Goal: Information Seeking & Learning: Find specific page/section

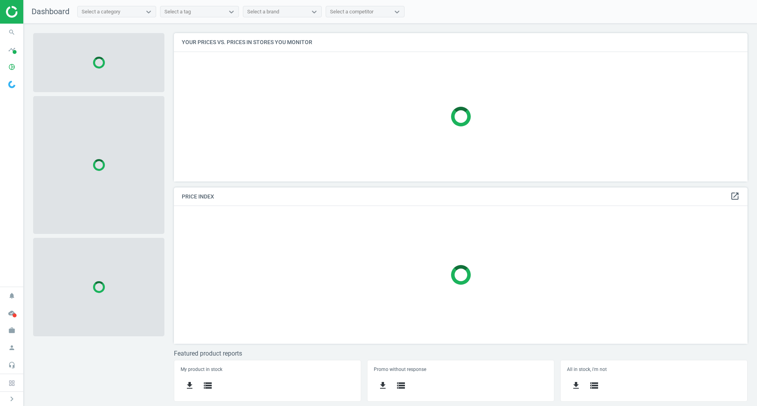
scroll to position [160, 586]
click at [4, 35] on span "search" at bounding box center [12, 32] width 24 height 17
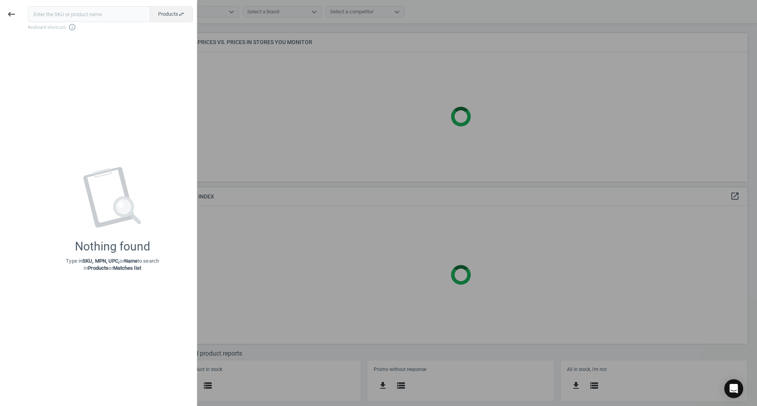
drag, startPoint x: 22, startPoint y: 20, endPoint x: 26, endPoint y: 17, distance: 5.4
click at [22, 22] on div "keyboard_backspace" at bounding box center [11, 14] width 23 height 19
click at [45, 2] on div "Products swap_horiz Keyboard shortcuts info_outline Nothing found Type in SKU, …" at bounding box center [110, 204] width 174 height 406
click at [51, 12] on input "text" at bounding box center [89, 14] width 122 height 16
paste input "ELR-299770"
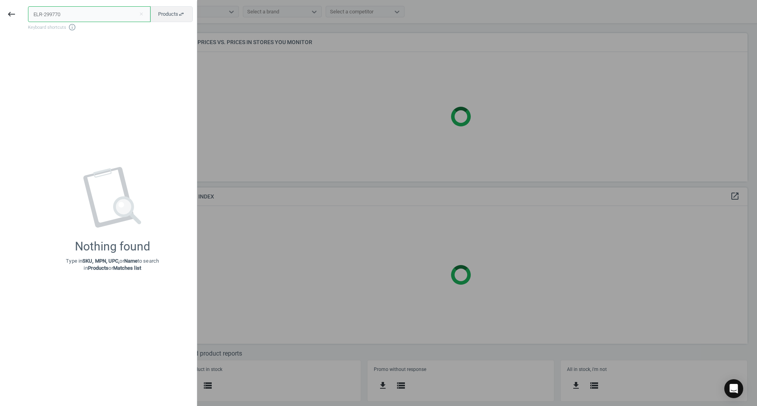
type input "ELR-299770"
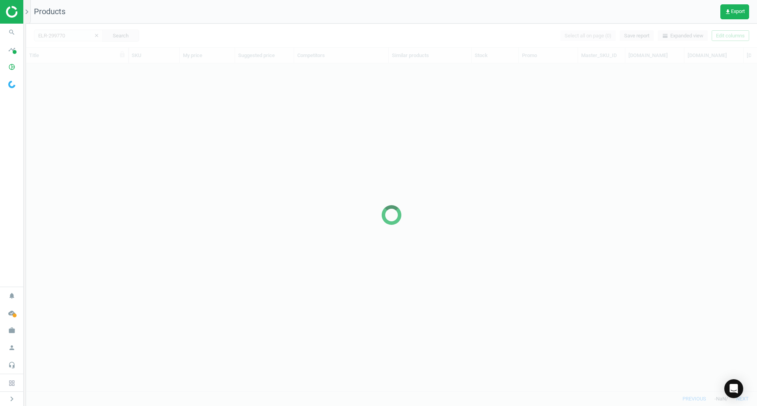
scroll to position [316, 725]
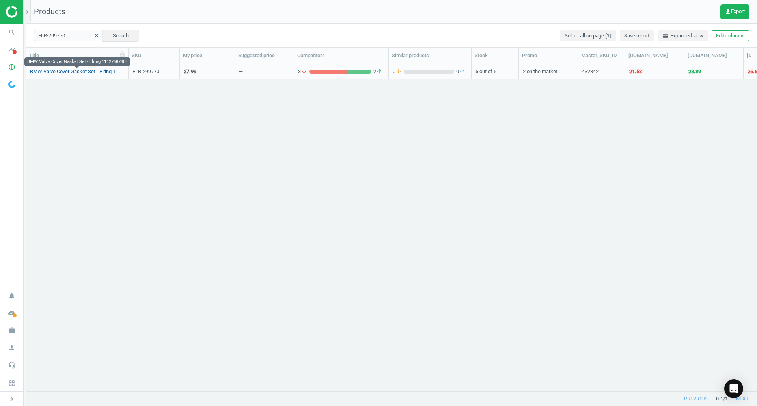
click at [110, 71] on link "BMW Valve Cover Gasket Set - Elring 11127587804" at bounding box center [77, 71] width 94 height 7
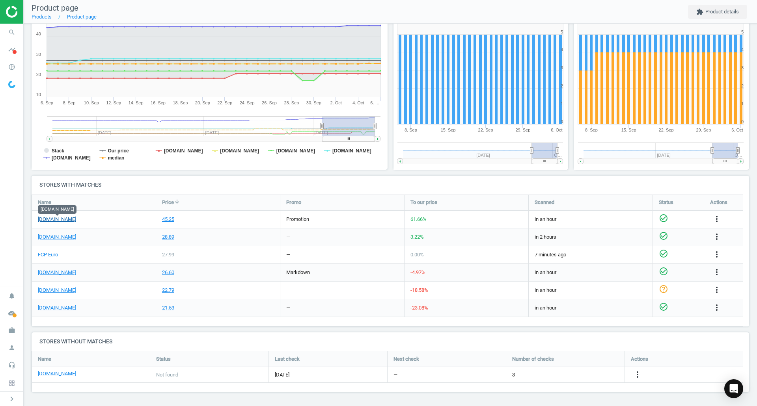
click at [75, 220] on link "[DOMAIN_NAME]" at bounding box center [57, 219] width 38 height 7
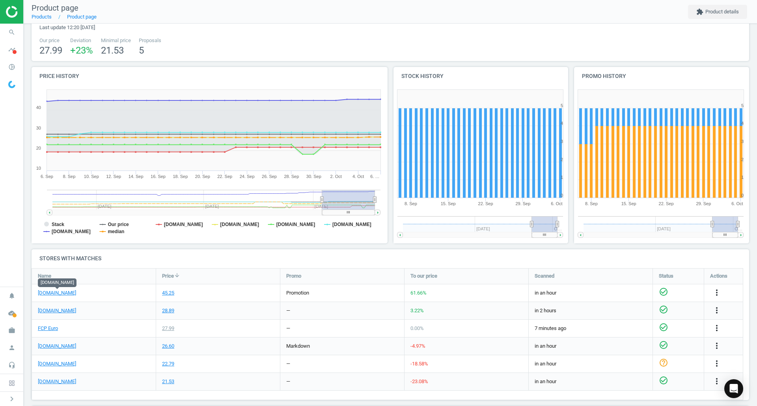
scroll to position [48, 0]
click at [55, 330] on link "FCP Euro" at bounding box center [48, 328] width 20 height 7
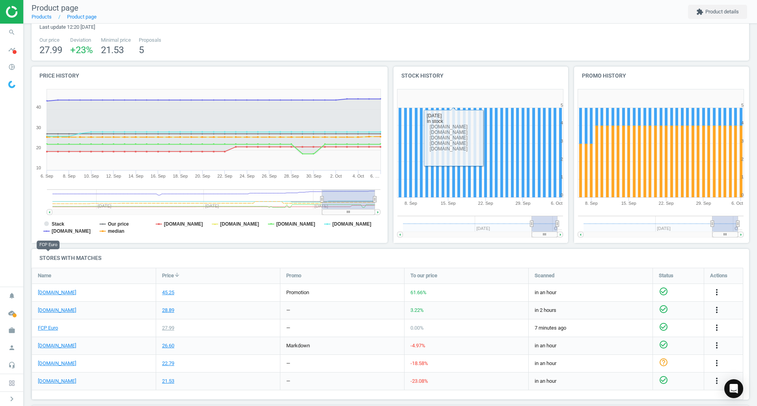
scroll to position [121, 0]
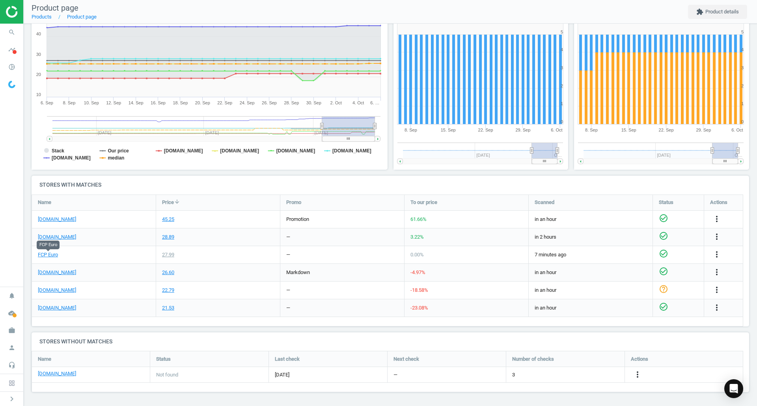
click at [722, 216] on div "more_vert" at bounding box center [717, 219] width 15 height 10
click at [717, 219] on icon "more_vert" at bounding box center [716, 218] width 9 height 9
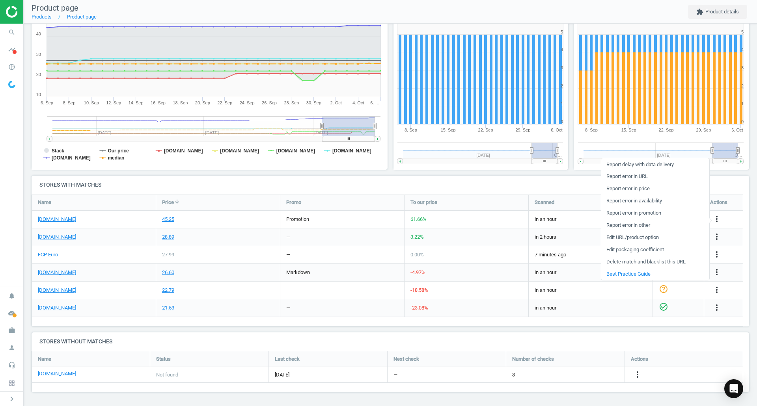
click at [645, 238] on link "Edit URL/product option" at bounding box center [655, 238] width 108 height 12
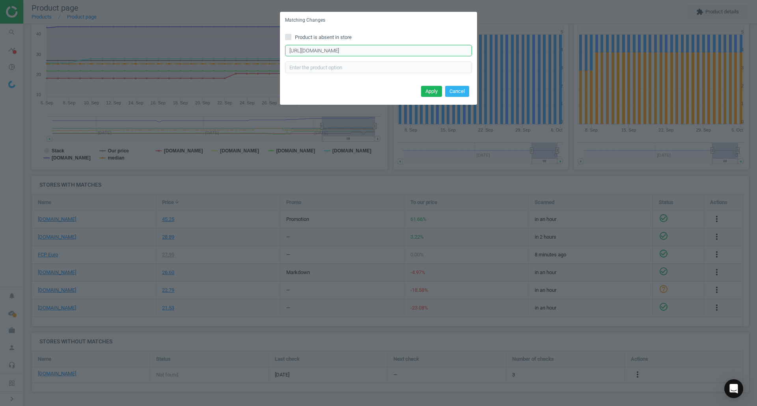
click at [445, 55] on input "[URL][DOMAIN_NAME]" at bounding box center [378, 51] width 187 height 12
paste input "[URL][DOMAIN_NAME]"
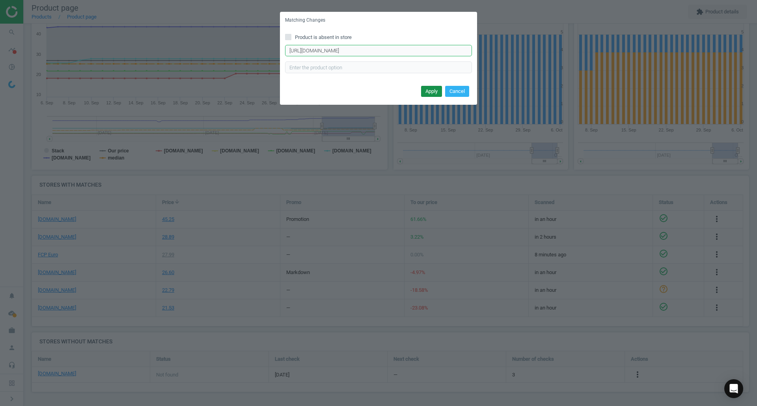
type input "[URL][DOMAIN_NAME]"
click at [429, 95] on button "Apply" at bounding box center [431, 91] width 21 height 11
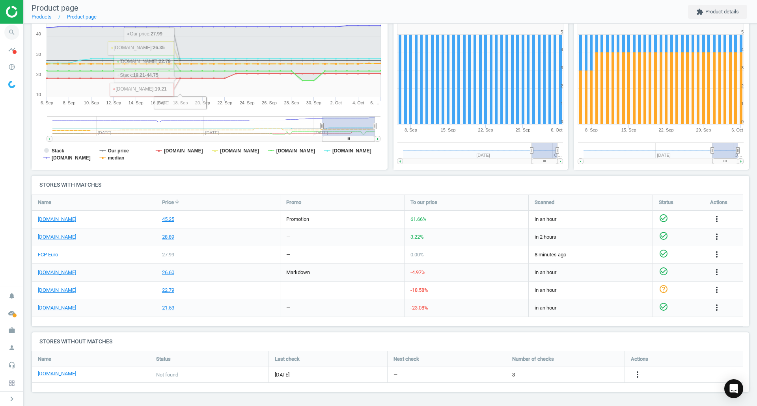
click at [15, 28] on icon "search" at bounding box center [11, 32] width 15 height 15
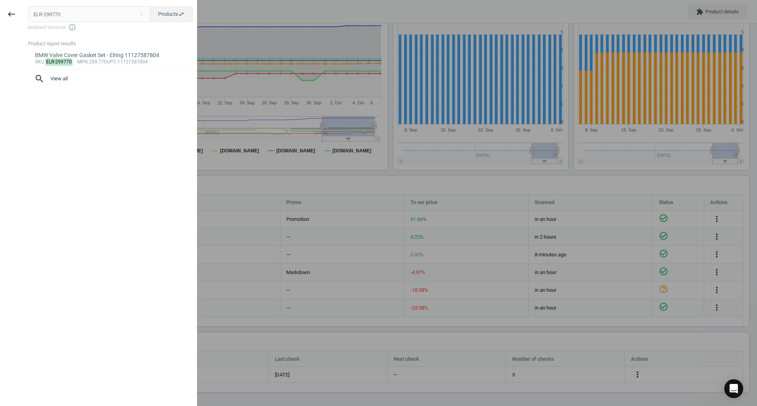
click at [75, 20] on input "ELR-299770" at bounding box center [89, 14] width 123 height 16
type input "ELR-429910"
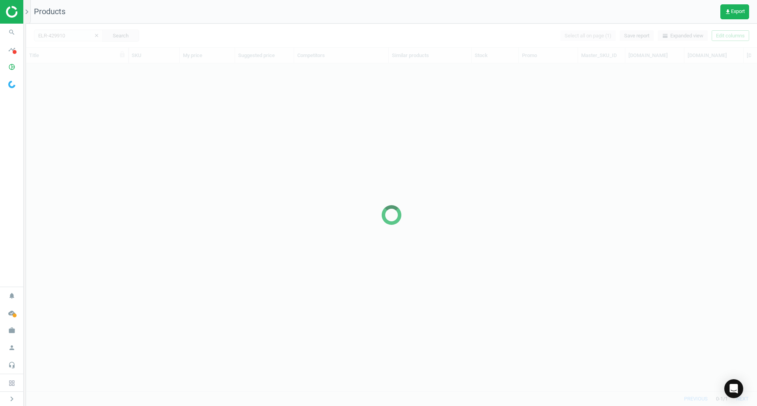
scroll to position [316, 725]
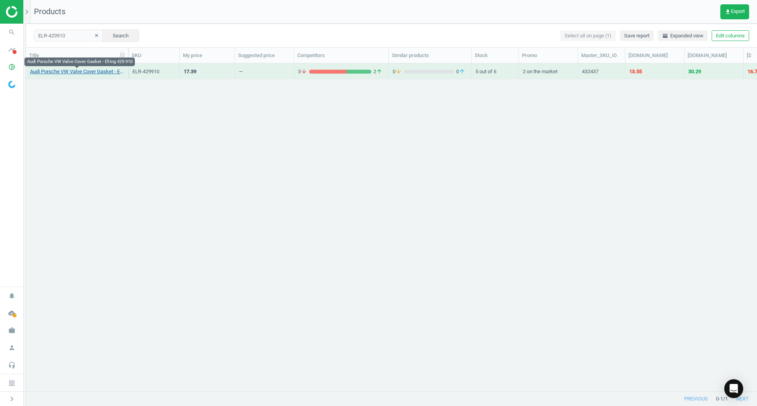
click at [113, 73] on link "Audi Porsche VW Valve Cover Gasket - Elring 429.910" at bounding box center [77, 71] width 94 height 7
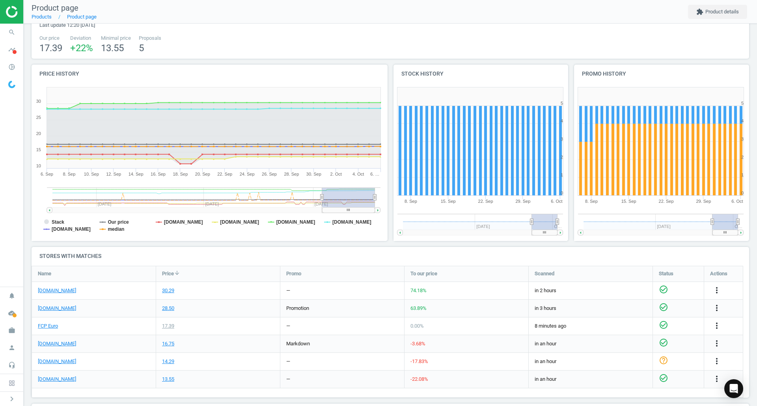
scroll to position [50, 0]
click at [61, 309] on link "[DOMAIN_NAME]" at bounding box center [57, 308] width 38 height 7
click at [42, 325] on link "FCP Euro" at bounding box center [48, 325] width 20 height 7
click at [9, 29] on icon "search" at bounding box center [11, 32] width 15 height 15
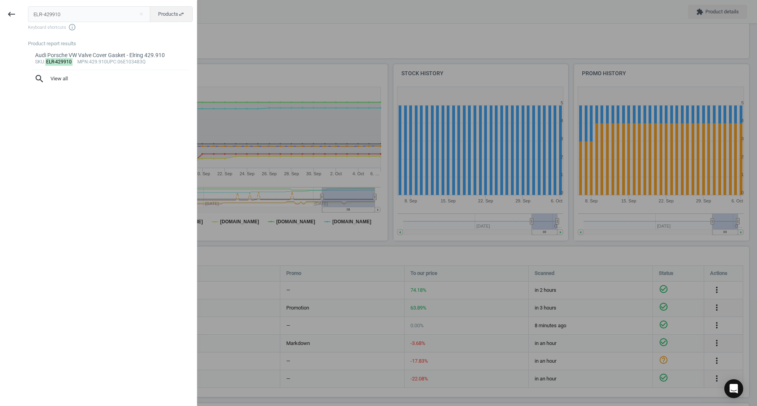
click at [75, 19] on input "ELR-429910" at bounding box center [89, 14] width 123 height 16
type input "LEM-3541901"
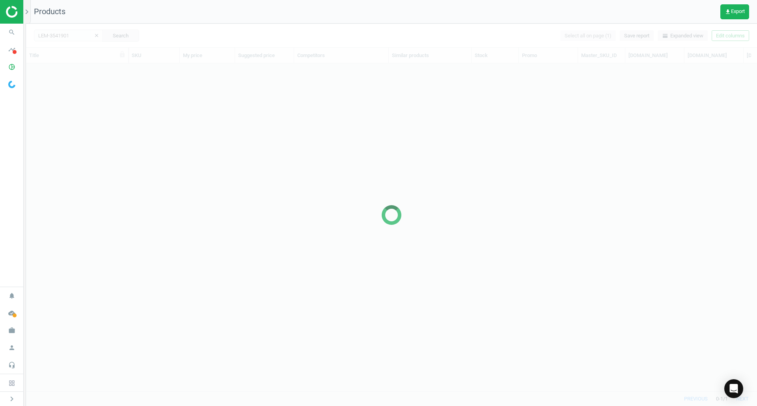
scroll to position [316, 725]
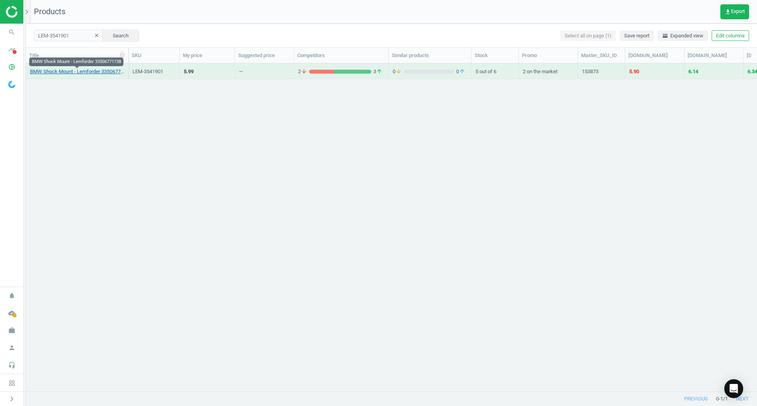
click at [56, 73] on link "BMW Shock Mount - Lemforder 33506771738" at bounding box center [77, 71] width 94 height 7
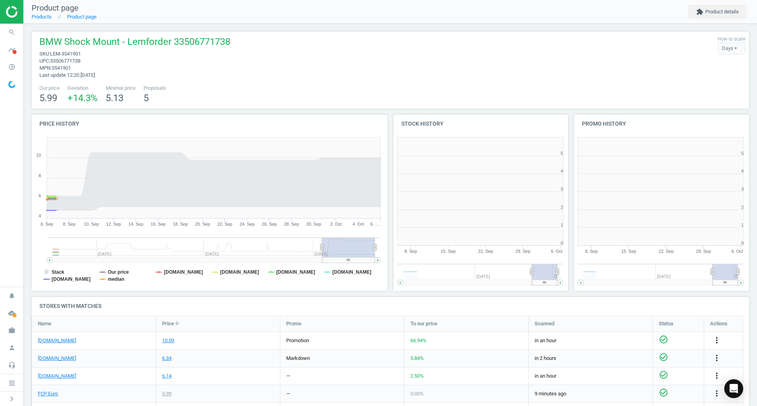
scroll to position [170, 186]
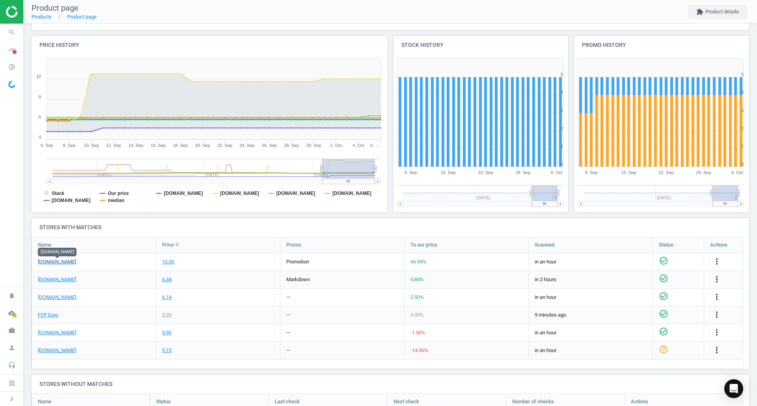
click at [72, 259] on link "[DOMAIN_NAME]" at bounding box center [57, 262] width 38 height 7
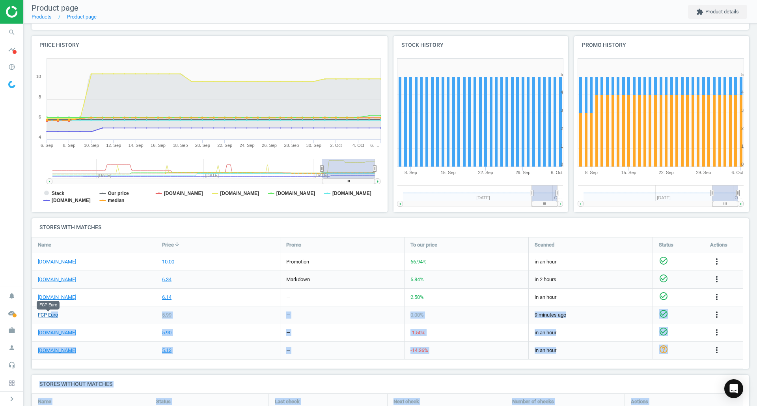
click at [52, 319] on link "FCP Euro" at bounding box center [48, 315] width 20 height 7
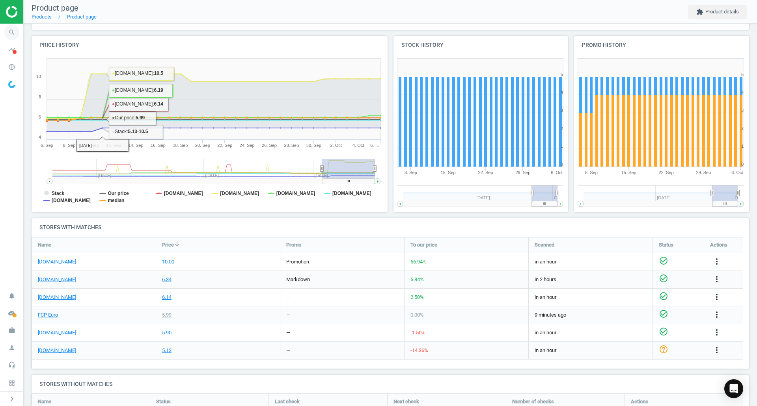
click at [14, 28] on icon "search" at bounding box center [11, 32] width 15 height 15
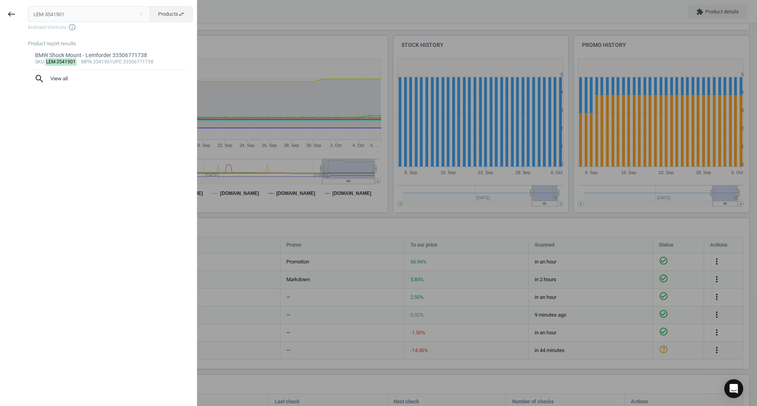
click at [60, 10] on input "LEM-3541901" at bounding box center [89, 14] width 123 height 16
type input "PIE-706117010"
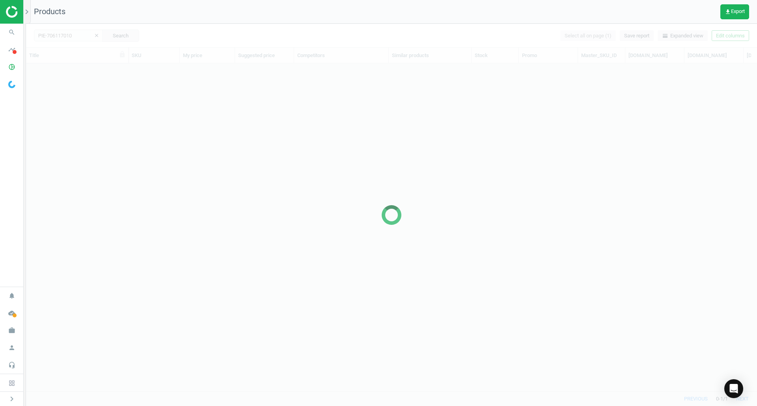
scroll to position [316, 725]
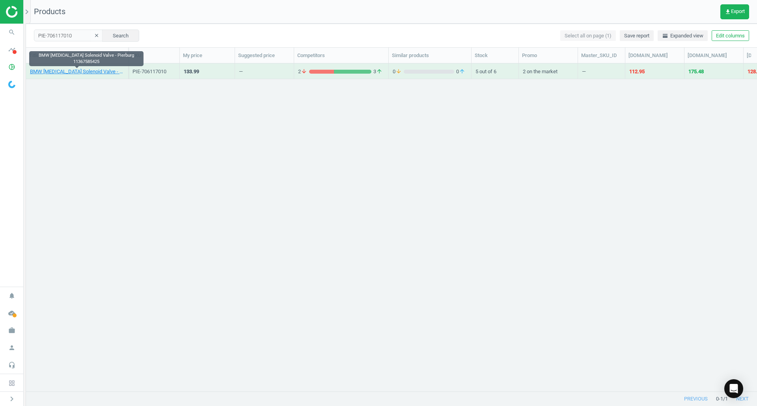
click at [65, 72] on link "BMW [MEDICAL_DATA] Solenoid Valve - Pierburg 11367585425" at bounding box center [77, 71] width 94 height 7
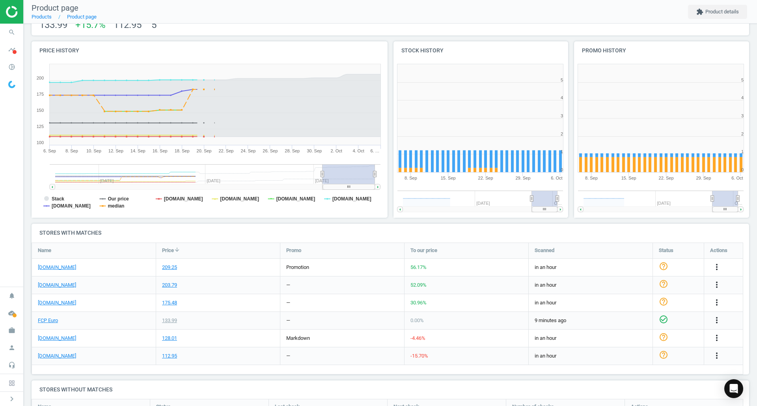
scroll to position [118, 0]
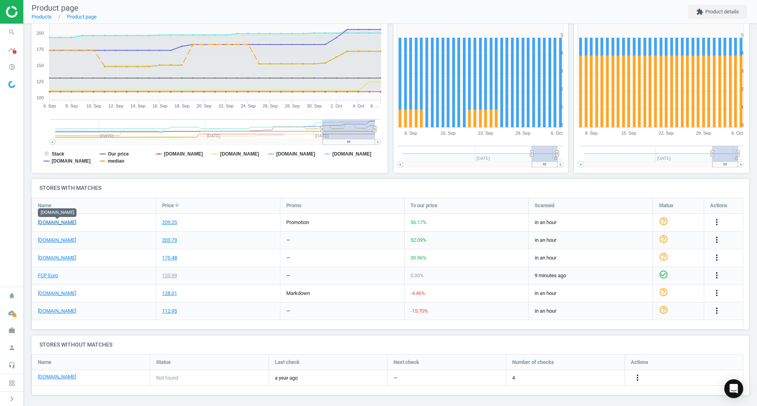
click at [66, 222] on link "[DOMAIN_NAME]" at bounding box center [57, 222] width 38 height 7
click at [50, 279] on link "FCP Euro" at bounding box center [48, 275] width 20 height 7
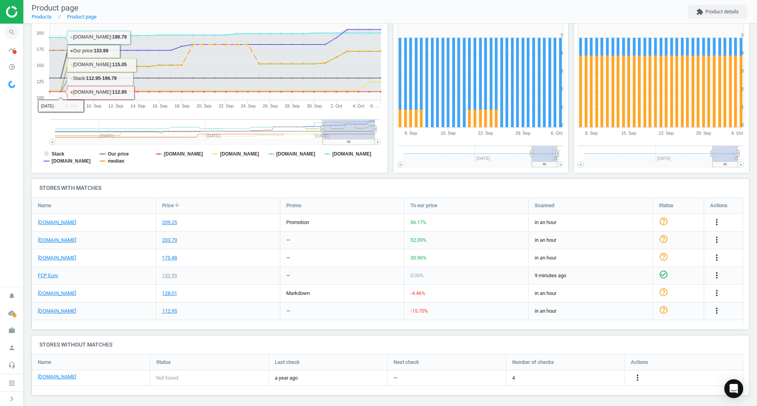
click at [8, 34] on icon "search" at bounding box center [11, 32] width 15 height 15
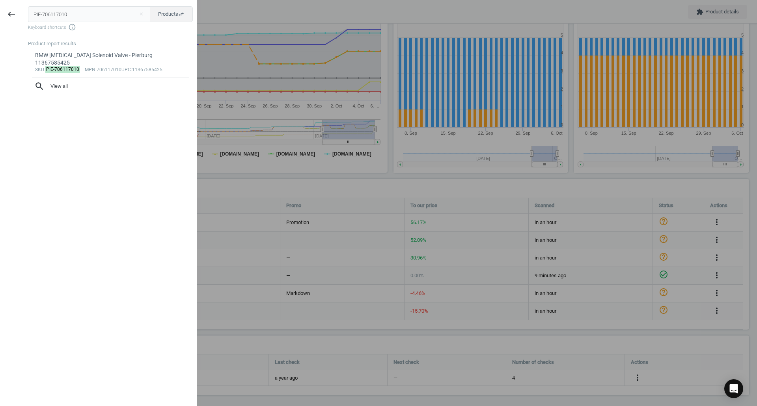
click at [120, 10] on input "PIE-706117010" at bounding box center [89, 14] width 123 height 16
type input "CTO-20019546B"
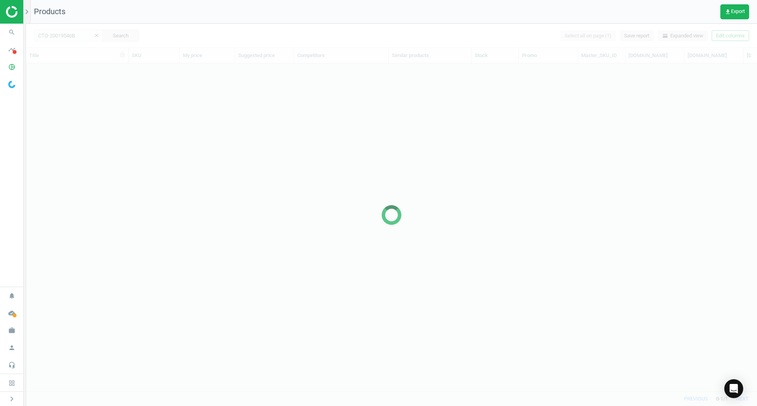
scroll to position [316, 725]
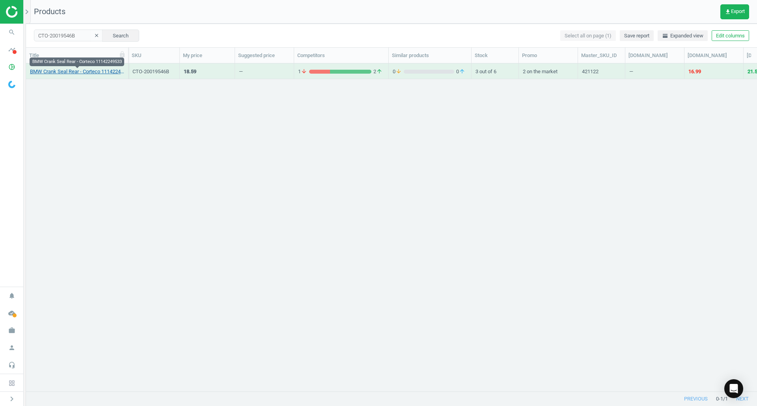
click at [107, 72] on link "BMW Crank Seal Rear - Corteco 11142249533" at bounding box center [77, 71] width 94 height 7
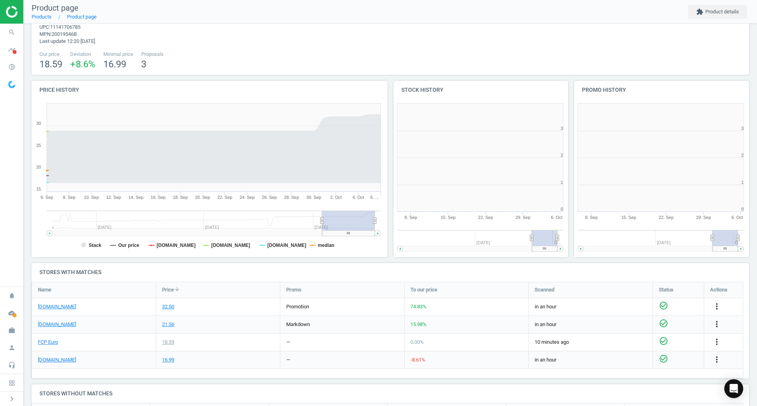
scroll to position [170, 365]
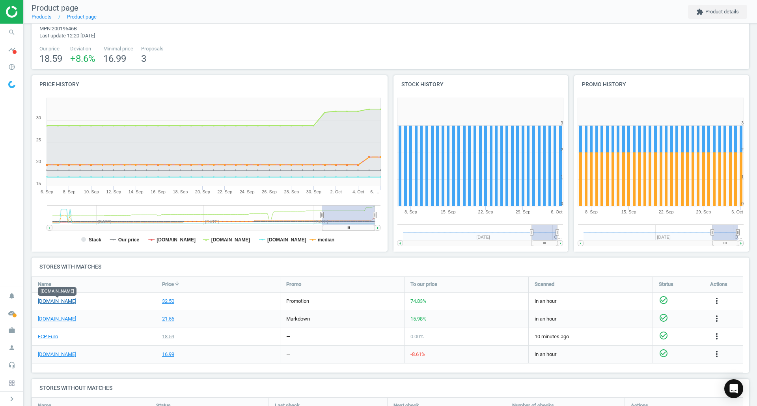
click at [43, 302] on link "[DOMAIN_NAME]" at bounding box center [57, 301] width 38 height 7
click at [50, 338] on link "FCP Euro" at bounding box center [48, 337] width 20 height 7
click at [7, 30] on icon "search" at bounding box center [11, 32] width 15 height 15
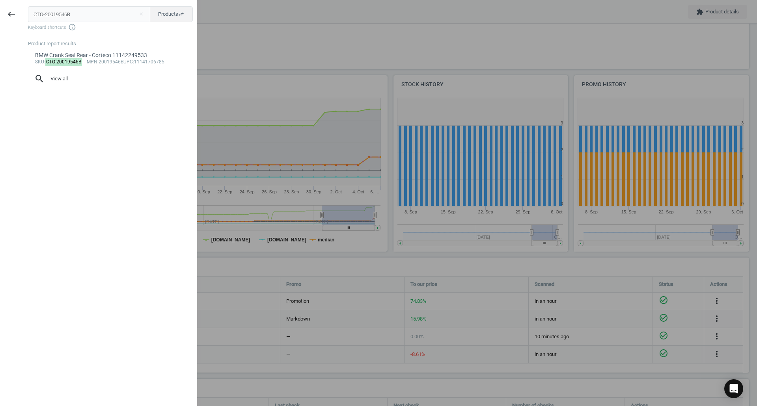
click at [31, 15] on input "CTO-20019546B" at bounding box center [89, 14] width 123 height 16
type input "CTO-84920149"
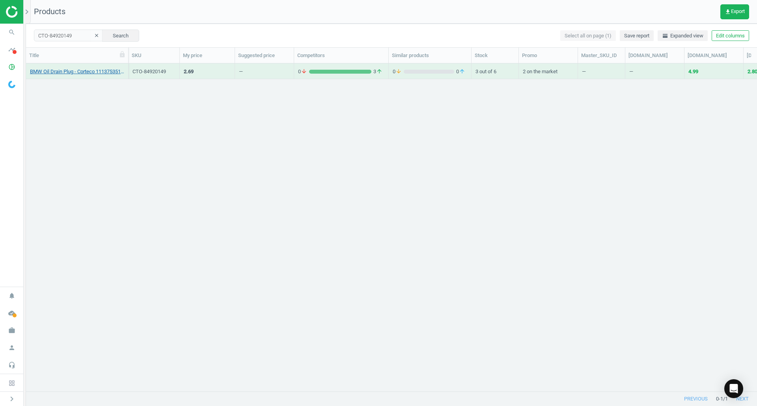
click at [72, 75] on div "BMW Oil Drain Plug - Corteco 11137535106" at bounding box center [77, 73] width 94 height 10
click at [72, 71] on link "BMW Oil Drain Plug - Corteco 11137535106" at bounding box center [77, 71] width 94 height 7
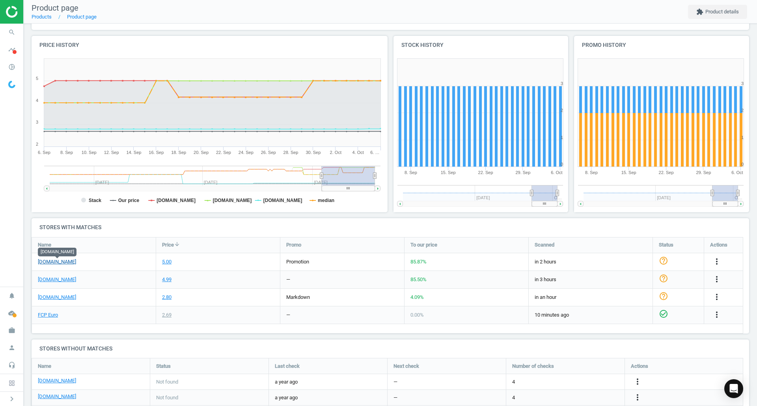
click at [53, 263] on link "[DOMAIN_NAME]" at bounding box center [57, 262] width 38 height 7
click at [47, 316] on link "FCP Euro" at bounding box center [48, 315] width 20 height 7
click at [16, 27] on icon "search" at bounding box center [11, 32] width 15 height 15
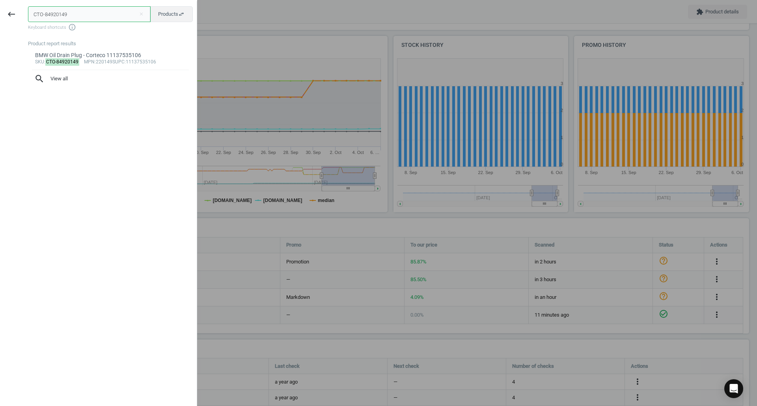
click at [104, 15] on input "CTO-84920149" at bounding box center [89, 14] width 123 height 16
paste input "ELR-298130"
type input "ELR-298130"
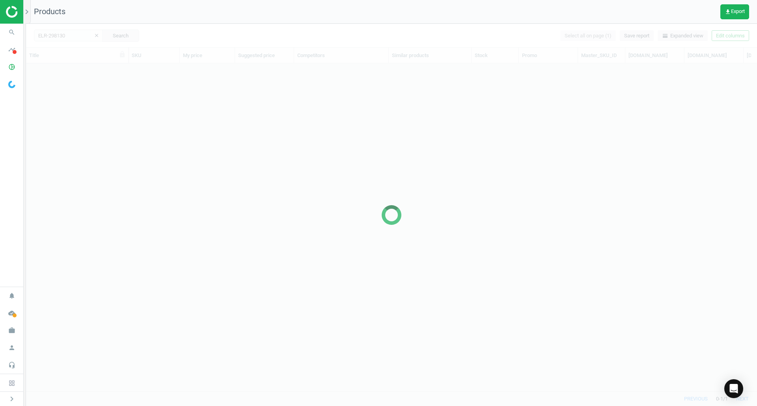
scroll to position [316, 725]
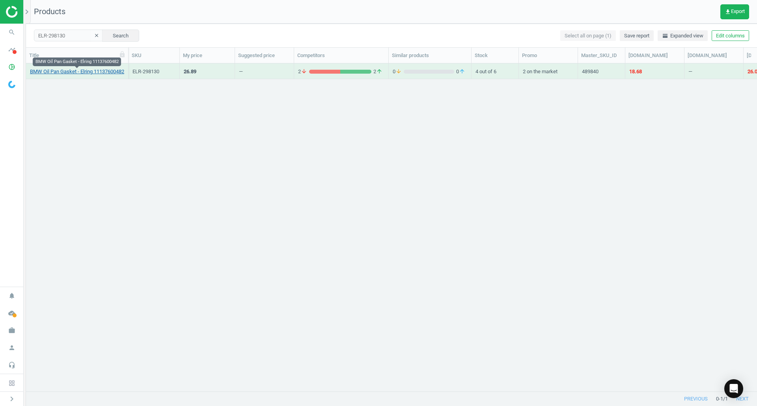
click at [76, 71] on link "BMW Oil Pan Gasket - Elring 11137600482" at bounding box center [77, 71] width 94 height 7
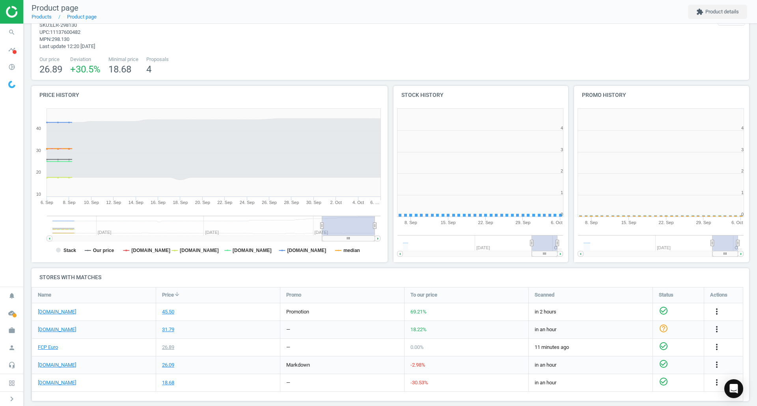
scroll to position [170, 186]
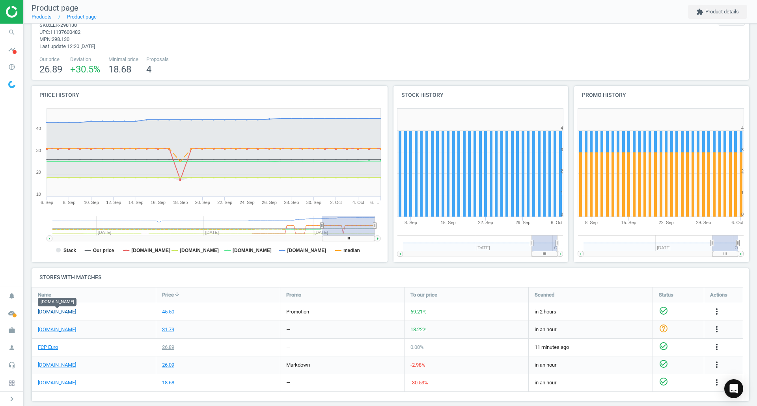
click at [58, 314] on link "[DOMAIN_NAME]" at bounding box center [57, 312] width 38 height 7
click at [50, 347] on link "FCP Euro" at bounding box center [48, 347] width 20 height 7
click at [16, 30] on icon "search" at bounding box center [11, 32] width 15 height 15
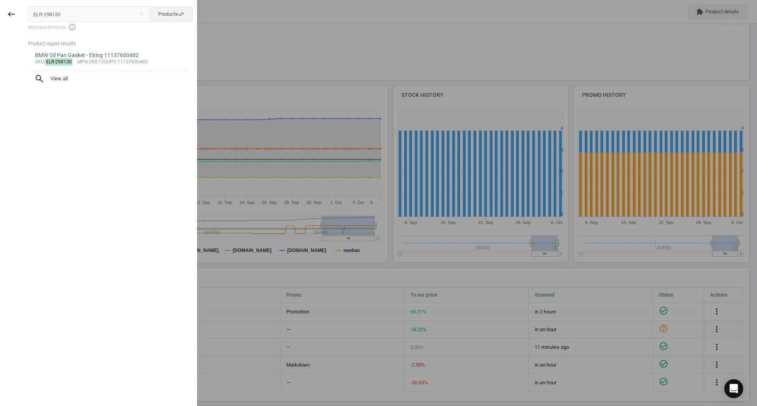
click at [83, 21] on input "ELR-298130" at bounding box center [89, 14] width 123 height 16
click at [82, 19] on input "ELR-298130" at bounding box center [89, 14] width 123 height 16
type input "ELR-655840"
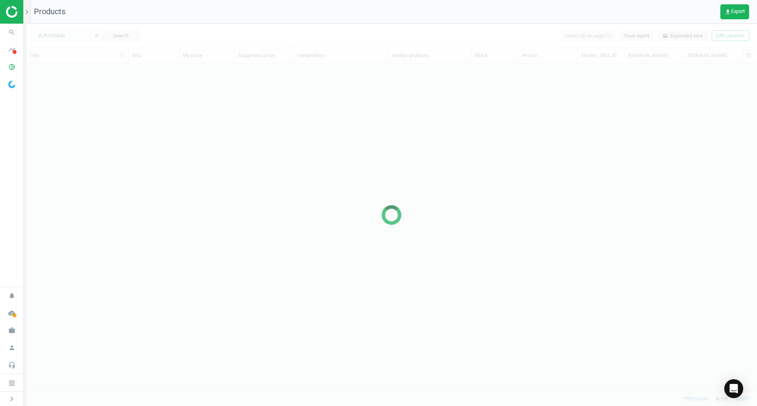
scroll to position [316, 725]
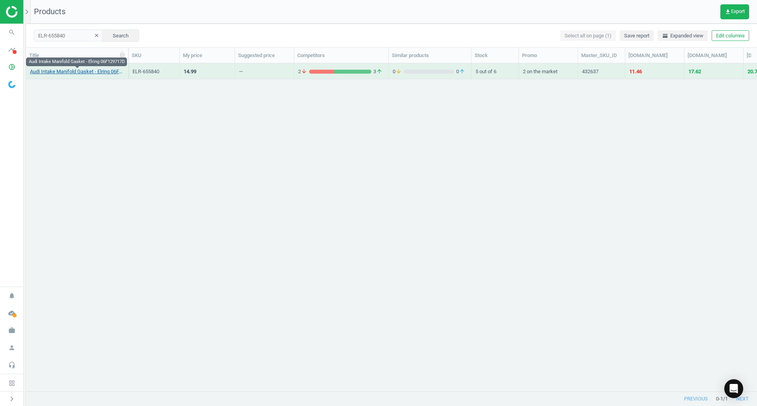
click at [89, 70] on link "Audi Intake Manifold Gasket - Elring 06F129717D" at bounding box center [77, 71] width 94 height 7
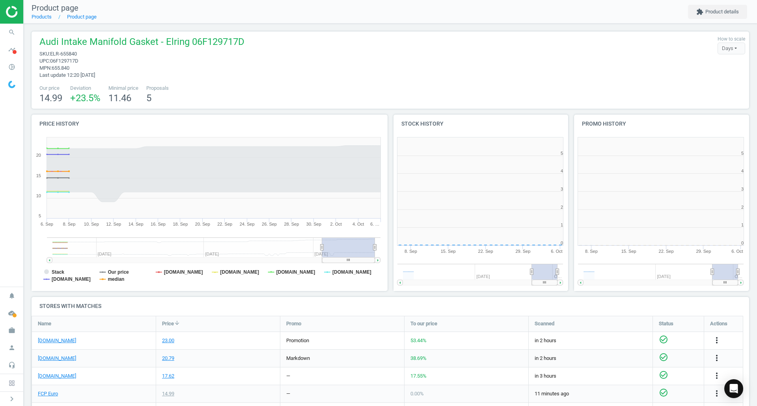
scroll to position [4, 4]
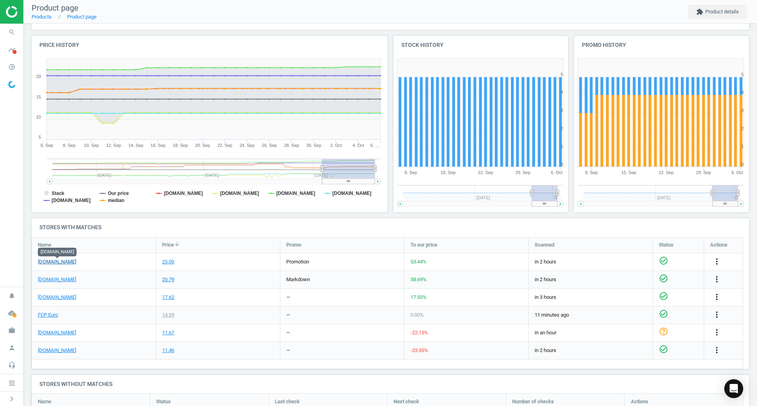
click at [61, 259] on link "[DOMAIN_NAME]" at bounding box center [57, 262] width 38 height 7
click at [47, 318] on link "FCP Euro" at bounding box center [48, 315] width 20 height 7
click at [40, 257] on div "[DOMAIN_NAME]" at bounding box center [94, 261] width 124 height 17
click at [44, 259] on link "[DOMAIN_NAME]" at bounding box center [57, 262] width 38 height 7
click at [10, 23] on div at bounding box center [11, 12] width 23 height 24
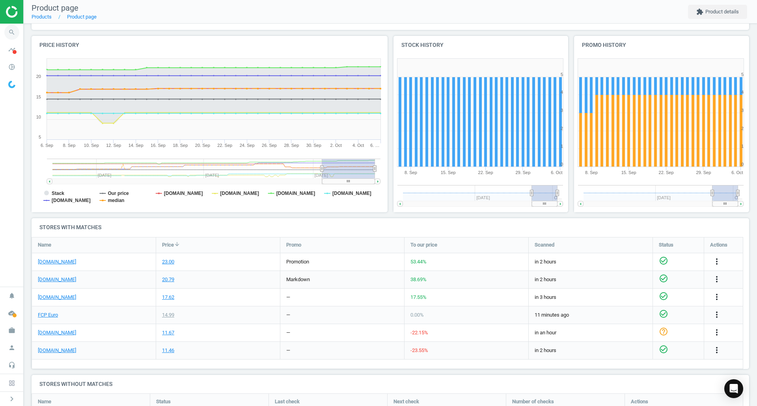
click at [16, 33] on icon "search" at bounding box center [11, 32] width 15 height 15
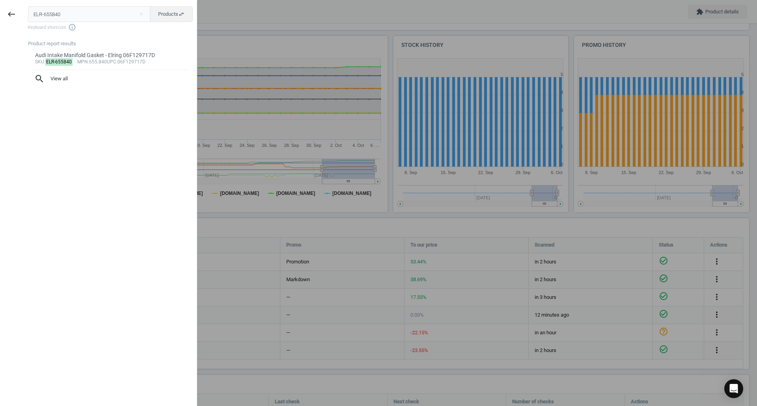
click at [87, 6] on input "ELR-655840" at bounding box center [89, 14] width 123 height 16
type input "FUC-800362445"
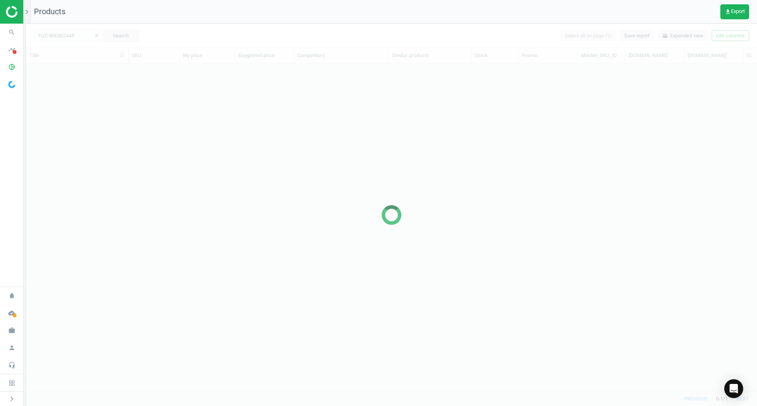
scroll to position [316, 725]
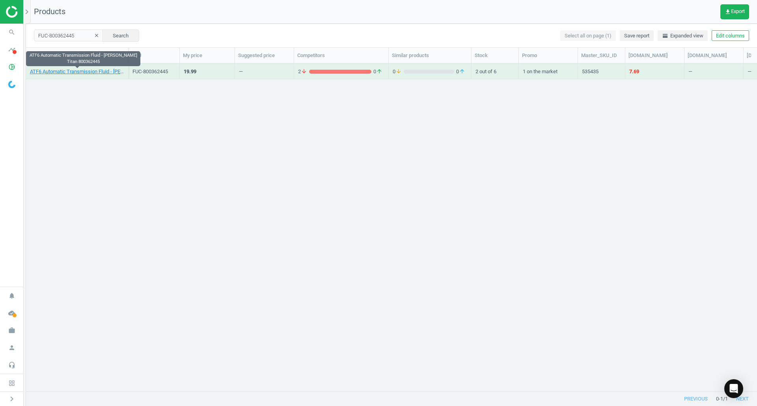
click at [73, 71] on link "ATF6 Automatic Transmission Fluid - [PERSON_NAME] Titan 800362445" at bounding box center [77, 71] width 94 height 7
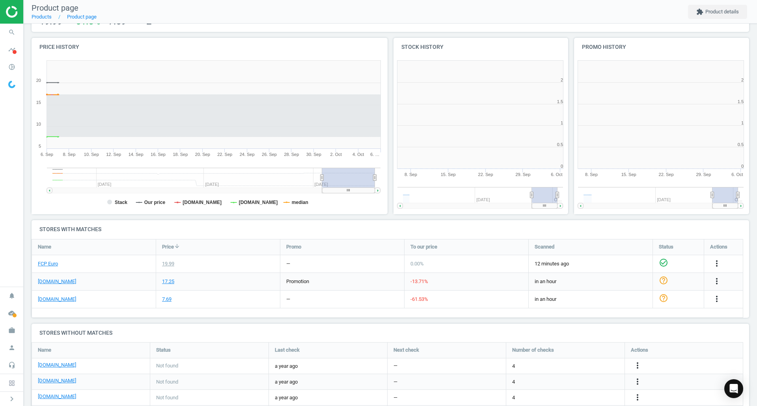
scroll to position [170, 186]
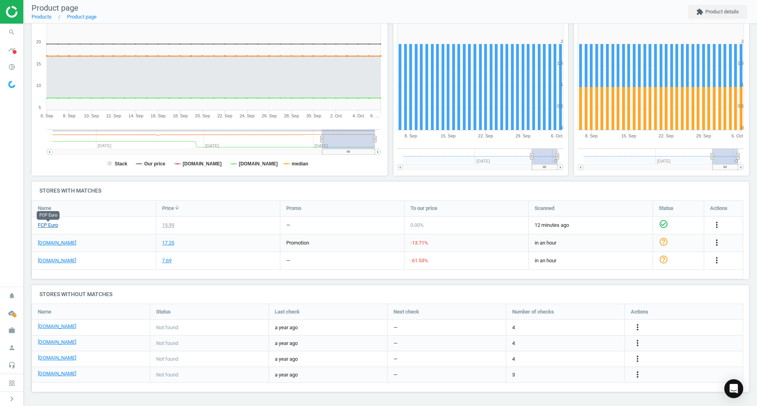
click at [43, 228] on link "FCP Euro" at bounding box center [48, 225] width 20 height 7
click at [58, 242] on link "[DOMAIN_NAME]" at bounding box center [57, 243] width 38 height 7
click at [48, 240] on link "[DOMAIN_NAME]" at bounding box center [57, 243] width 38 height 7
click at [54, 222] on link "FCP Euro" at bounding box center [48, 225] width 20 height 7
click at [0, 34] on span "search" at bounding box center [12, 32] width 24 height 17
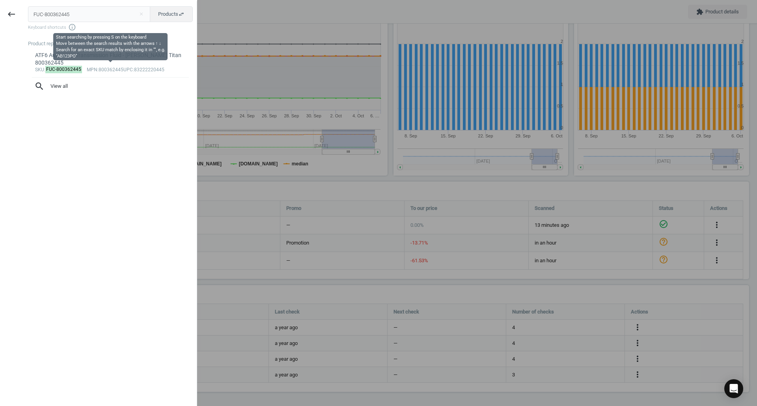
click at [94, 18] on input "FUC-800362445" at bounding box center [89, 14] width 123 height 16
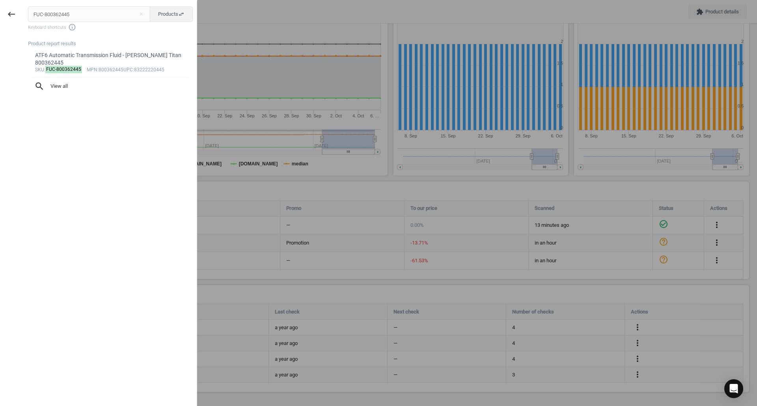
click at [94, 18] on input "FUC-800362445" at bounding box center [89, 14] width 123 height 16
type input "GKN-305945"
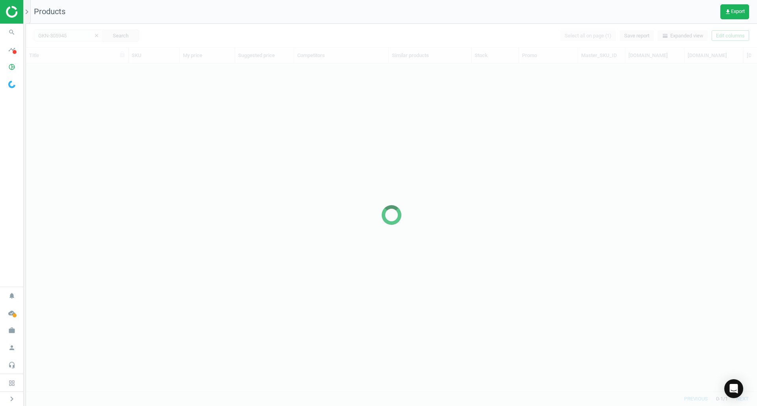
scroll to position [316, 725]
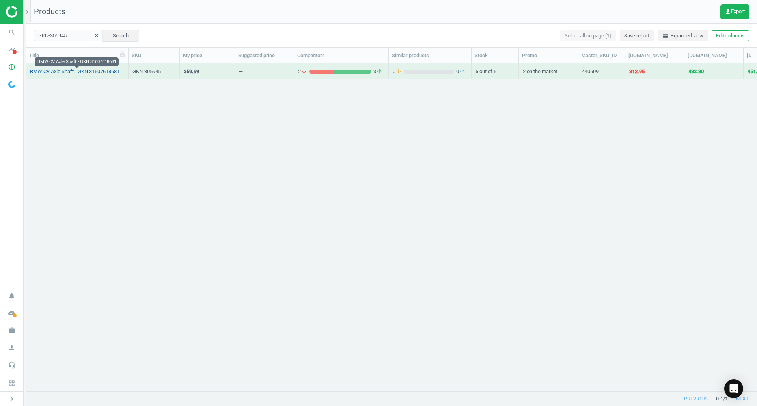
click at [92, 72] on link "BMW CV Axle Shaft - GKN 31607618681" at bounding box center [74, 71] width 89 height 7
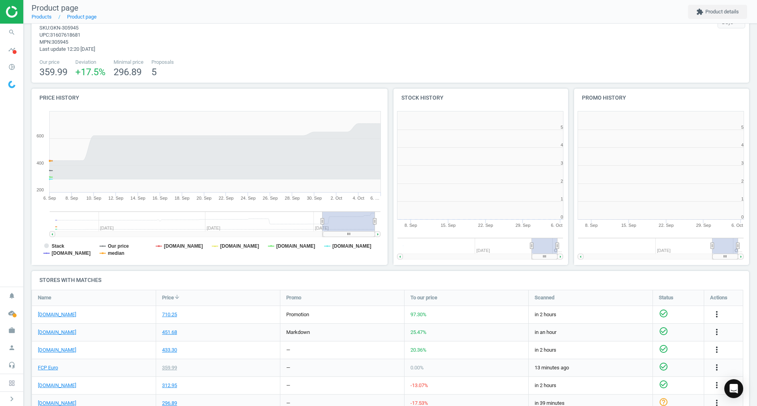
scroll to position [170, 365]
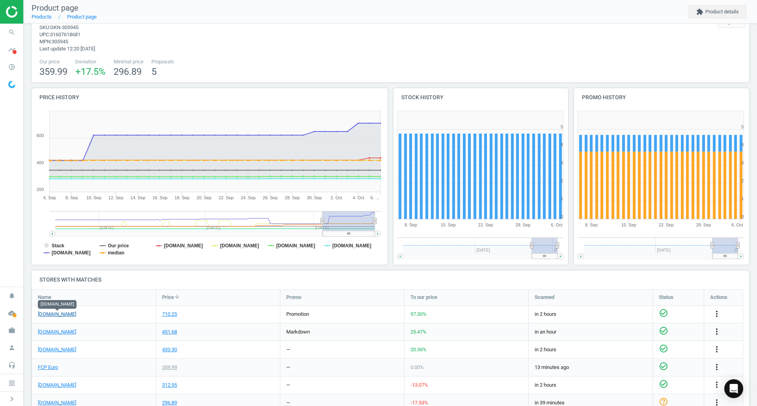
click at [71, 314] on link "[DOMAIN_NAME]" at bounding box center [57, 314] width 38 height 7
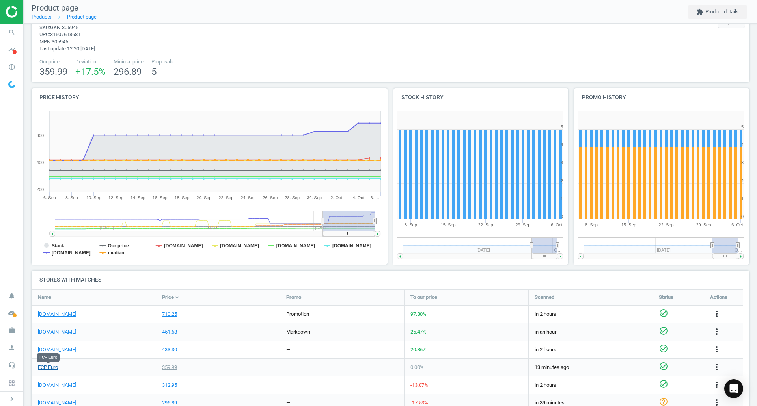
click at [42, 371] on link "FCP Euro" at bounding box center [48, 367] width 20 height 7
click at [1, 27] on span "search" at bounding box center [12, 32] width 24 height 17
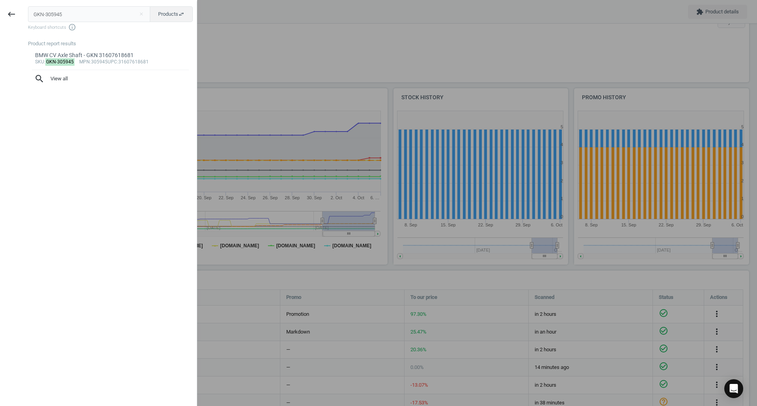
click at [80, 9] on input "GKN-305945" at bounding box center [89, 14] width 123 height 16
type input "SAC-315312"
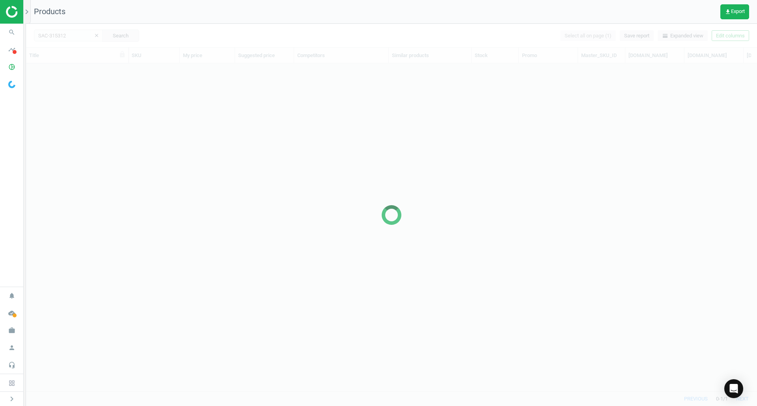
scroll to position [316, 725]
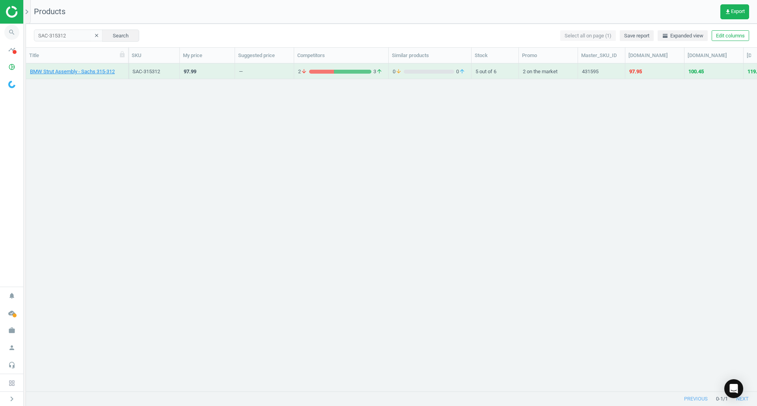
click at [12, 32] on icon "search" at bounding box center [11, 32] width 15 height 15
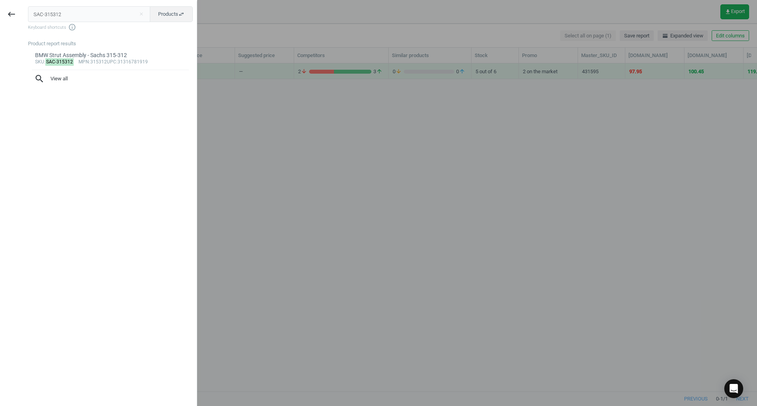
click at [61, 16] on input "SAC-315312" at bounding box center [89, 14] width 123 height 16
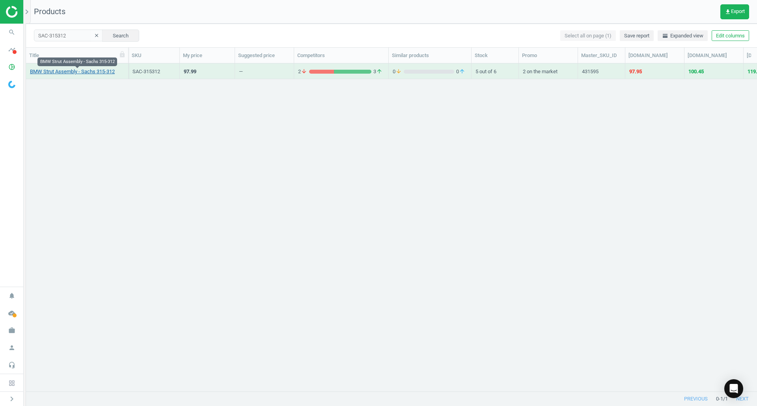
click at [78, 69] on link "BMW Strut Assembly - Sachs 315-312" at bounding box center [72, 71] width 85 height 7
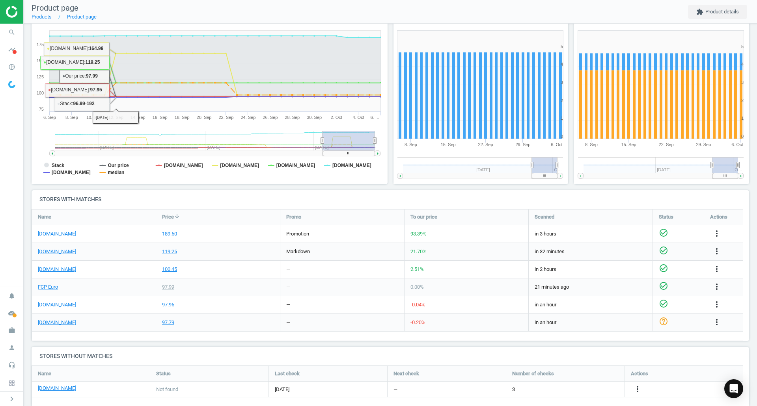
scroll to position [112, 0]
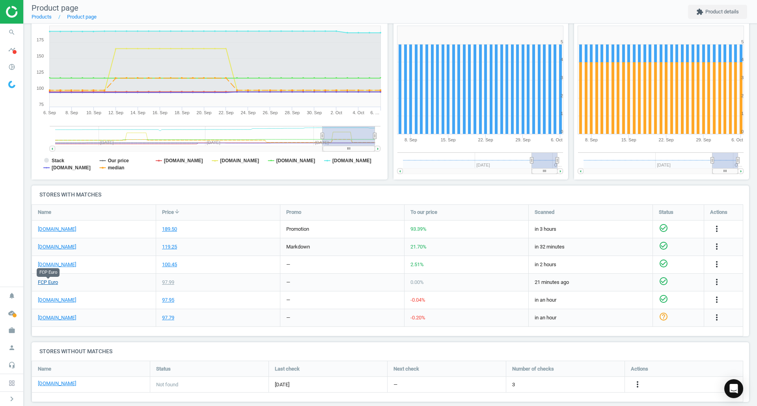
click at [55, 283] on link "FCP Euro" at bounding box center [48, 282] width 20 height 7
click at [75, 229] on link "[DOMAIN_NAME]" at bounding box center [57, 229] width 38 height 7
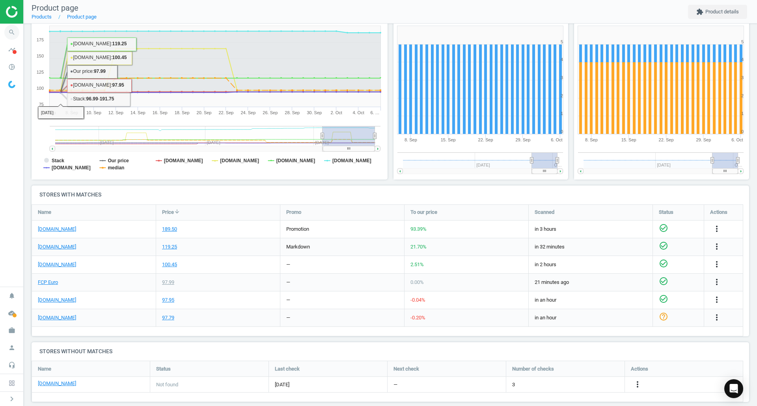
click at [14, 28] on icon "search" at bounding box center [11, 32] width 15 height 15
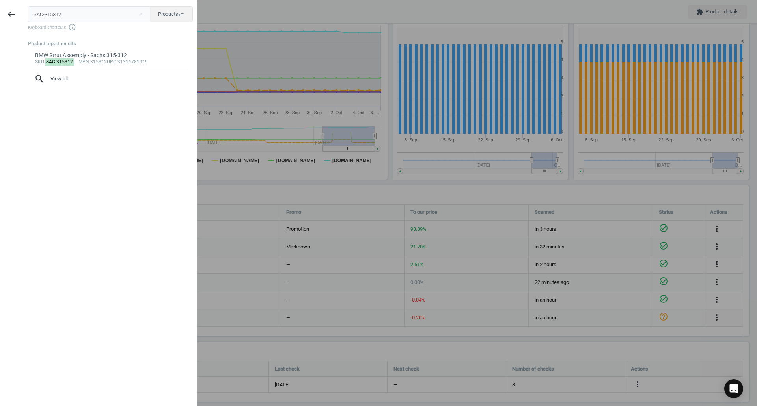
click at [77, 15] on input "SAC-315312" at bounding box center [89, 14] width 123 height 16
type input "VDO-A2C59515105"
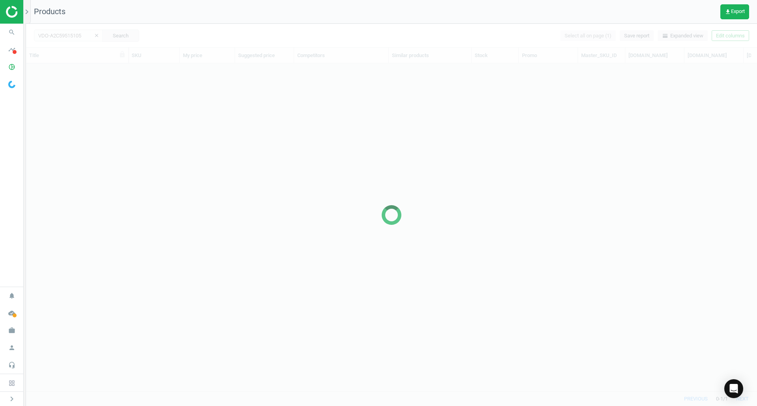
scroll to position [316, 725]
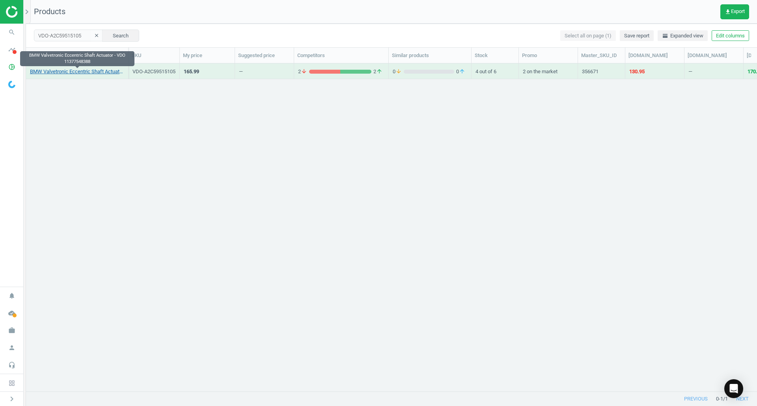
click at [106, 73] on link "BMW Valvetronic Eccentric Shaft Actuator - VDO 11377548388" at bounding box center [77, 71] width 94 height 7
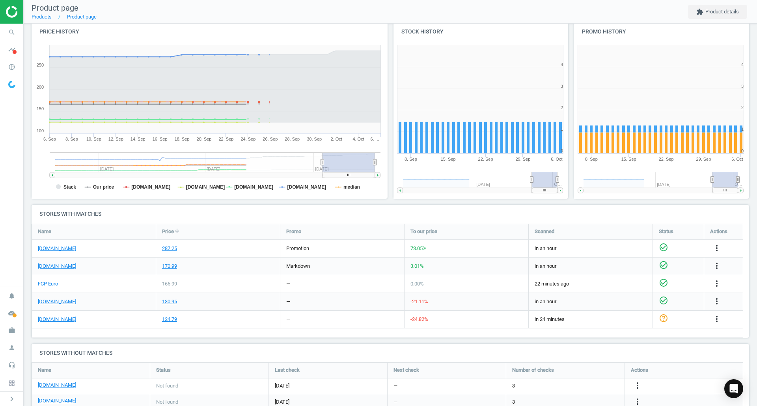
scroll to position [119, 0]
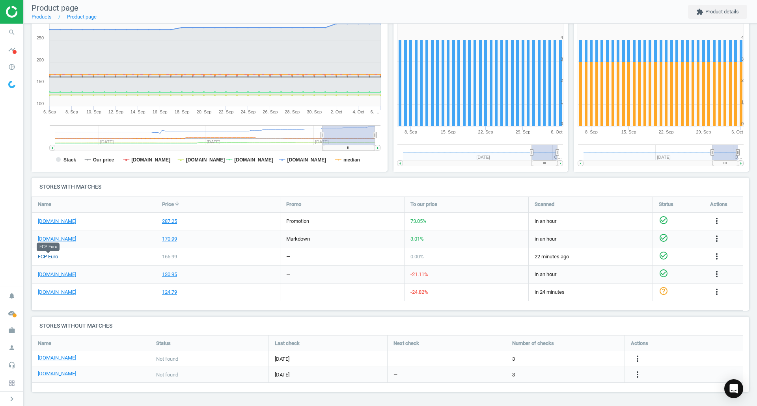
click at [52, 257] on link "FCP Euro" at bounding box center [48, 256] width 20 height 7
click at [74, 220] on link "[DOMAIN_NAME]" at bounding box center [57, 221] width 38 height 7
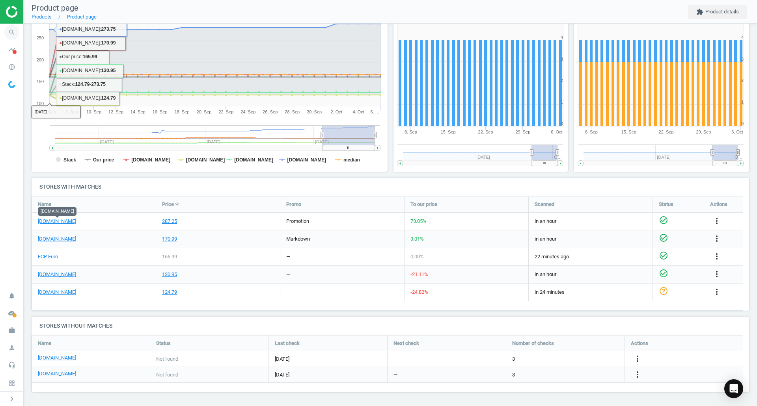
click at [5, 32] on icon "search" at bounding box center [11, 32] width 15 height 15
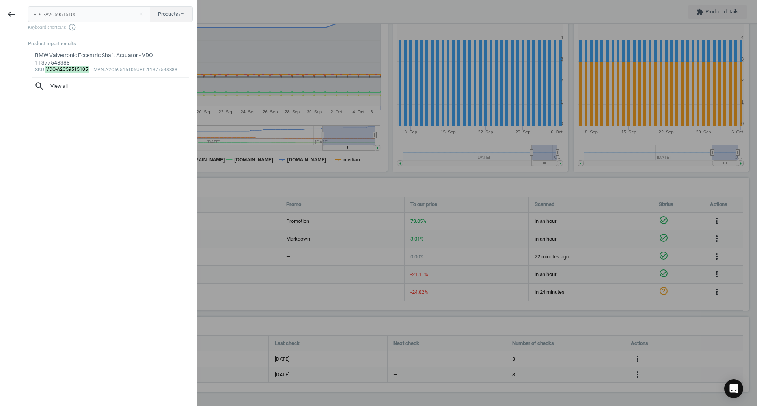
click at [77, 10] on input "VDO-A2C59515105" at bounding box center [89, 14] width 123 height 16
type input "ZFS-0501319281"
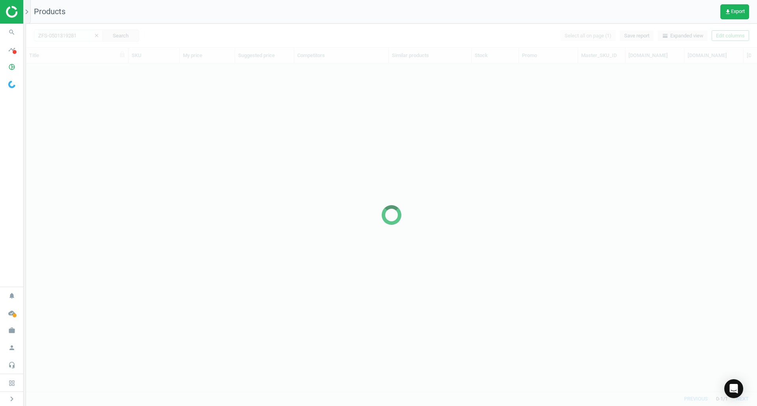
scroll to position [316, 725]
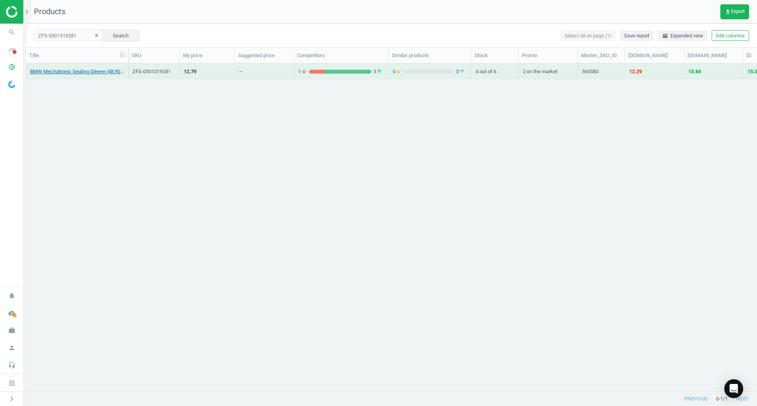
click at [95, 71] on link "BMW Mechatronic Sealing Sleeve (48.90mm) - ZF 24107536341" at bounding box center [77, 71] width 94 height 7
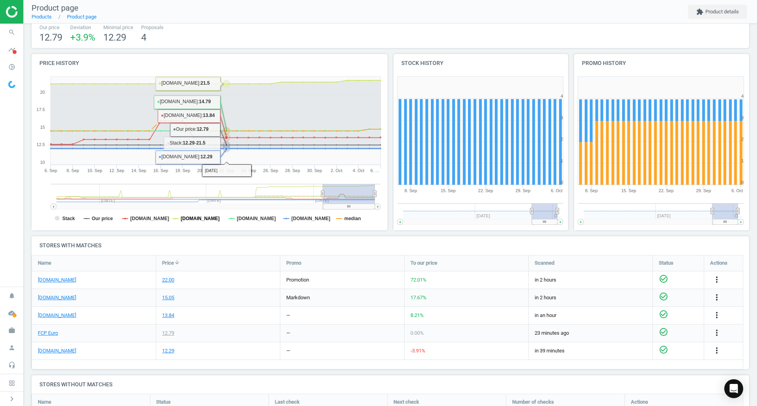
scroll to position [61, 0]
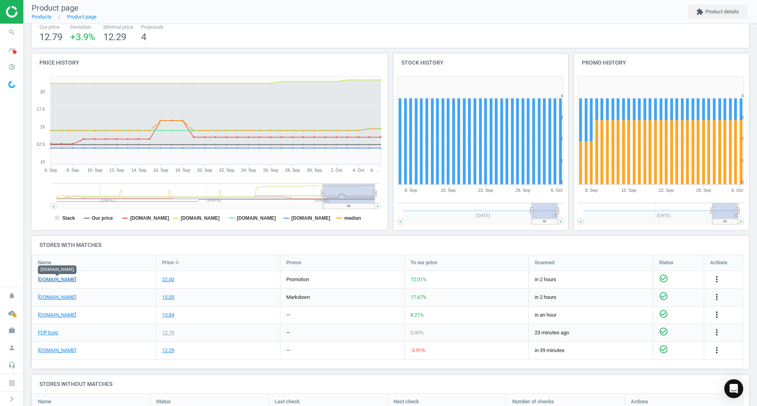
click at [70, 281] on link "[DOMAIN_NAME]" at bounding box center [57, 279] width 38 height 7
click at [50, 331] on link "FCP Euro" at bounding box center [48, 333] width 20 height 7
click at [15, 32] on icon "search" at bounding box center [11, 32] width 15 height 15
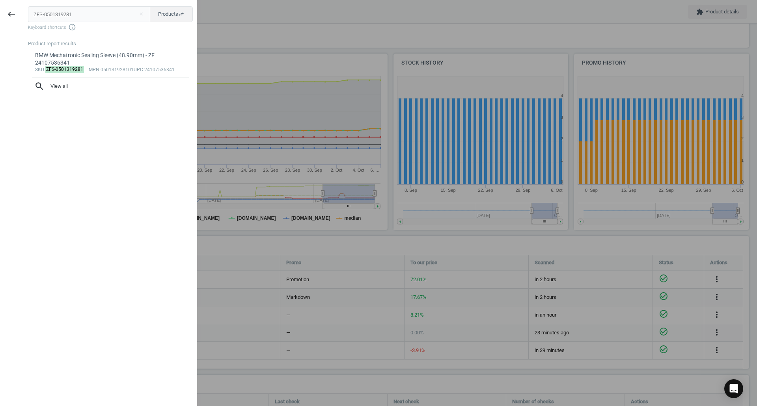
click at [89, 15] on input "ZFS-0501319281" at bounding box center [89, 14] width 123 height 16
type input "ZFS-1087298348"
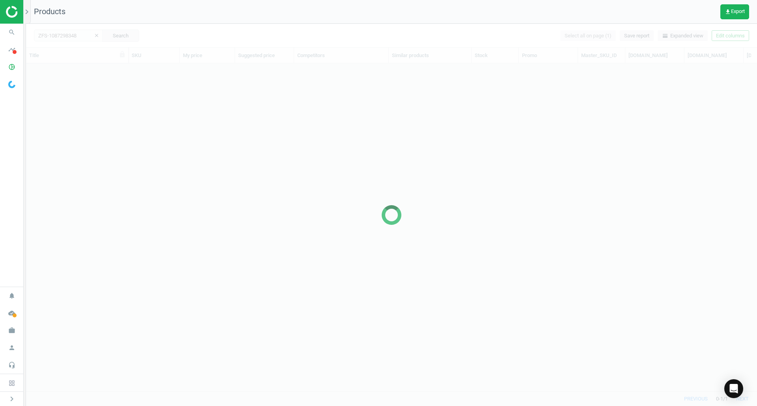
scroll to position [316, 725]
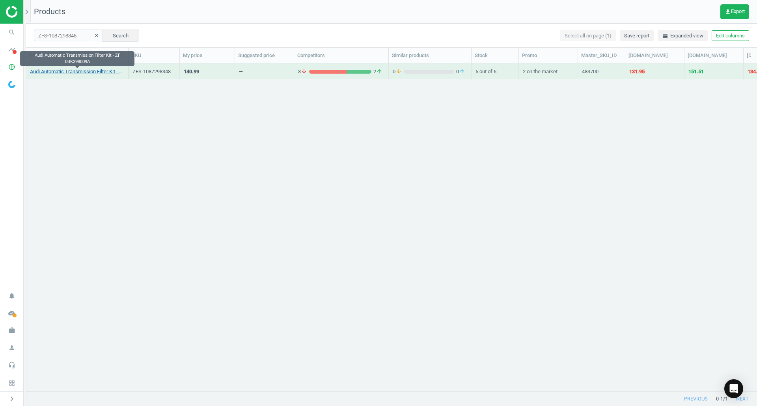
click at [105, 70] on link "Audi Automatic Transmission Filter Kit - ZF 0BK398009A" at bounding box center [77, 71] width 94 height 7
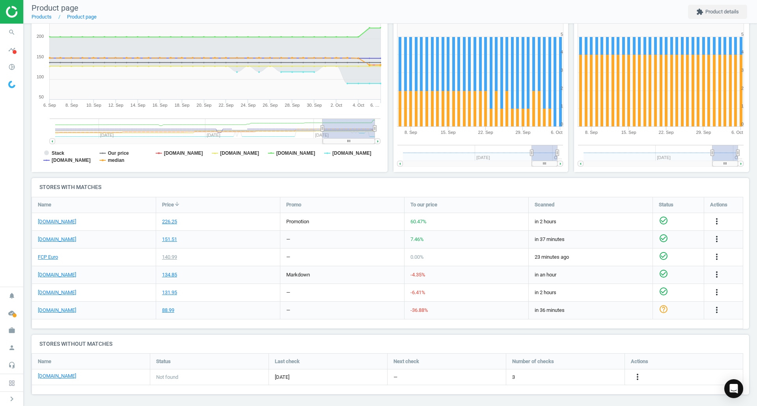
scroll to position [120, 0]
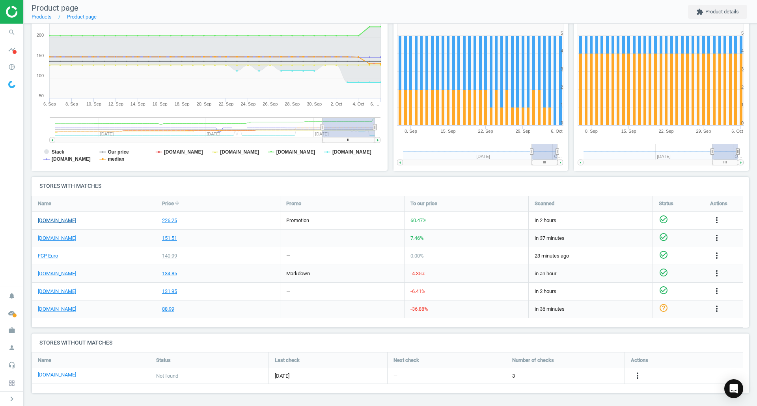
click at [60, 219] on link "[DOMAIN_NAME]" at bounding box center [57, 220] width 38 height 7
click at [53, 255] on link "FCP Euro" at bounding box center [48, 256] width 20 height 7
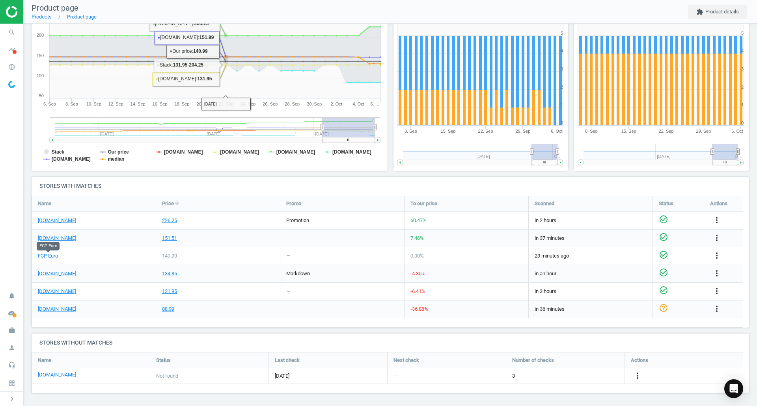
scroll to position [121, 0]
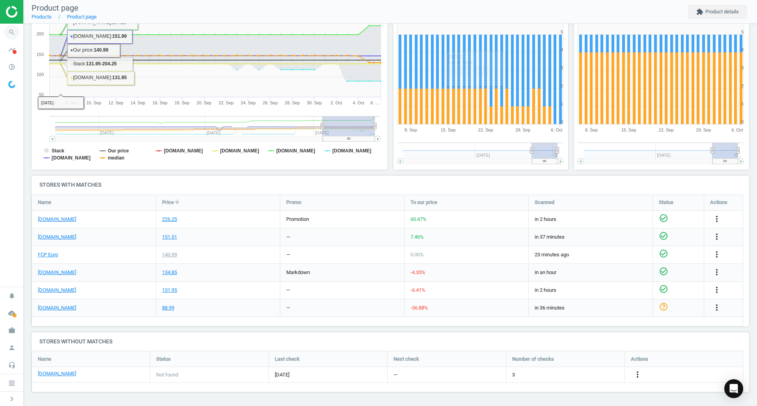
click at [9, 36] on icon "search" at bounding box center [11, 32] width 15 height 15
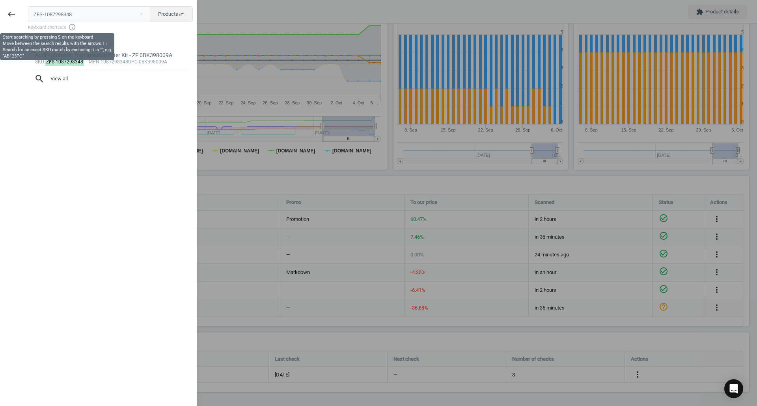
click at [104, 11] on input "ZFS-1087298348" at bounding box center [89, 14] width 123 height 16
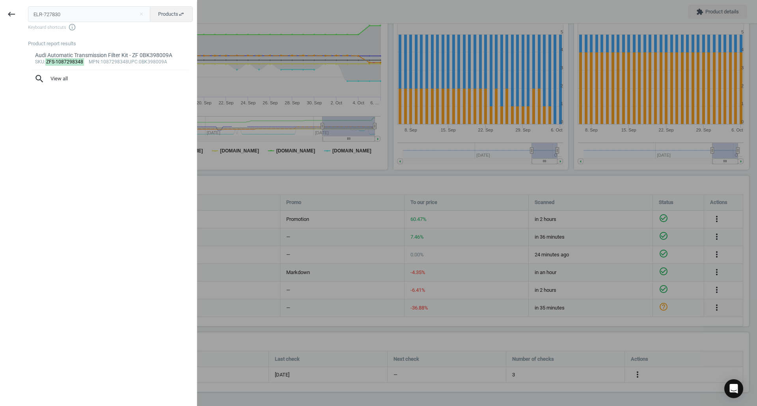
type input "ELR-727830"
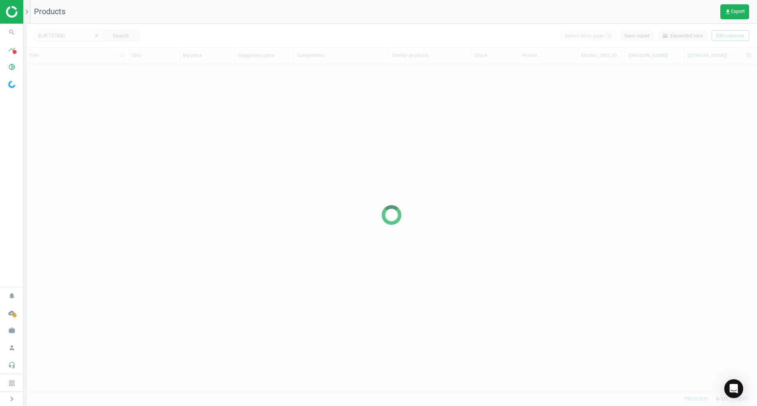
scroll to position [316, 725]
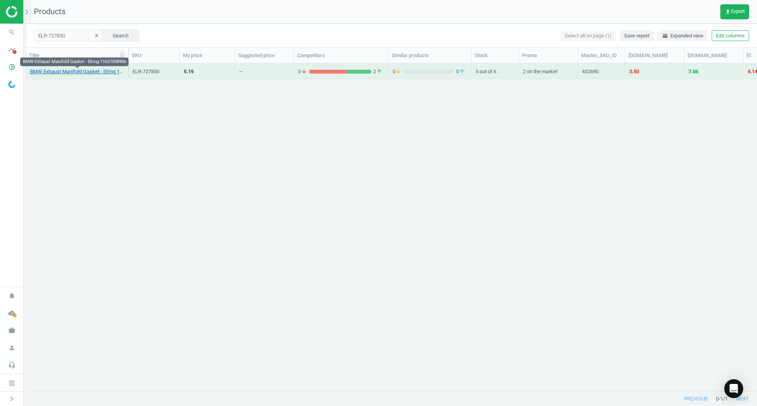
click at [88, 73] on link "BMW Exhaust Manifold Gasket - Elring 11627558906" at bounding box center [77, 71] width 94 height 7
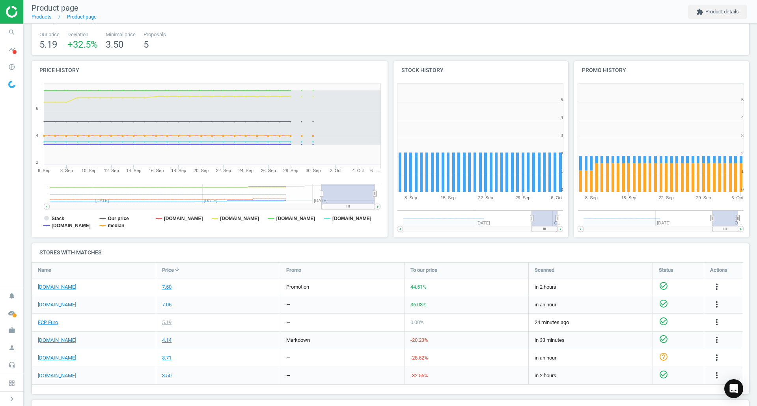
scroll to position [104, 0]
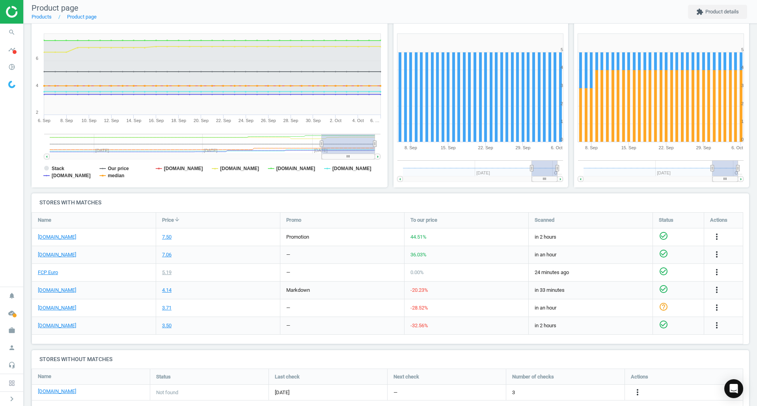
click at [61, 241] on div "[DOMAIN_NAME]" at bounding box center [94, 237] width 124 height 17
click at [61, 234] on link "[DOMAIN_NAME]" at bounding box center [57, 237] width 38 height 7
click at [53, 272] on link "FCP Euro" at bounding box center [48, 272] width 20 height 7
click at [13, 33] on icon "search" at bounding box center [11, 32] width 15 height 15
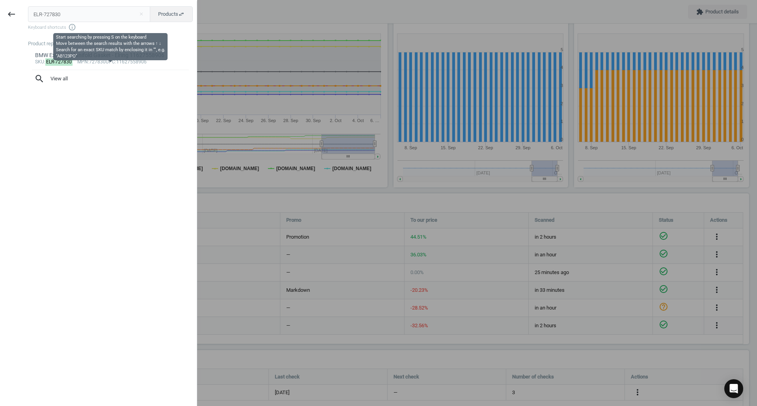
click at [73, 20] on input "ELR-727830" at bounding box center [89, 14] width 123 height 16
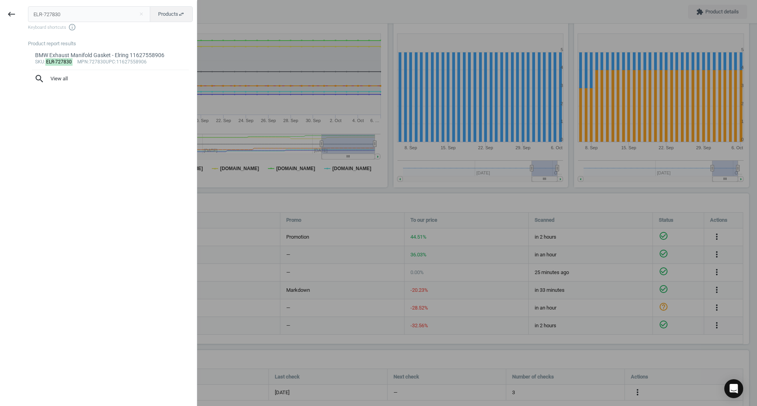
click at [73, 20] on input "ELR-727830" at bounding box center [89, 14] width 123 height 16
click at [73, 20] on input "11627558906" at bounding box center [89, 14] width 123 height 16
type input "11627558906"
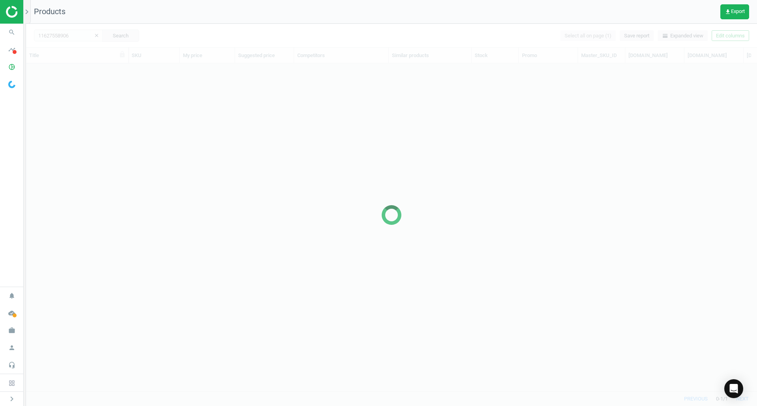
scroll to position [316, 725]
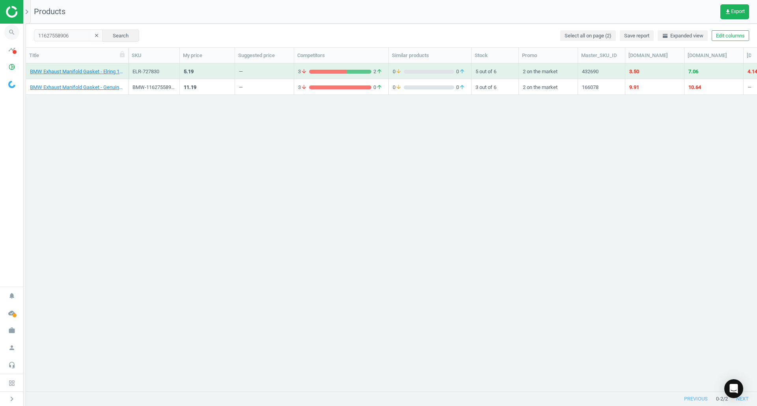
click at [8, 36] on icon "search" at bounding box center [11, 32] width 15 height 15
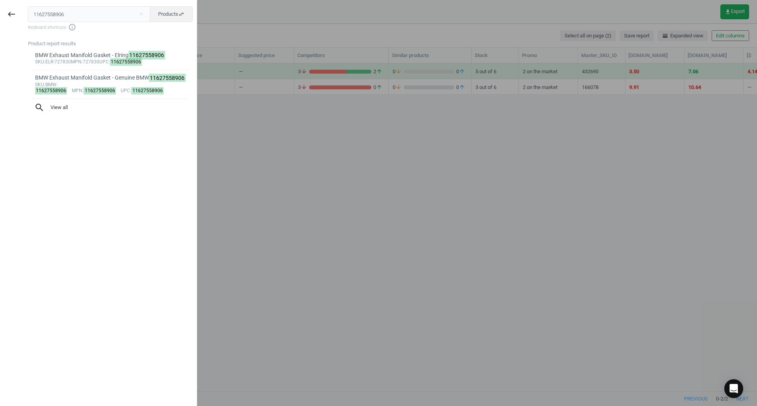
click at [82, 19] on input "11627558906" at bounding box center [89, 14] width 123 height 16
type input "ELR-727830"
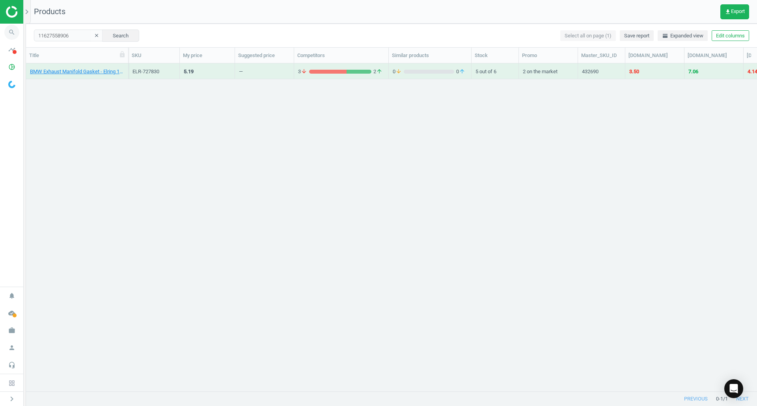
click at [5, 40] on span "search" at bounding box center [12, 32] width 24 height 17
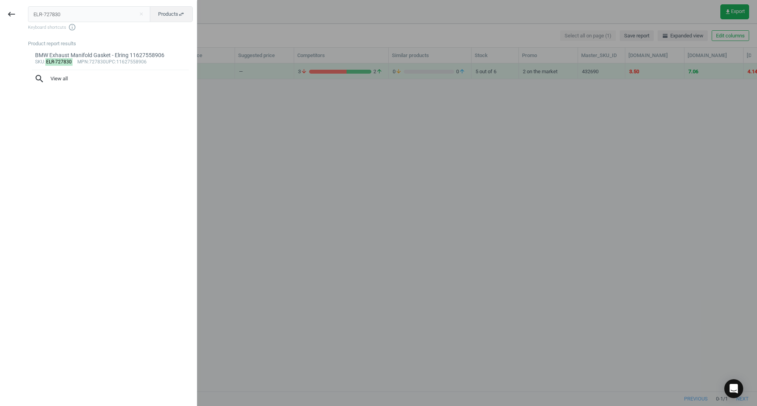
click at [77, 14] on input "ELR-727830" at bounding box center [89, 14] width 123 height 16
type input "ELR-738190"
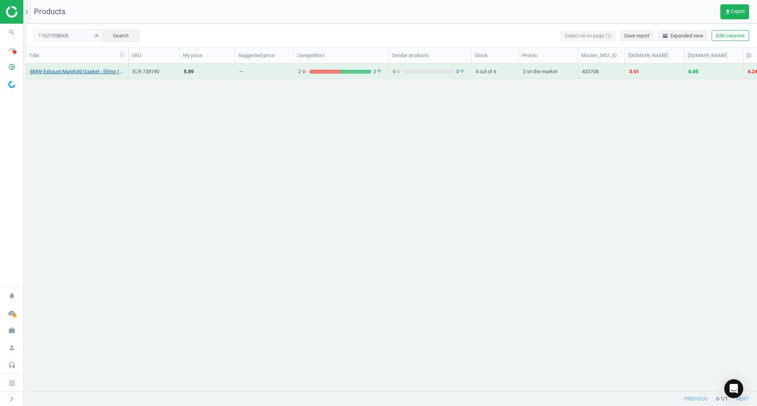
click at [99, 70] on link "BMW Exhaust Manifold Gasket - Elring 11657593303" at bounding box center [77, 71] width 94 height 7
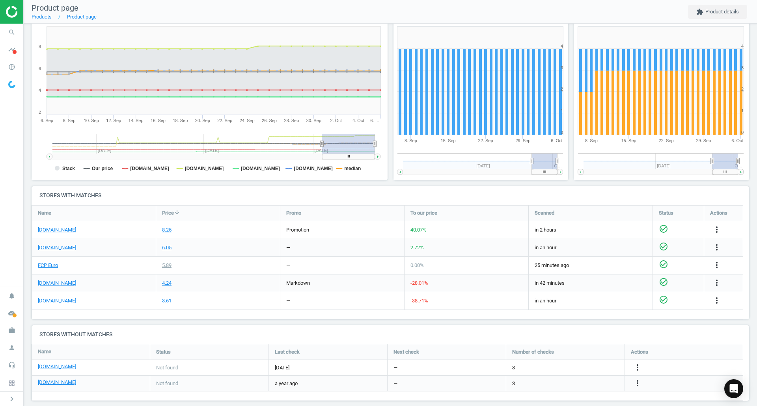
scroll to position [119, 0]
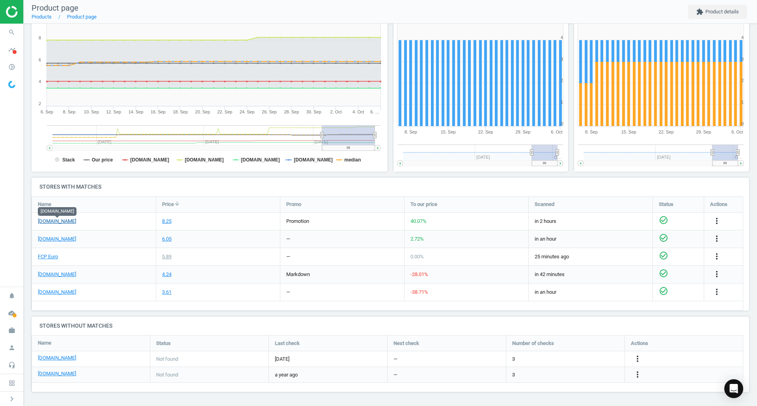
click at [71, 222] on link "[DOMAIN_NAME]" at bounding box center [57, 221] width 38 height 7
click at [52, 258] on link "FCP Euro" at bounding box center [48, 256] width 20 height 7
click at [10, 30] on icon "search" at bounding box center [11, 32] width 15 height 15
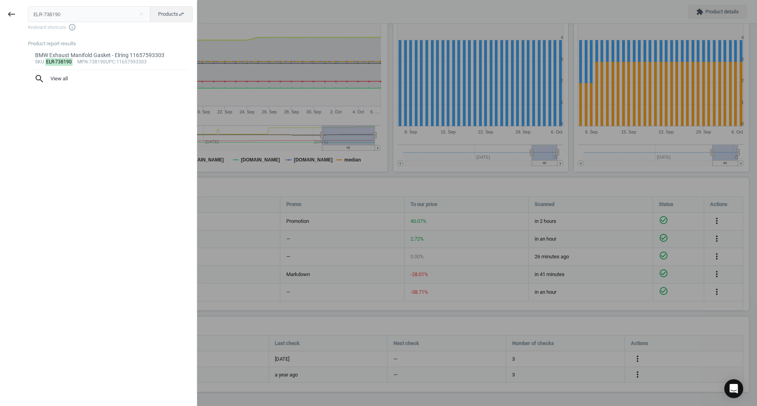
click at [125, 16] on input "ELR-738190" at bounding box center [89, 14] width 123 height 16
type input "HEL-010562901"
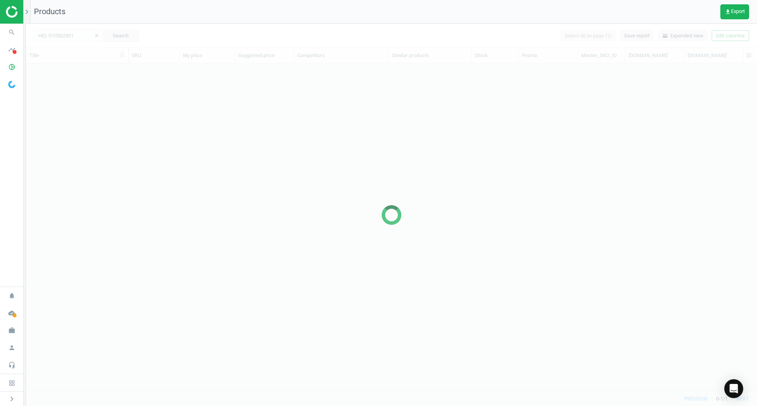
scroll to position [316, 725]
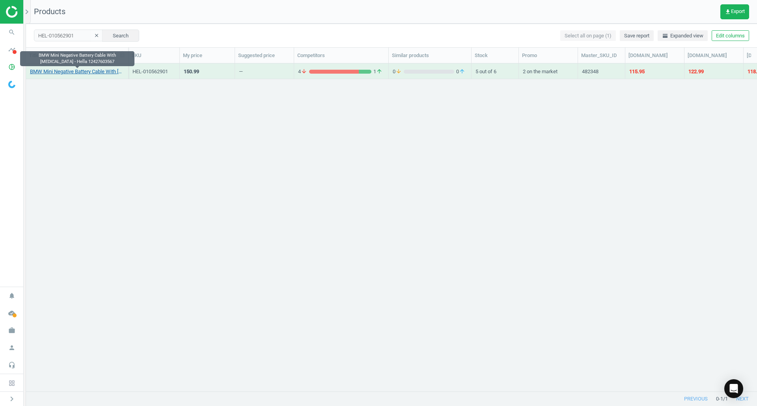
click at [113, 74] on link "BMW Mini Negative Battery Cable With [MEDICAL_DATA] - Hella 12427603567" at bounding box center [77, 71] width 94 height 7
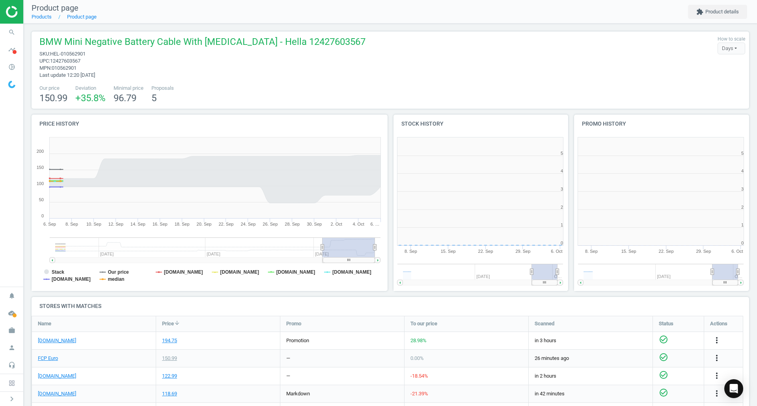
scroll to position [170, 186]
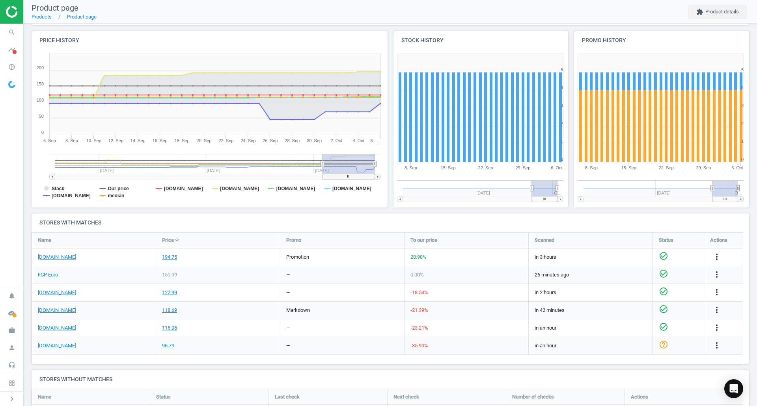
click at [45, 279] on div "FCP Euro" at bounding box center [94, 274] width 124 height 17
click at [51, 273] on link "FCP Euro" at bounding box center [48, 275] width 20 height 7
click at [75, 257] on link "[DOMAIN_NAME]" at bounding box center [57, 257] width 38 height 7
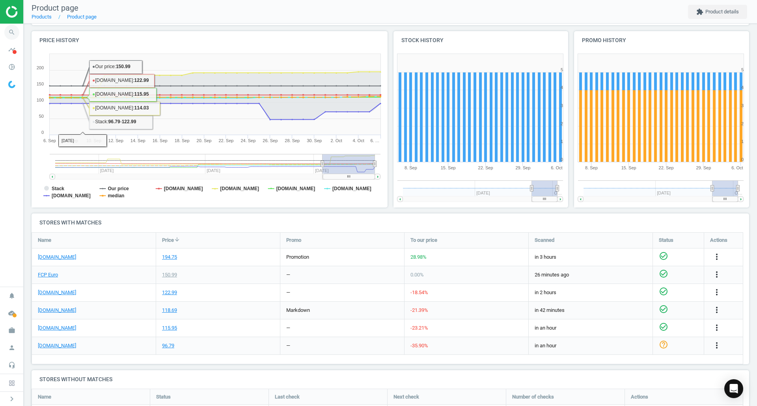
click at [20, 32] on span "search" at bounding box center [12, 32] width 24 height 17
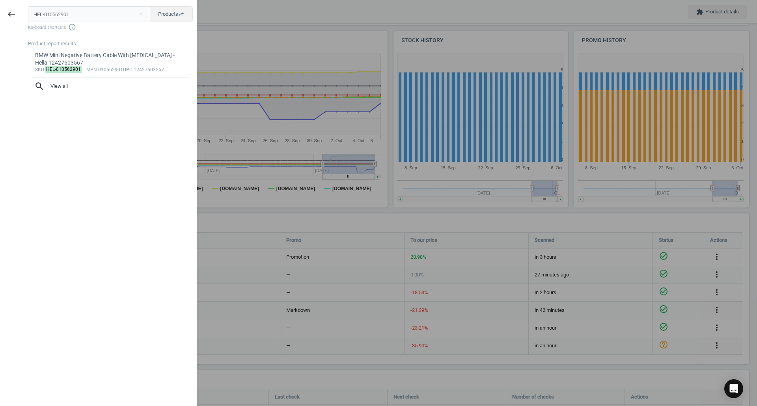
click at [55, 19] on input "HEL-010562901" at bounding box center [89, 14] width 123 height 16
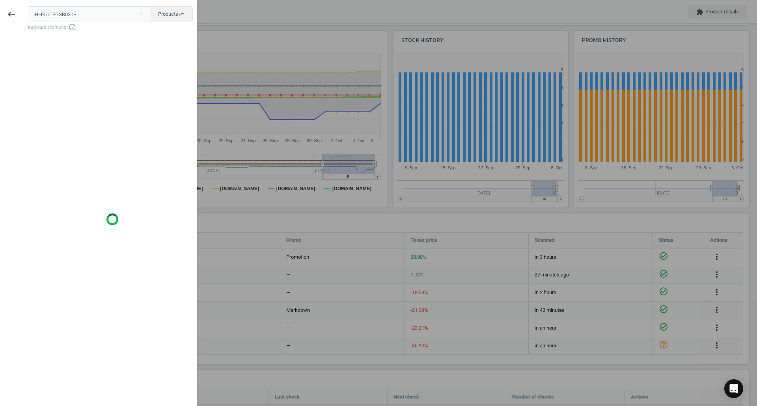
type input "IHI-F51CEGSR031B"
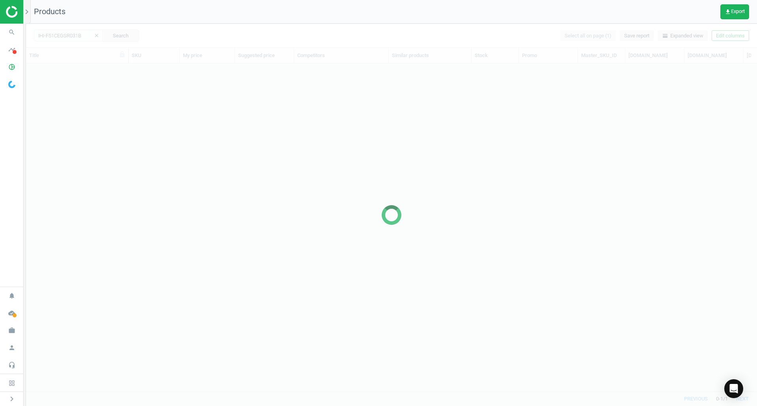
scroll to position [316, 725]
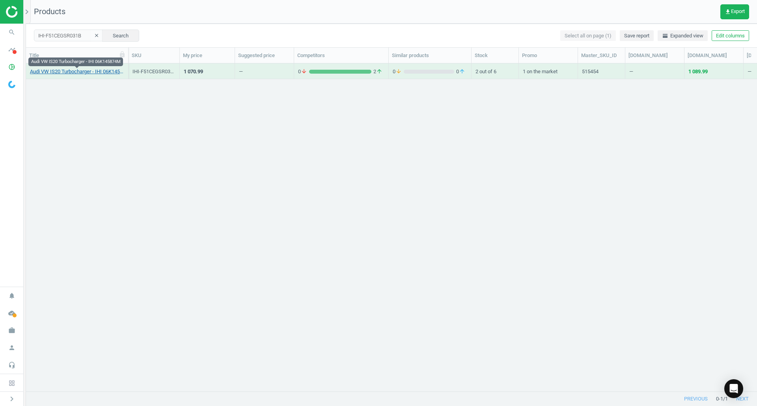
click at [64, 74] on link "Audi VW IS20 Turbocharger - IHI 06K145874M" at bounding box center [77, 71] width 94 height 7
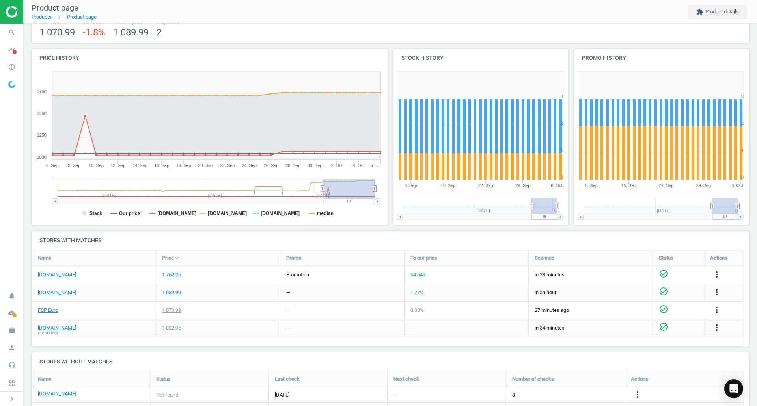
scroll to position [79, 0]
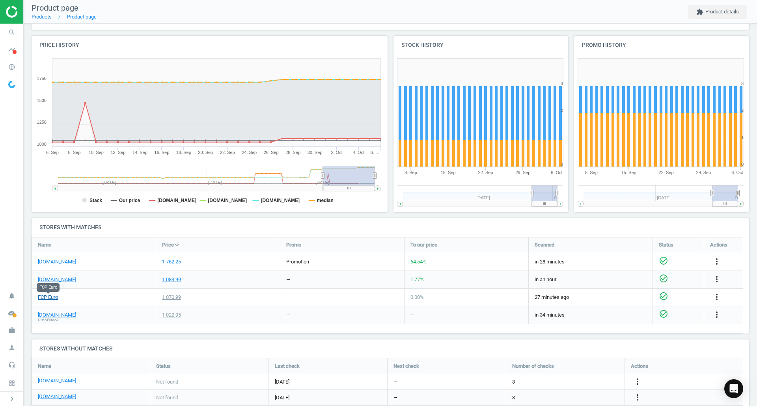
click at [55, 300] on link "FCP Euro" at bounding box center [48, 297] width 20 height 7
click at [70, 262] on link "[DOMAIN_NAME]" at bounding box center [57, 262] width 38 height 7
click at [19, 36] on span "search" at bounding box center [12, 32] width 24 height 17
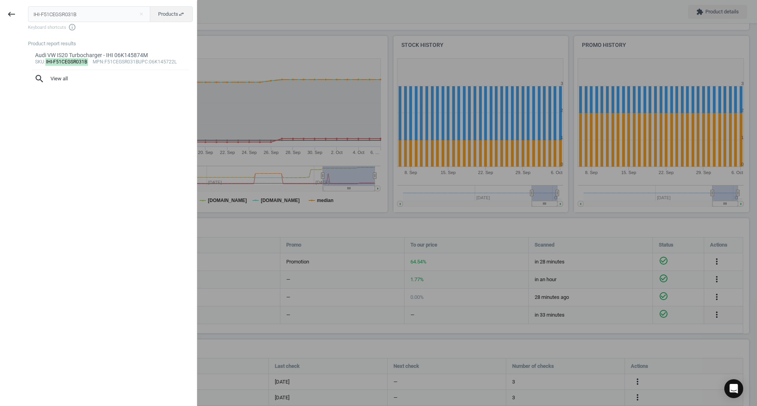
click at [83, 4] on div "IHI-F51CEGSR031B close Products swap_horiz Keyboard shortcuts info_outline Prod…" at bounding box center [110, 204] width 174 height 406
click at [116, 7] on input "IHI-F51CEGSR031B" at bounding box center [89, 14] width 123 height 16
paste input "VAL-438272"
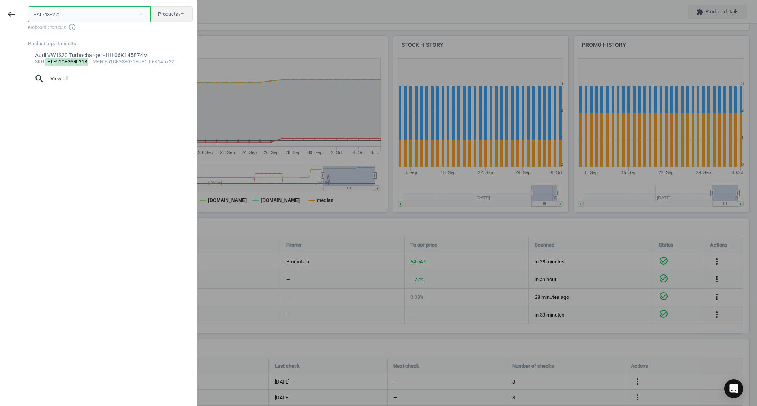
type input "VAL-438272"
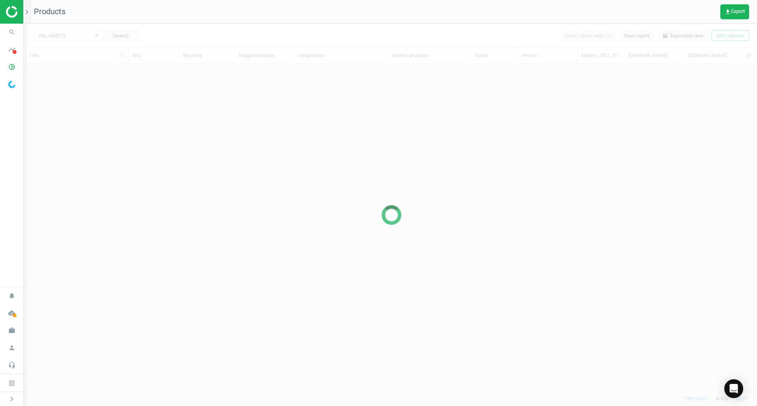
scroll to position [316, 725]
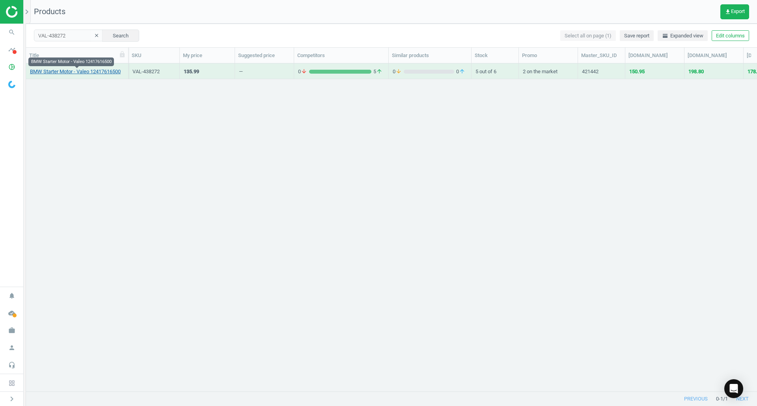
click at [58, 69] on link "BMW Starter Motor - Valeo 12417616500" at bounding box center [75, 71] width 91 height 7
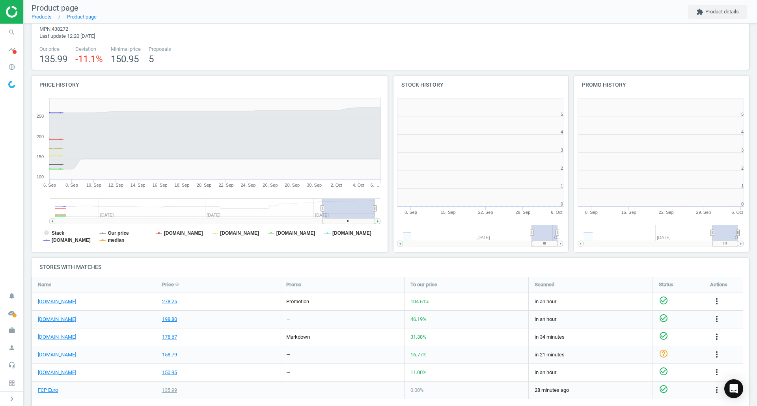
scroll to position [4, 4]
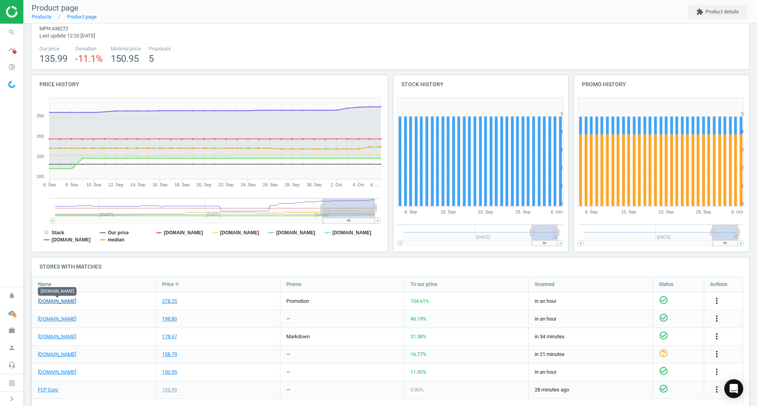
click at [53, 301] on link "[DOMAIN_NAME]" at bounding box center [57, 301] width 38 height 7
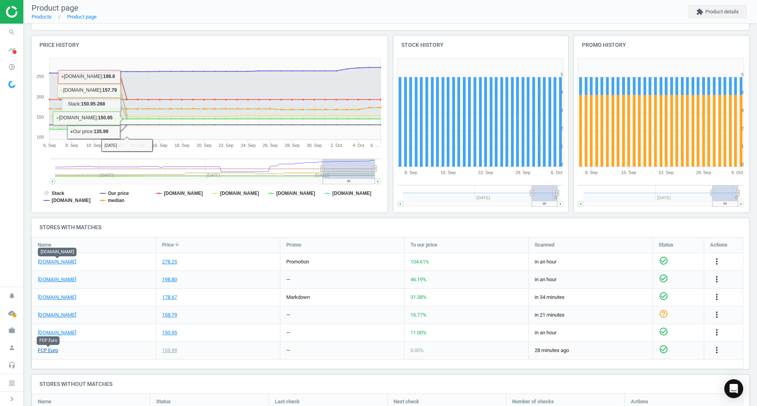
click at [43, 351] on link "FCP Euro" at bounding box center [48, 350] width 20 height 7
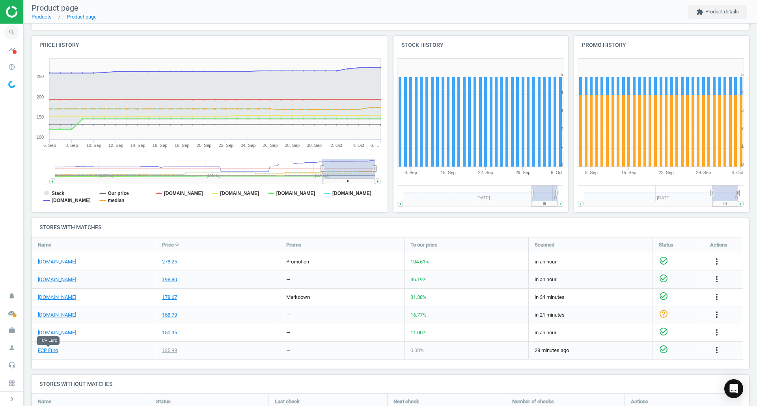
click at [15, 32] on icon "search" at bounding box center [11, 32] width 15 height 15
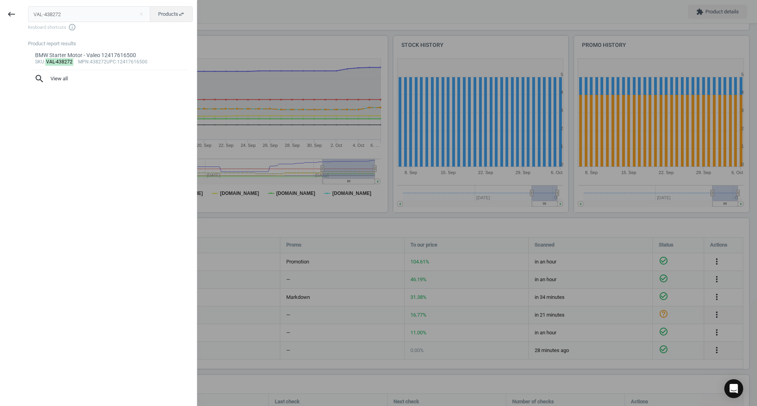
click at [80, 12] on input "VAL-438272" at bounding box center [89, 14] width 123 height 16
type input "ZFS-1079120804\"
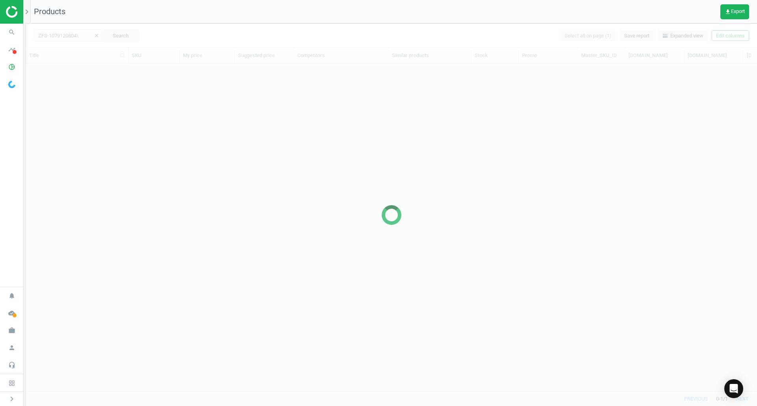
scroll to position [316, 725]
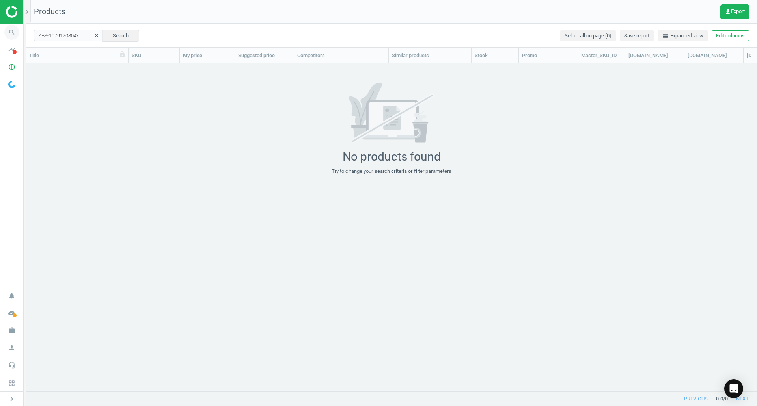
click at [9, 24] on span "search" at bounding box center [12, 32] width 24 height 17
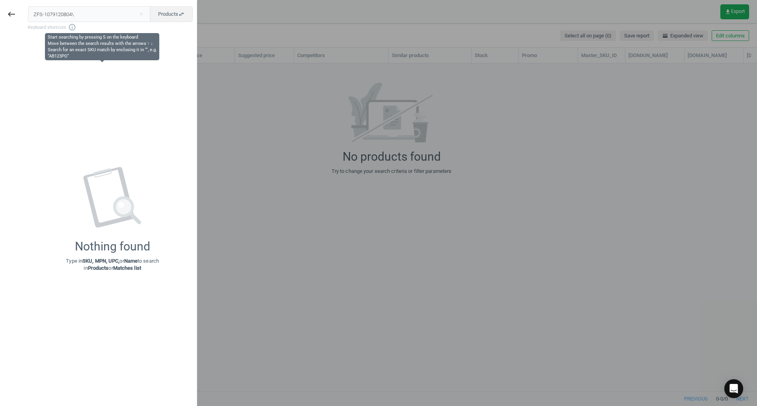
click at [63, 21] on input "ZFS-1079120804\" at bounding box center [89, 14] width 123 height 16
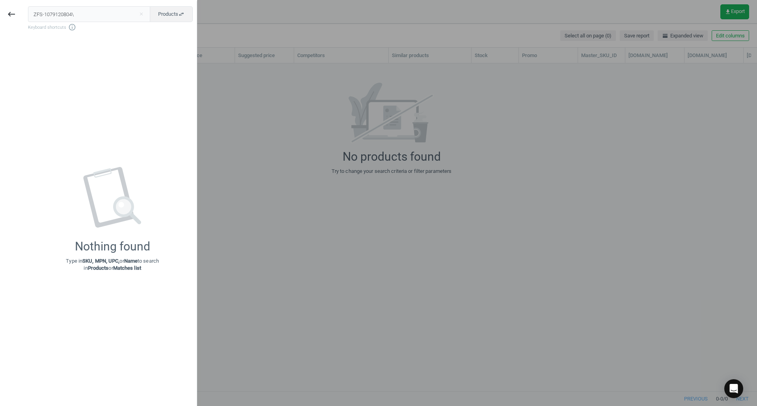
click at [66, 17] on input "ZFS-1079120804\" at bounding box center [89, 14] width 123 height 16
type input "ZFS-1079120804"
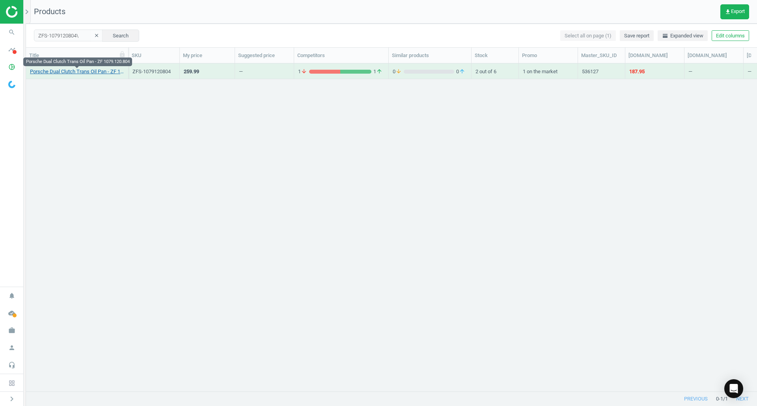
click at [40, 74] on link "Porsche Dual Clutch Trans Oil Pan - ZF 1079.120.804" at bounding box center [77, 71] width 94 height 7
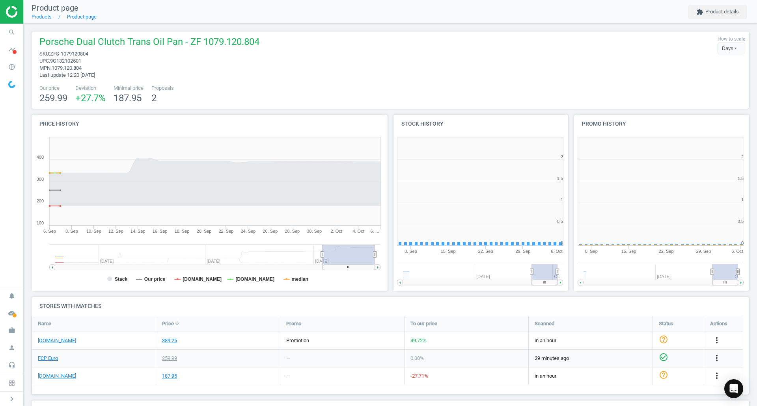
scroll to position [4, 4]
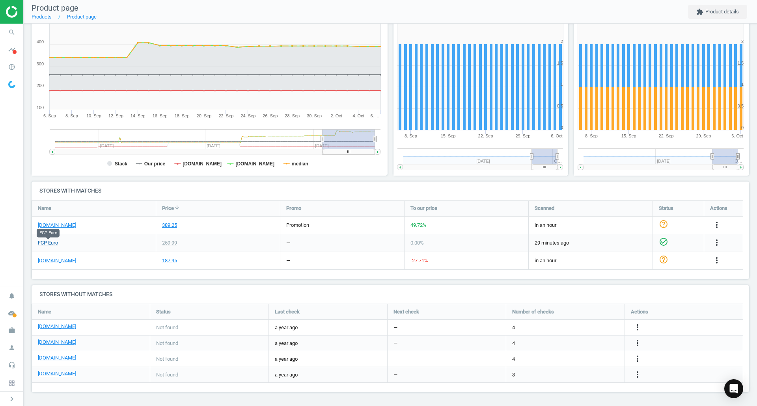
click at [51, 243] on link "FCP Euro" at bounding box center [48, 243] width 20 height 7
click at [65, 225] on link "[DOMAIN_NAME]" at bounding box center [57, 225] width 38 height 7
click at [13, 30] on icon "search" at bounding box center [11, 32] width 15 height 15
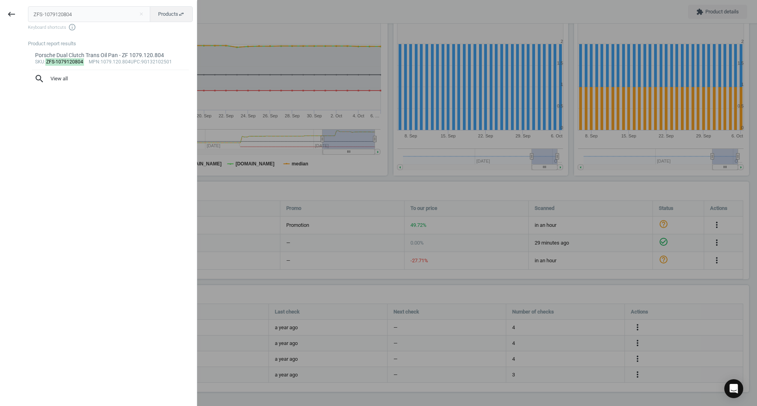
click at [75, 13] on input "ZFS-1079120804" at bounding box center [89, 14] width 123 height 16
type input "BOS-03182"
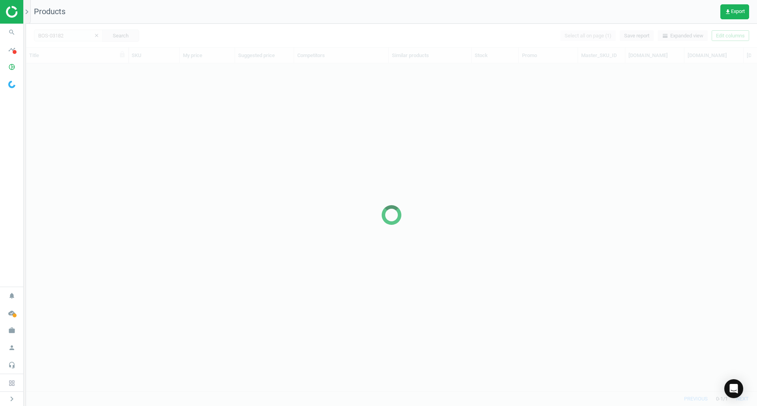
scroll to position [316, 725]
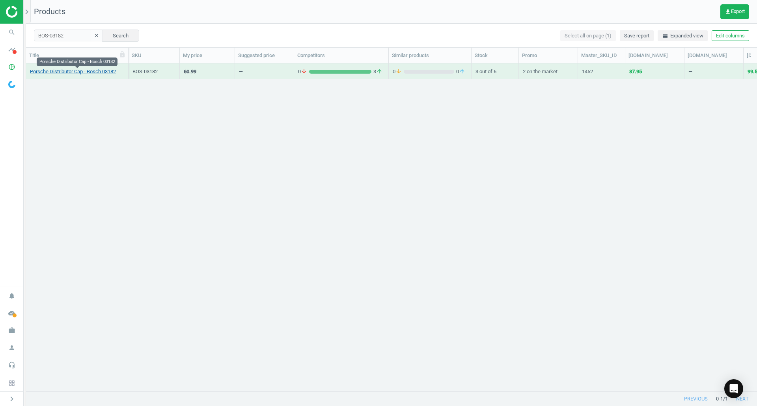
click at [85, 73] on link "Porsche Distributor Cap - Bosch 03182" at bounding box center [73, 71] width 86 height 7
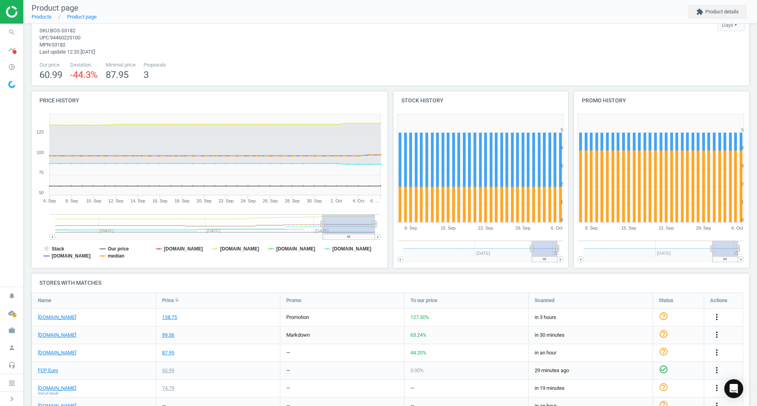
scroll to position [24, 0]
click at [21, 32] on span "search" at bounding box center [12, 32] width 24 height 17
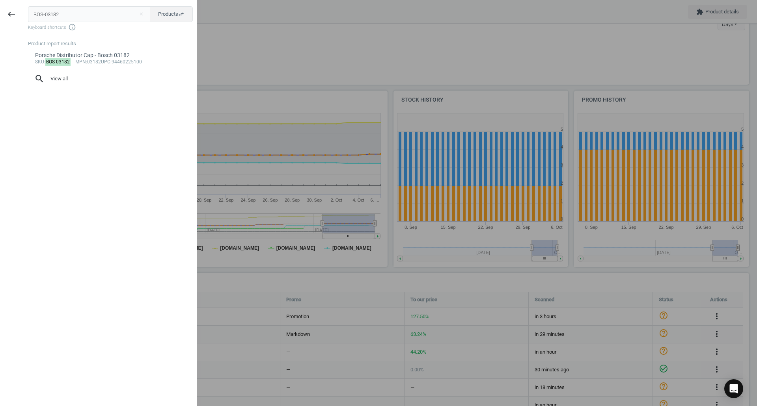
click at [86, 18] on input "BOS-03182" at bounding box center [89, 14] width 123 height 16
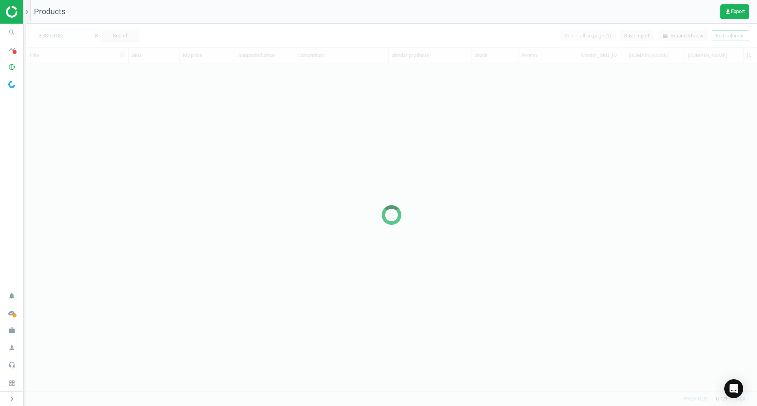
scroll to position [316, 725]
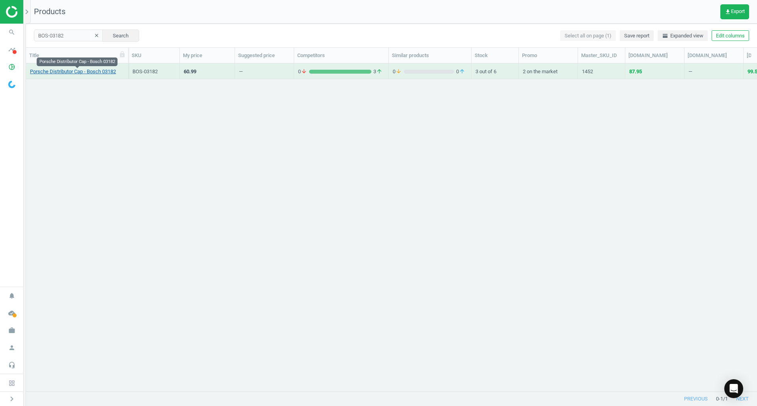
click at [98, 73] on link "Porsche Distributor Cap - Bosch 03182" at bounding box center [73, 71] width 86 height 7
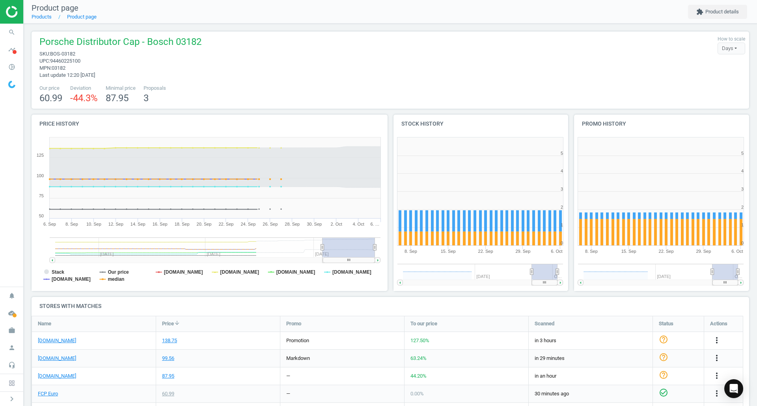
scroll to position [121, 0]
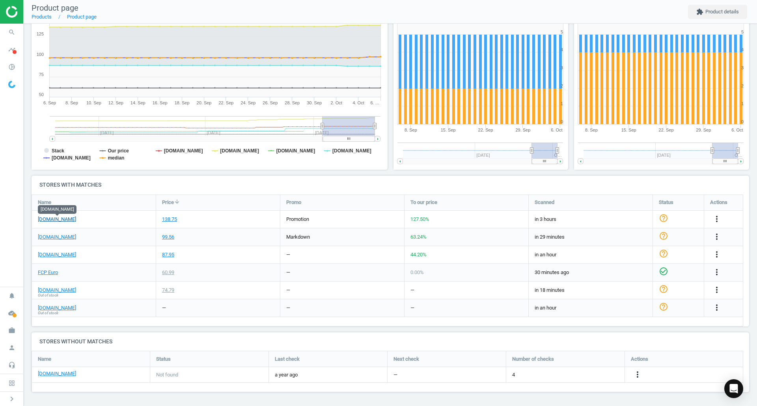
click at [71, 218] on link "[DOMAIN_NAME]" at bounding box center [57, 219] width 38 height 7
click at [44, 272] on link "FCP Euro" at bounding box center [48, 272] width 20 height 7
click at [13, 32] on icon "search" at bounding box center [11, 32] width 15 height 15
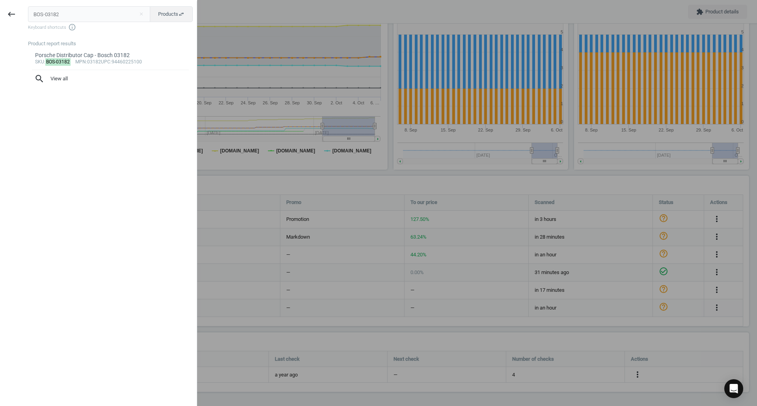
click at [76, 19] on input "BOS-03182" at bounding box center [89, 14] width 123 height 16
type input "BOS-1582980137"
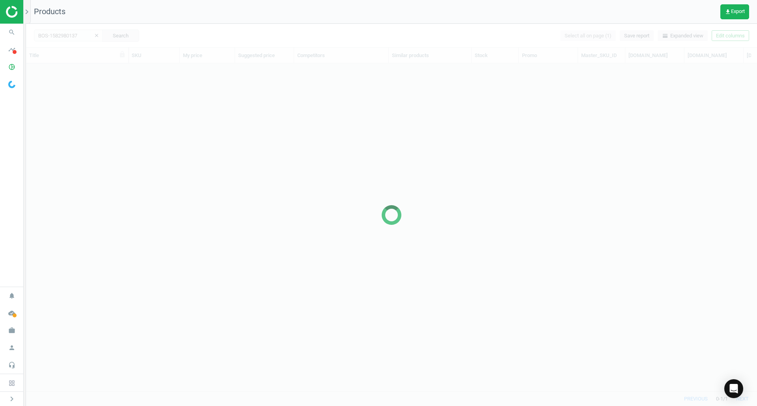
scroll to position [316, 725]
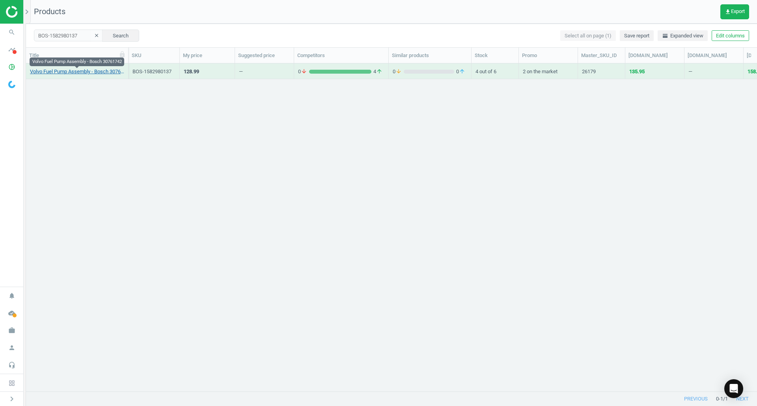
click at [73, 75] on link "Volvo Fuel Pump Assembly - Bosch 30761742" at bounding box center [77, 71] width 94 height 7
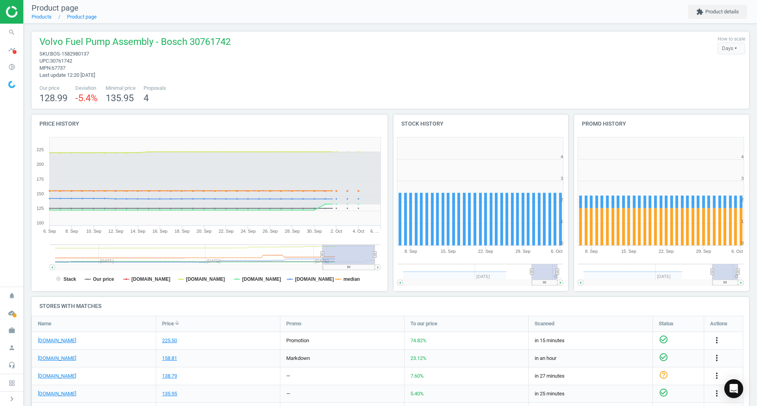
scroll to position [37, 0]
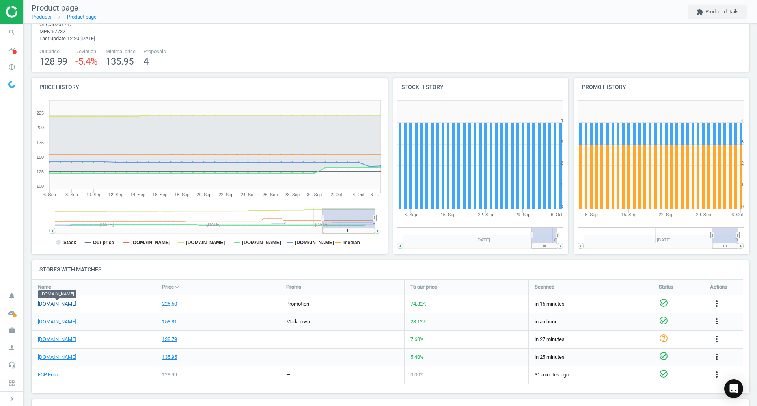
click at [71, 304] on link "[DOMAIN_NAME]" at bounding box center [57, 304] width 38 height 7
click at [52, 378] on link "FCP Euro" at bounding box center [48, 375] width 20 height 7
click at [15, 29] on icon "search" at bounding box center [11, 32] width 15 height 15
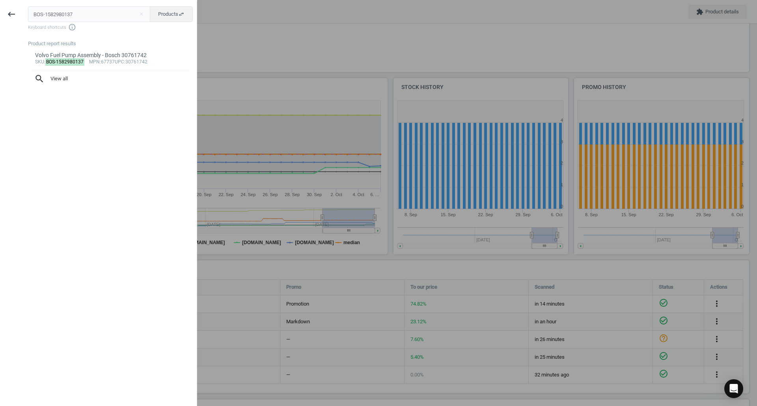
click at [77, 19] on input "BOS-1582980137" at bounding box center [89, 14] width 123 height 16
type input "BOS-AL0826X"
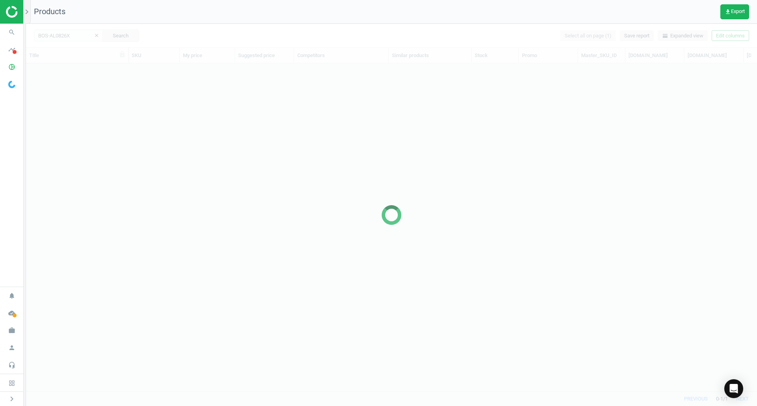
scroll to position [316, 725]
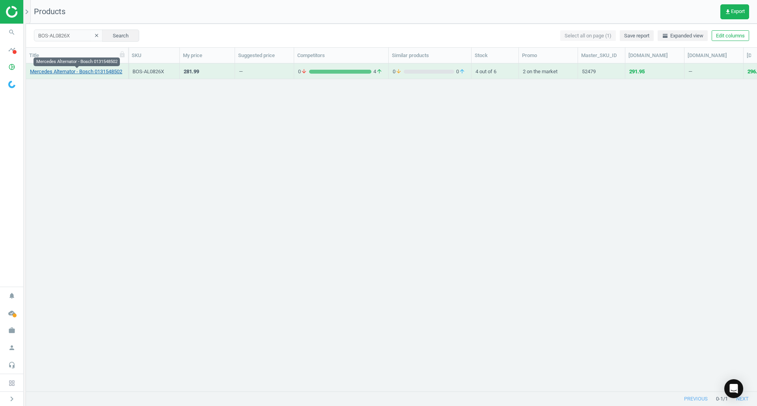
click at [106, 70] on link "Mercedes Alternator - Bosch 0131548502" at bounding box center [76, 71] width 92 height 7
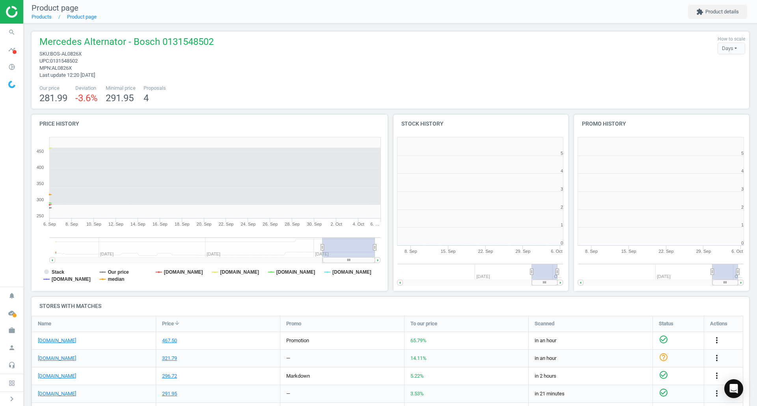
scroll to position [4, 4]
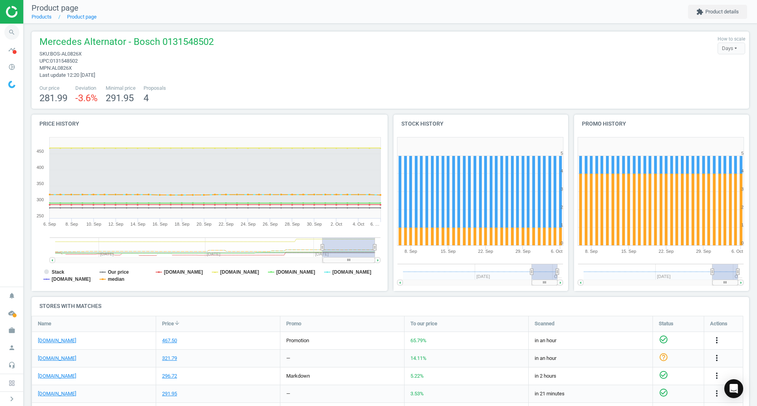
click at [17, 28] on icon "search" at bounding box center [11, 32] width 15 height 15
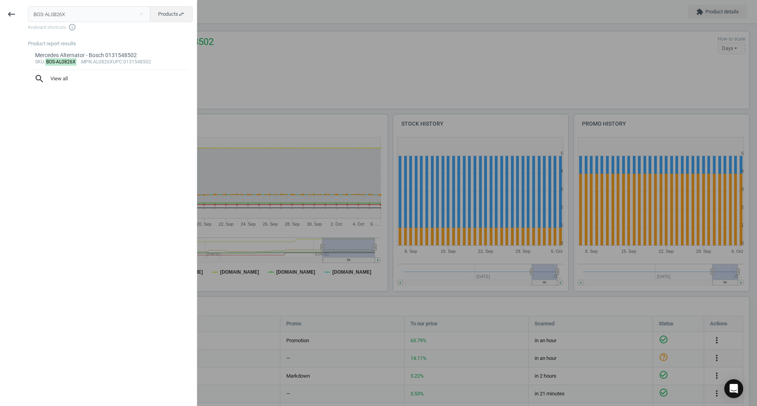
click at [60, 20] on input "BOS-AL0826X" at bounding box center [89, 14] width 123 height 16
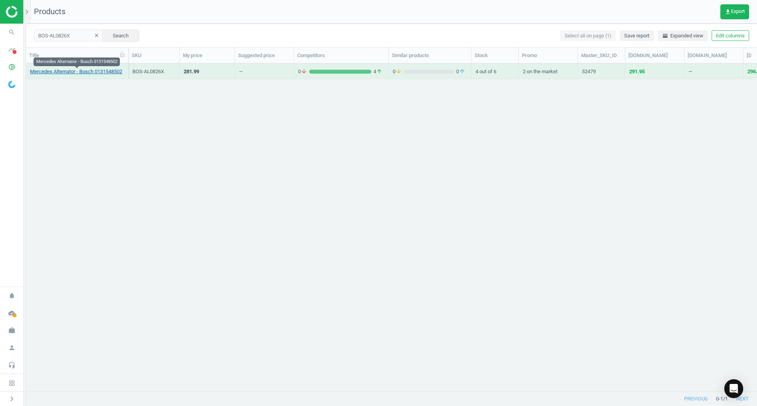
click at [67, 69] on link "Mercedes Alternator - Bosch 0131548502" at bounding box center [76, 71] width 92 height 7
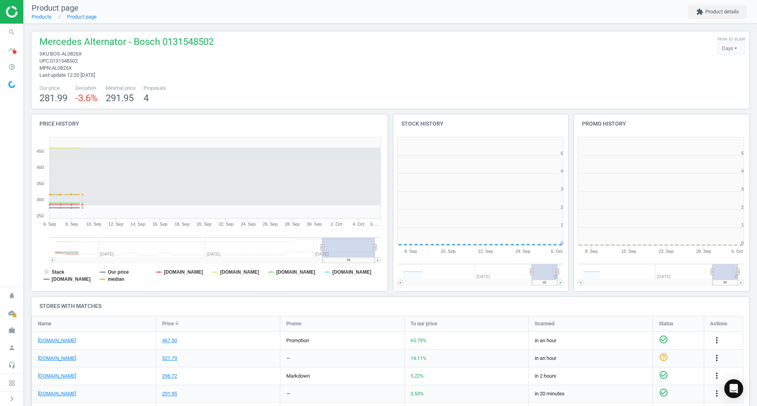
scroll to position [170, 186]
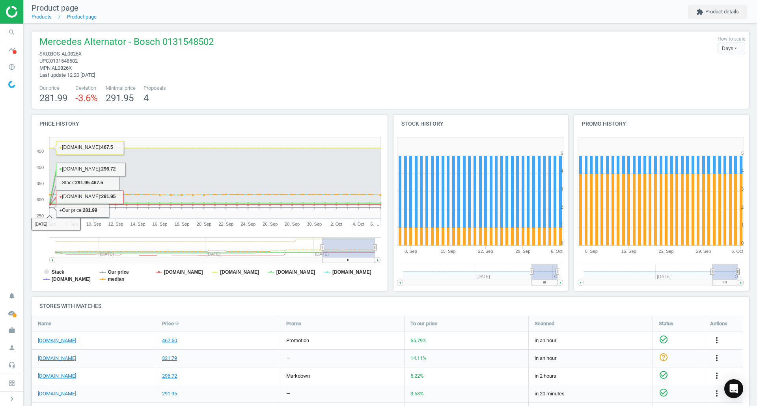
drag, startPoint x: 3, startPoint y: 24, endPoint x: 8, endPoint y: 22, distance: 5.6
click at [0, 20] on aside "search Search timeline Data delivery Overview Matches dashboard Matches Rematch…" at bounding box center [12, 203] width 24 height 406
click at [15, 30] on icon "search" at bounding box center [11, 32] width 15 height 15
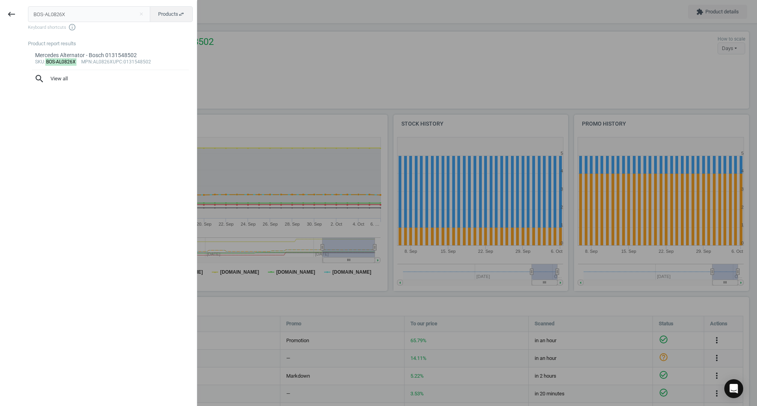
click at [44, 16] on input "BOS-AL0826X" at bounding box center [89, 14] width 123 height 16
type input "BOS-BP1894"
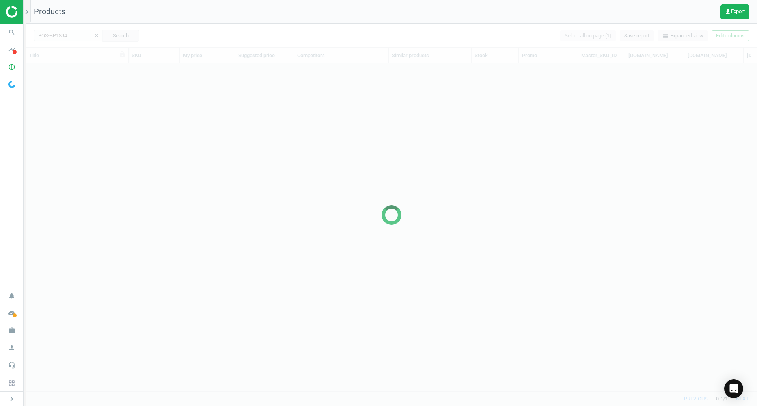
scroll to position [316, 725]
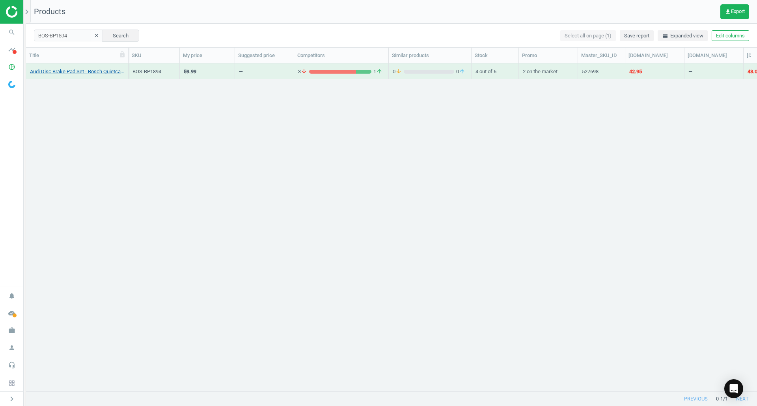
click at [95, 70] on link "Audi Disc Brake Pad Set - Bosch Quietcast BP1894" at bounding box center [77, 71] width 94 height 7
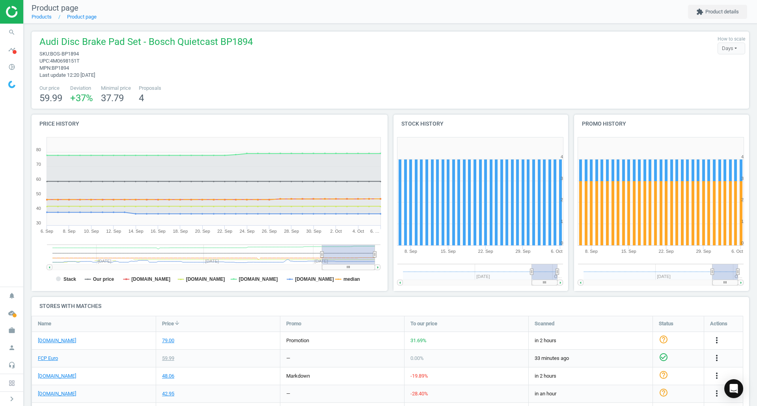
scroll to position [20, 0]
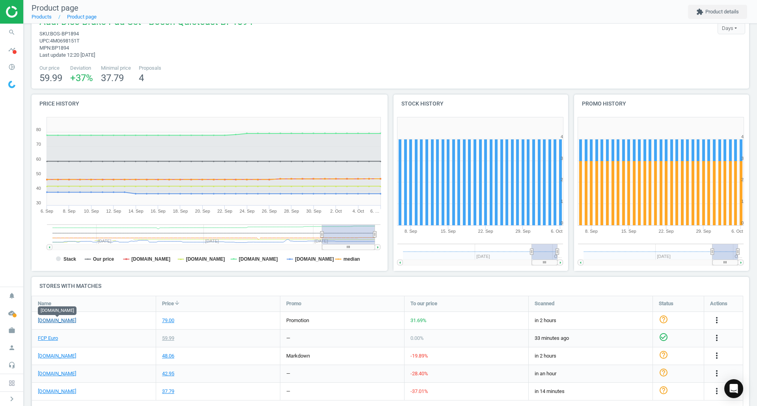
click at [69, 323] on link "[DOMAIN_NAME]" at bounding box center [57, 320] width 38 height 7
click at [53, 341] on link "FCP Euro" at bounding box center [48, 338] width 20 height 7
click at [19, 34] on icon "search" at bounding box center [11, 32] width 15 height 15
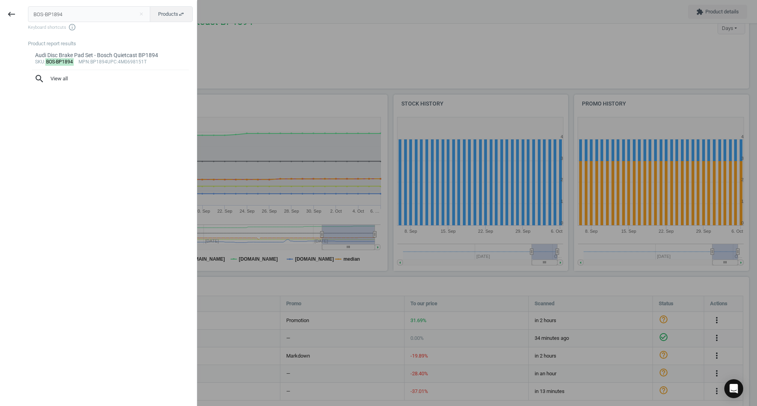
click at [68, 3] on div "BOS-BP1894 close Products swap_horiz Keyboard shortcuts info_outline Product re…" at bounding box center [110, 204] width 174 height 406
click at [75, 9] on input "BOS-BP1894" at bounding box center [89, 14] width 123 height 16
paste input "RE-09C12733"
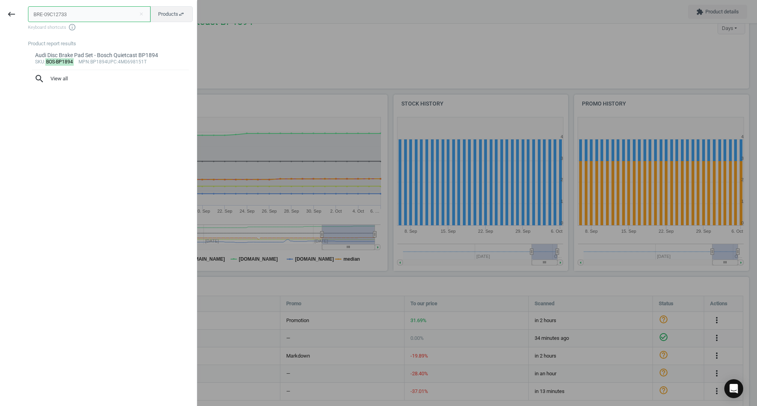
type input "BRE-09C12733"
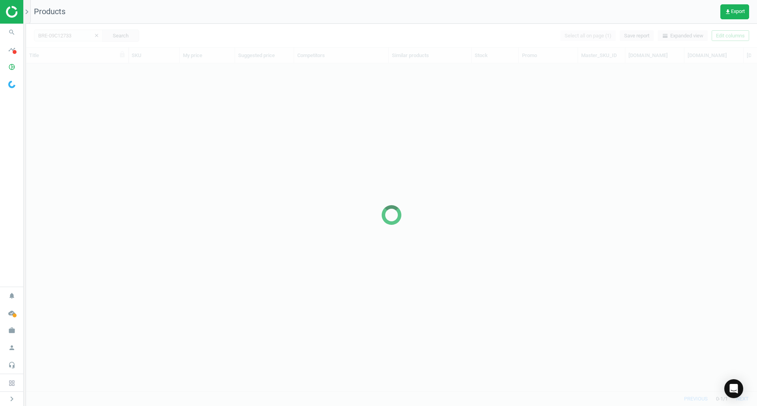
scroll to position [316, 725]
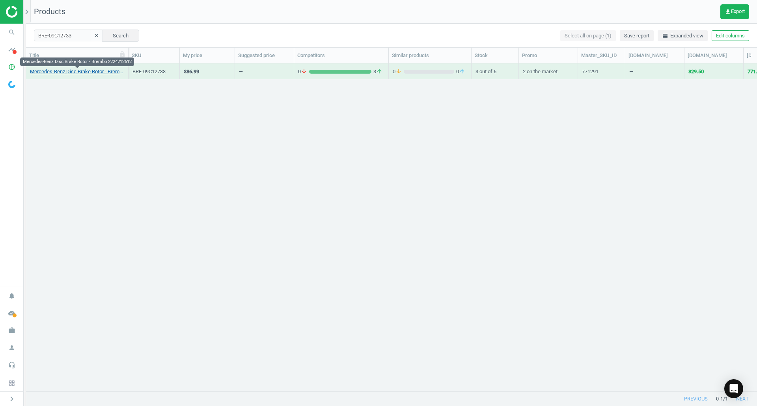
click at [95, 72] on link "Mercedes-Benz Disc Brake Rotor - Brembo 2224212612" at bounding box center [77, 71] width 94 height 7
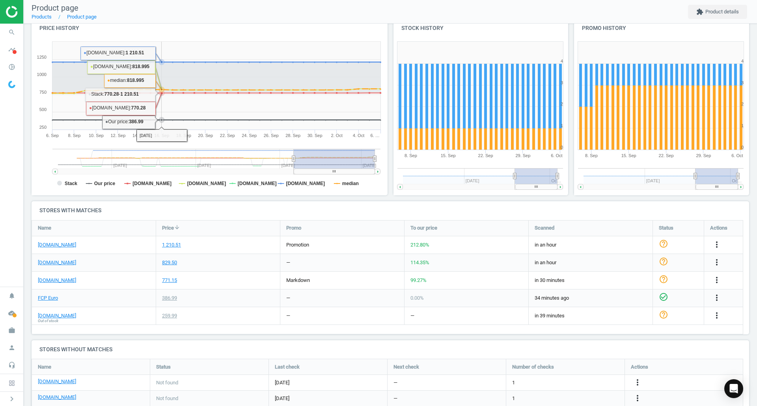
scroll to position [98, 0]
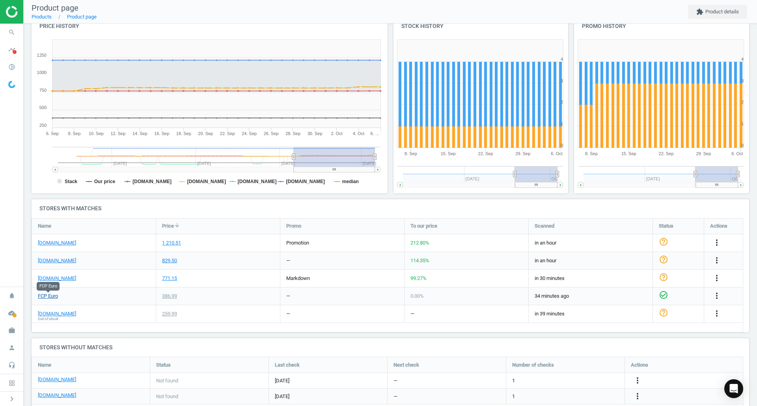
click at [44, 296] on link "FCP Euro" at bounding box center [48, 296] width 20 height 7
click at [12, 28] on icon "search" at bounding box center [11, 32] width 15 height 15
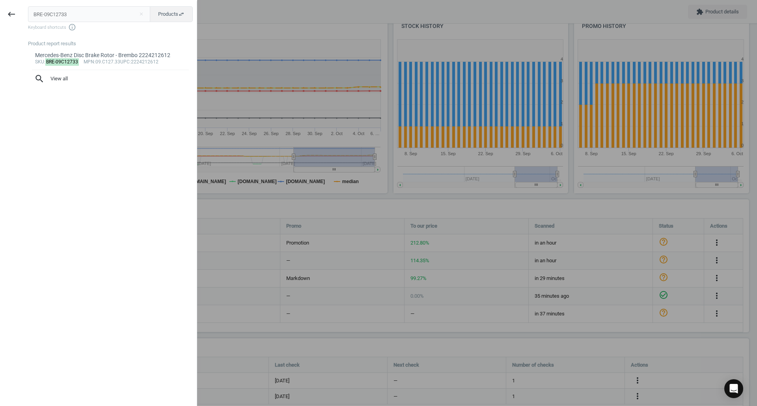
click at [69, 18] on input "BRE-09C12733" at bounding box center [89, 14] width 123 height 16
type input "2224212612"
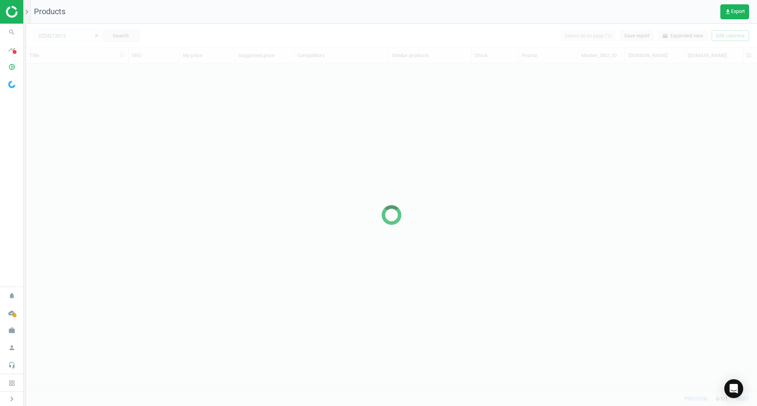
scroll to position [316, 725]
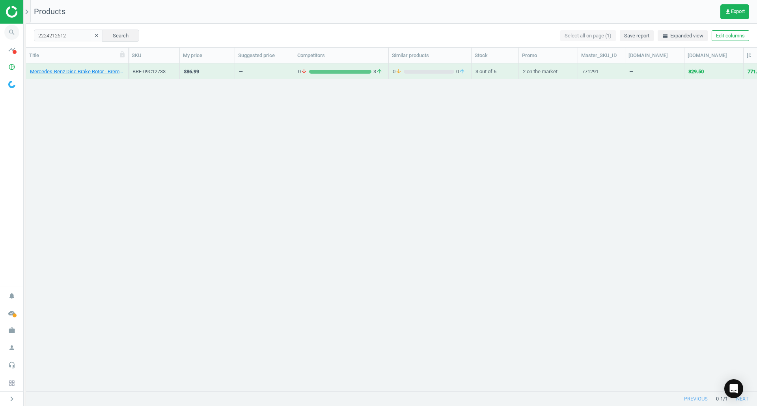
click at [22, 32] on span "search" at bounding box center [12, 32] width 24 height 17
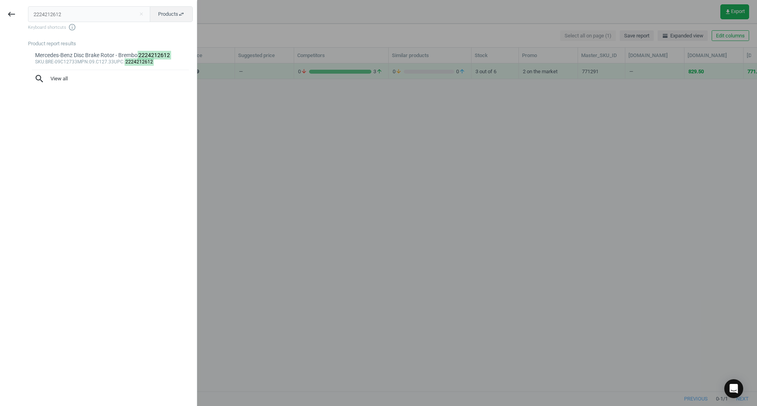
click at [79, 13] on input "2224212612" at bounding box center [89, 14] width 123 height 16
type input "CTO-220146S"
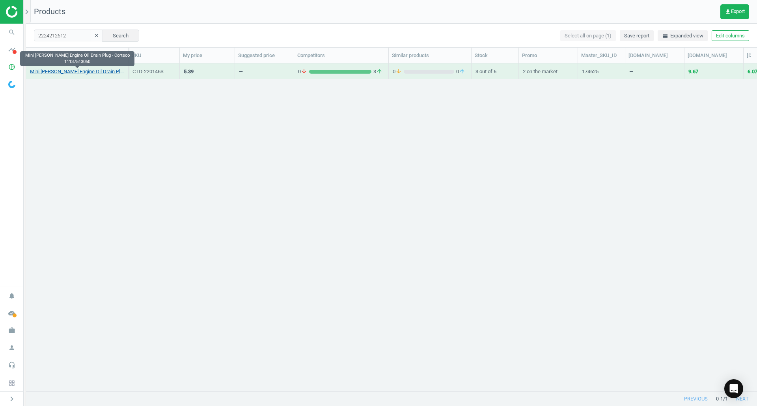
click at [68, 73] on link "Mini Cooper Engine Oil Drain Plug - Corteco 11137513050" at bounding box center [77, 71] width 94 height 7
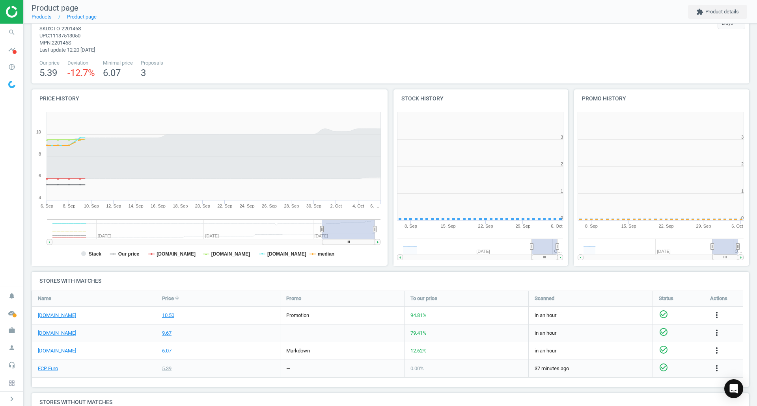
scroll to position [170, 186]
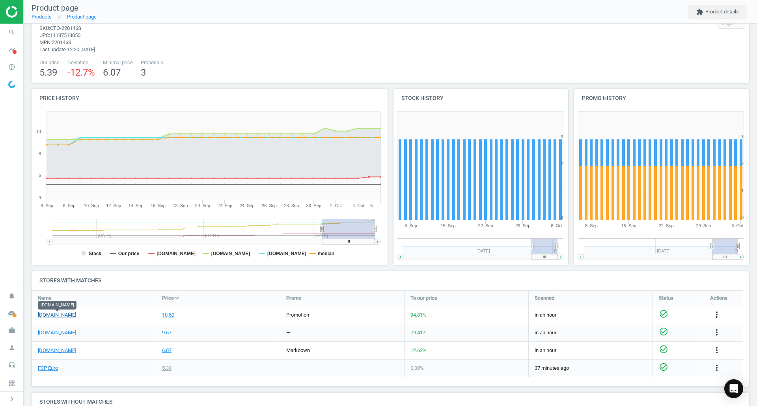
click at [55, 317] on link "[DOMAIN_NAME]" at bounding box center [57, 315] width 38 height 7
click at [54, 367] on link "FCP Euro" at bounding box center [48, 368] width 20 height 7
click at [7, 35] on icon "search" at bounding box center [11, 32] width 15 height 15
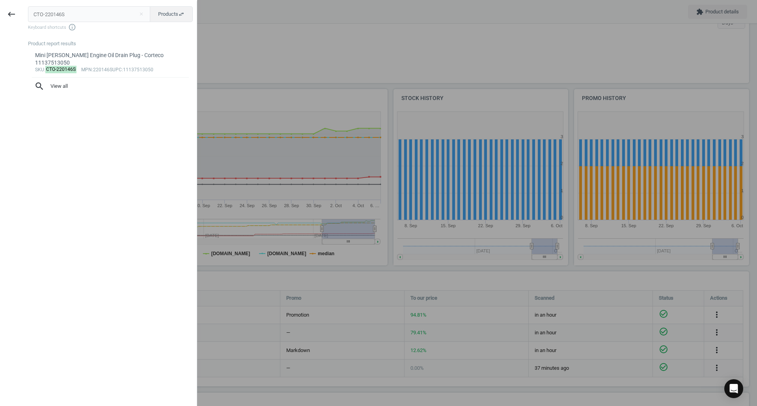
click at [78, 11] on input "CTO-220146S" at bounding box center [89, 14] width 123 height 16
type input "CTO-602364"
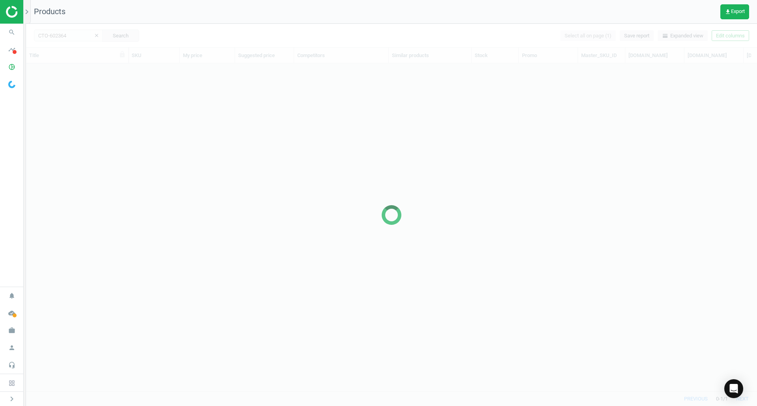
scroll to position [316, 725]
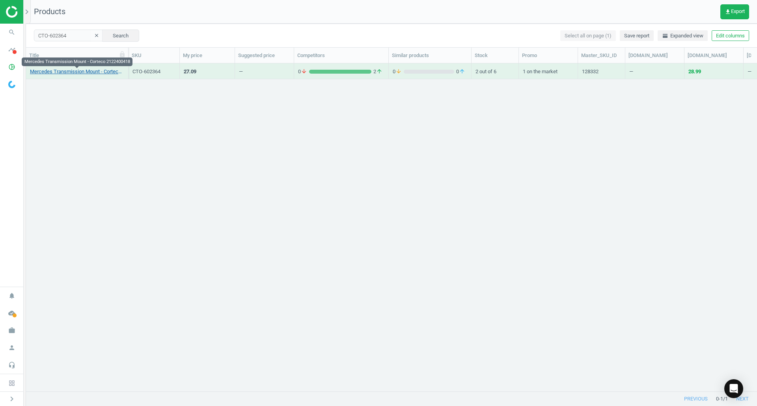
click at [65, 69] on link "Mercedes Transmission Mount - Corteco 2122400418" at bounding box center [77, 71] width 94 height 7
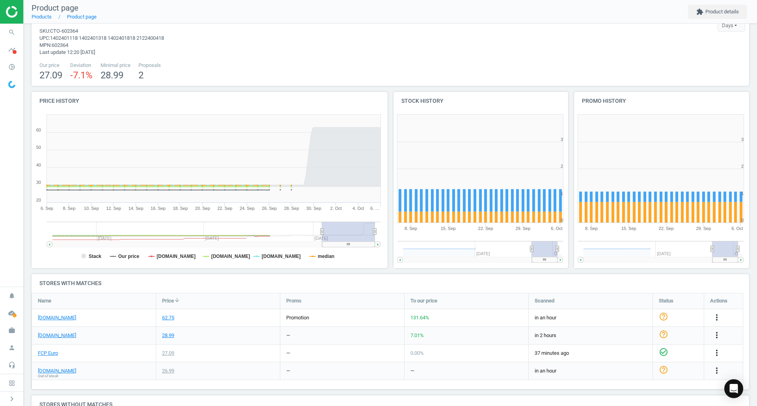
scroll to position [24, 0]
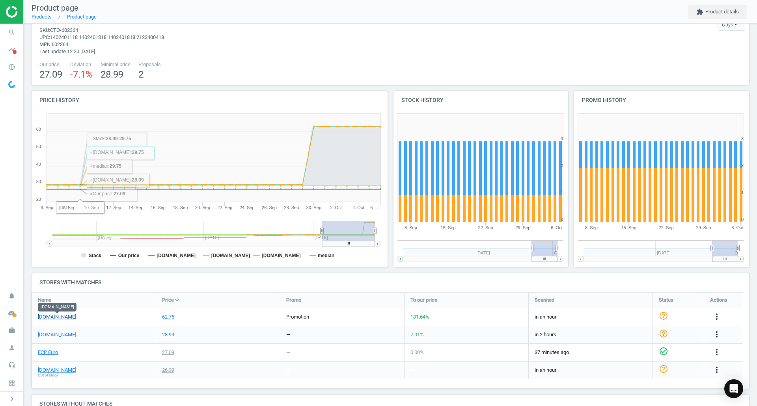
click at [65, 316] on link "[DOMAIN_NAME]" at bounding box center [57, 317] width 38 height 7
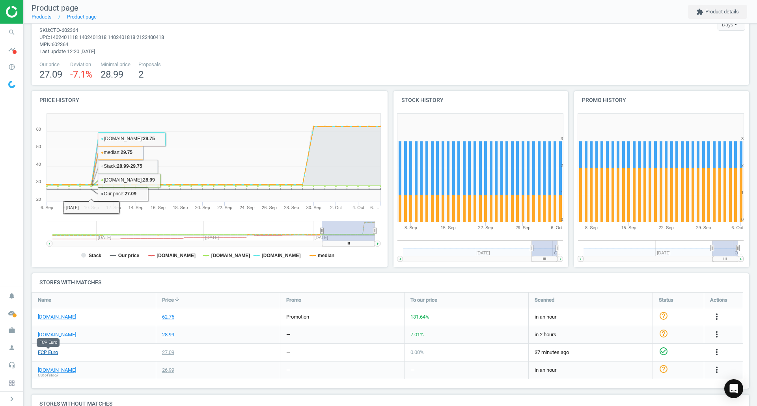
click at [46, 353] on link "FCP Euro" at bounding box center [48, 352] width 20 height 7
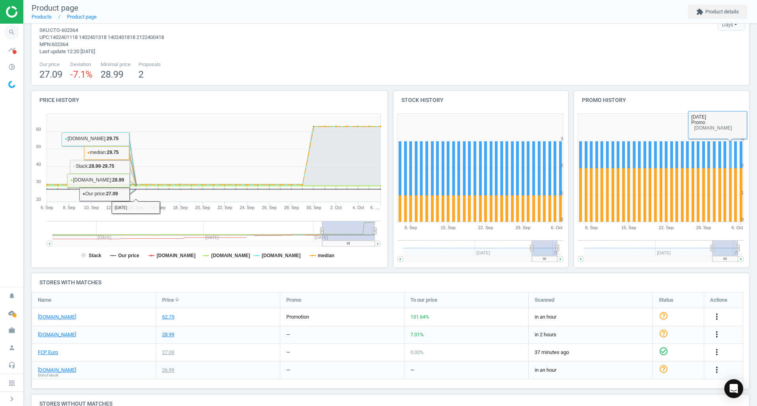
click at [14, 30] on icon "search" at bounding box center [11, 32] width 15 height 15
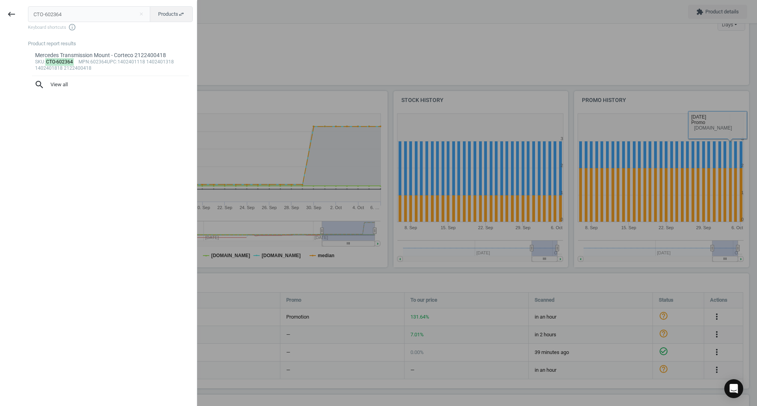
click at [49, 15] on input "CTO-602364" at bounding box center [89, 14] width 123 height 16
type input "ELR-454070"
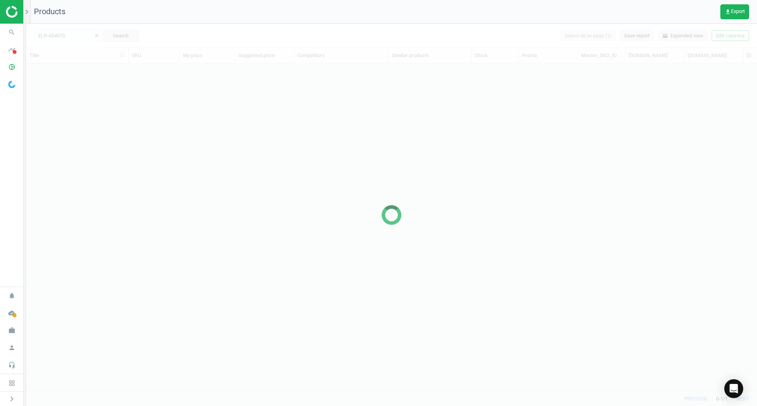
scroll to position [316, 725]
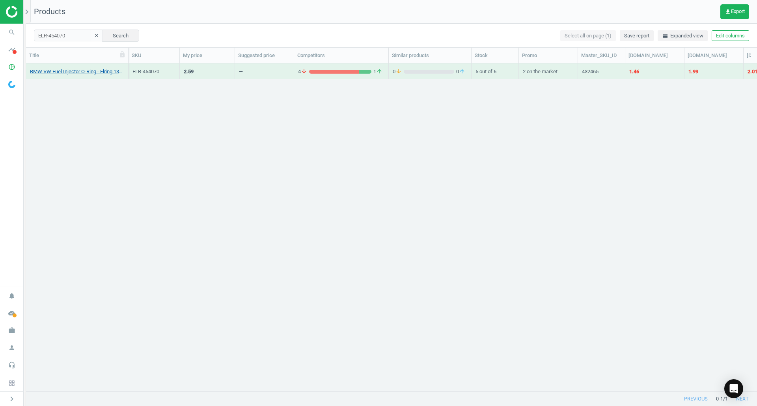
click at [80, 74] on link "BMW VW Fuel Injector O-Ring - Elring 13647531313" at bounding box center [77, 71] width 94 height 7
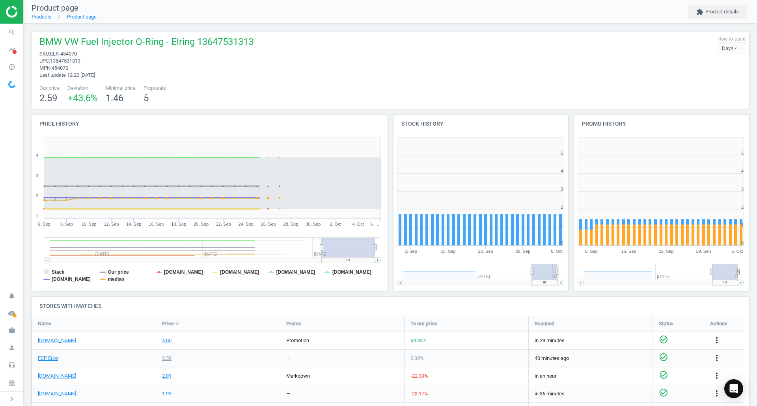
scroll to position [121, 0]
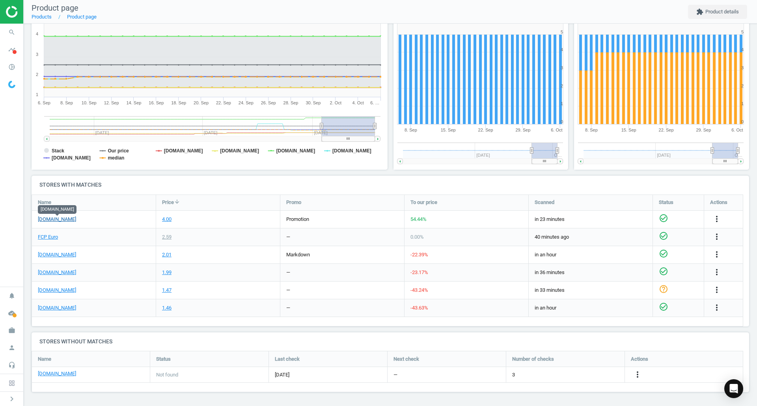
click at [49, 222] on link "[DOMAIN_NAME]" at bounding box center [57, 219] width 38 height 7
click at [50, 237] on link "FCP Euro" at bounding box center [48, 237] width 20 height 7
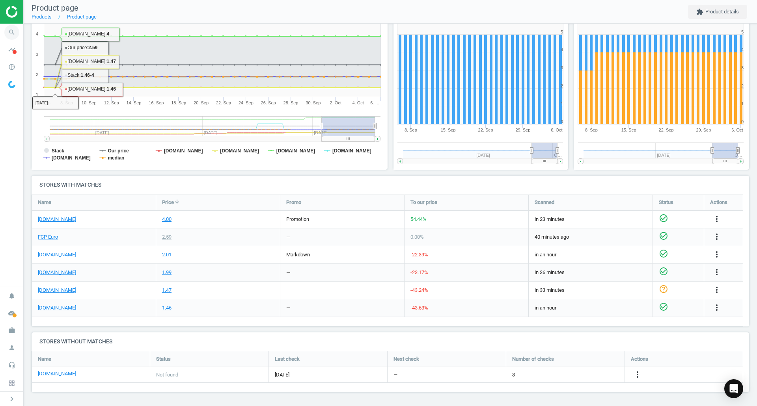
click at [6, 34] on icon "search" at bounding box center [11, 32] width 15 height 15
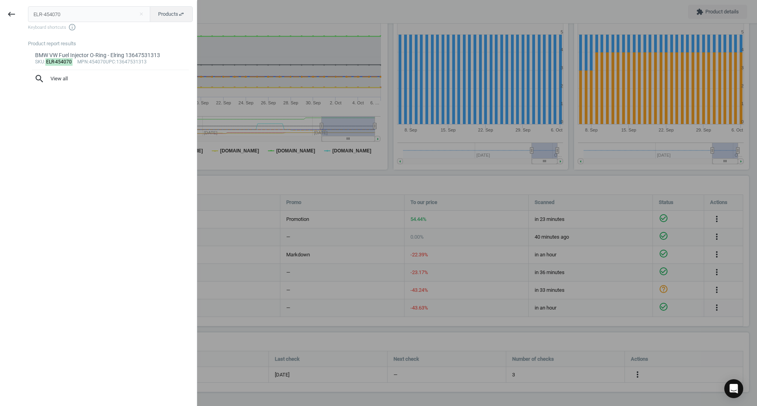
click at [62, 15] on input "ELR-454070" at bounding box center [89, 14] width 123 height 16
click at [53, 16] on input "ELR-454070" at bounding box center [89, 14] width 123 height 16
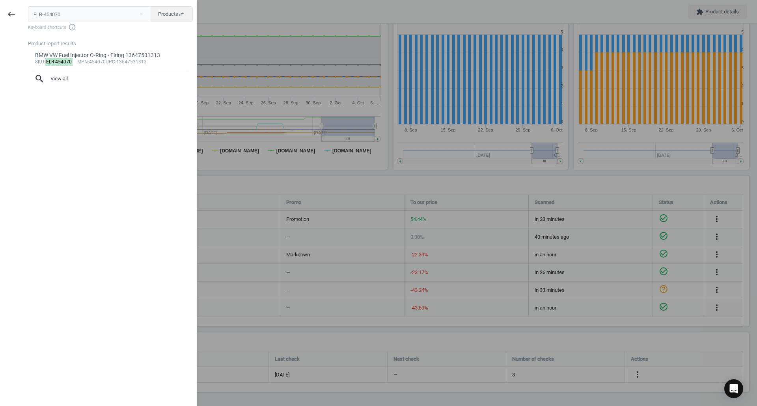
click at [53, 15] on input "ELR-454070" at bounding box center [89, 14] width 123 height 16
type input "HEL-009429911"
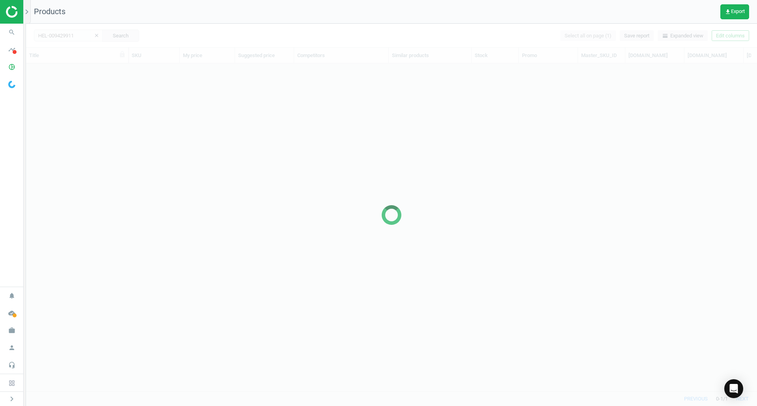
scroll to position [316, 725]
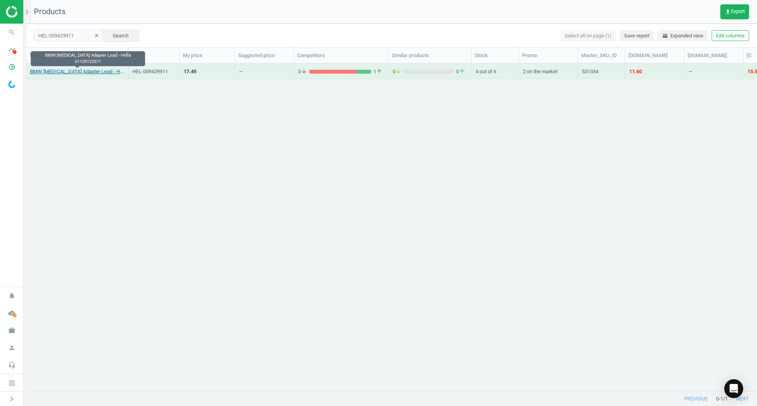
click at [110, 70] on link "BMW IBS Adapter Lead - Hella 61129123571" at bounding box center [77, 71] width 94 height 7
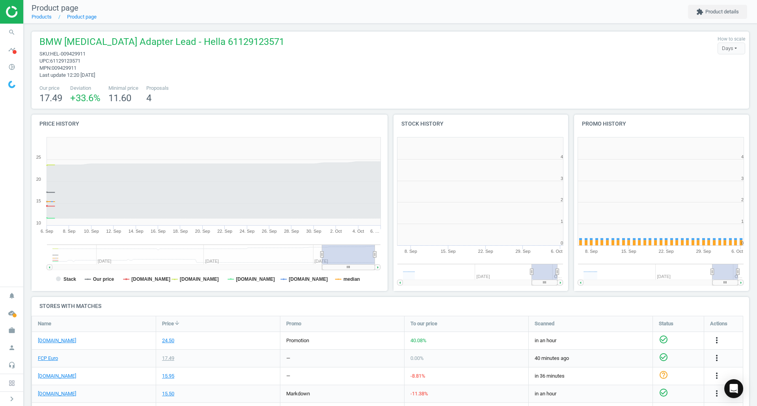
scroll to position [4, 4]
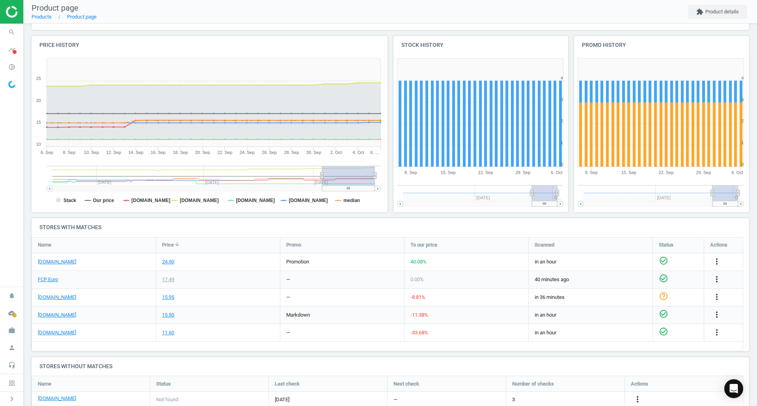
click at [70, 266] on div "[DOMAIN_NAME]" at bounding box center [94, 261] width 124 height 17
click at [69, 263] on link "[DOMAIN_NAME]" at bounding box center [57, 262] width 38 height 7
click at [50, 278] on link "FCP Euro" at bounding box center [48, 279] width 20 height 7
click at [18, 28] on icon "search" at bounding box center [11, 32] width 15 height 15
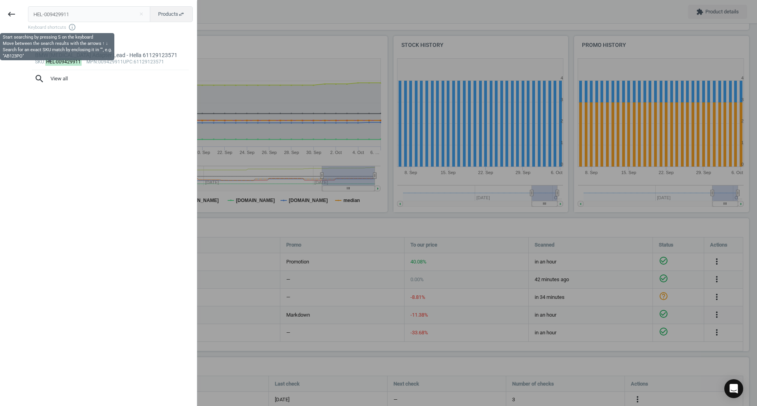
click at [63, 22] on div "HEL-009429911 close Products swap_horiz Keyboard shortcuts info_outline" at bounding box center [112, 18] width 169 height 25
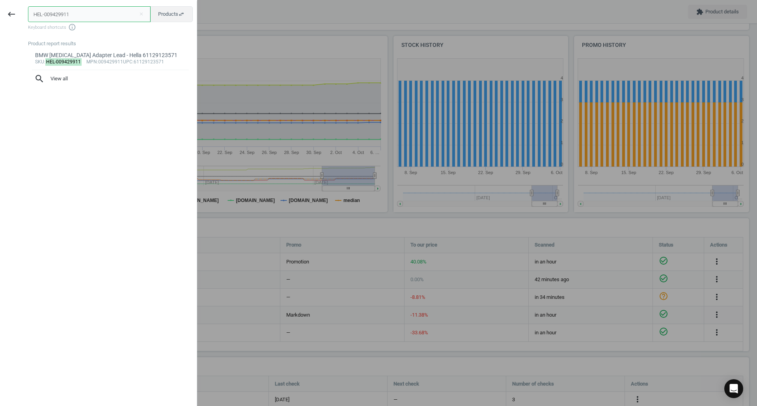
click at [61, 18] on input "HEL-009429911" at bounding box center [89, 14] width 123 height 16
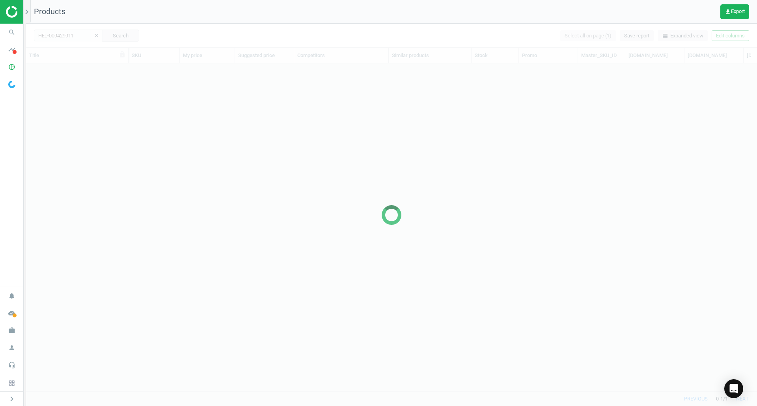
scroll to position [316, 725]
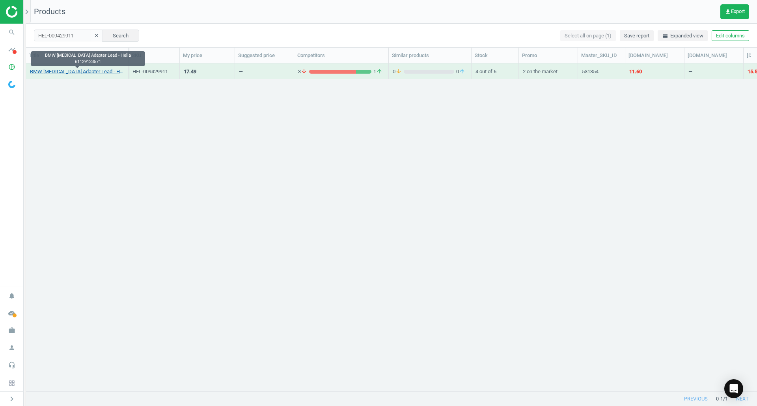
click at [98, 72] on link "BMW IBS Adapter Lead - Hella 61129123571" at bounding box center [77, 71] width 94 height 7
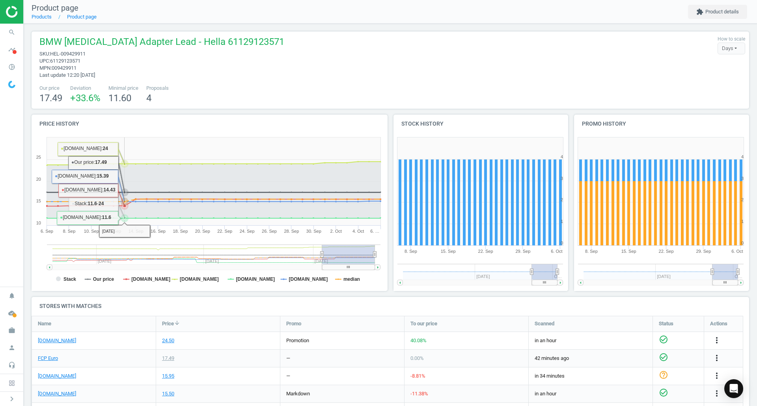
scroll to position [109, 0]
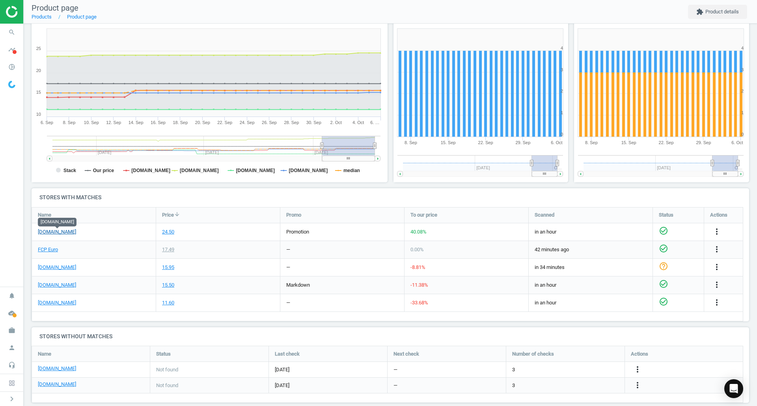
click at [58, 231] on link "[DOMAIN_NAME]" at bounding box center [57, 232] width 38 height 7
click at [46, 249] on link "FCP Euro" at bounding box center [48, 249] width 20 height 7
